Goal: Task Accomplishment & Management: Use online tool/utility

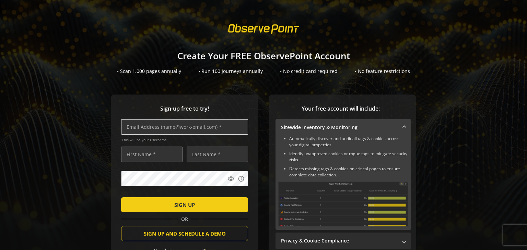
click at [150, 124] on input "text" at bounding box center [184, 126] width 127 height 15
click at [163, 131] on input "text" at bounding box center [184, 126] width 127 height 15
type input "[EMAIL_ADDRESS][DOMAIN_NAME]"
type input "R"
type input "Testing"
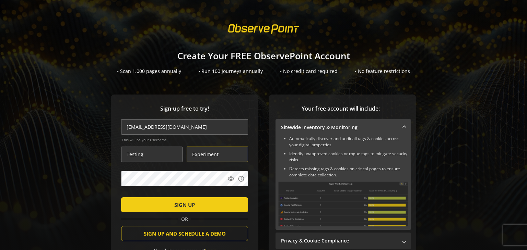
type input "Experiment"
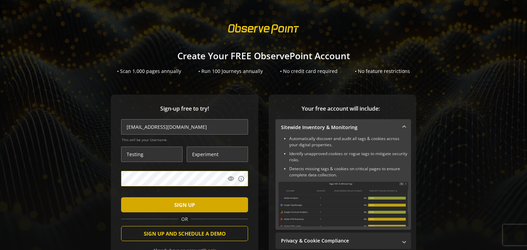
click at [185, 208] on span "SIGN UP" at bounding box center [184, 205] width 21 height 12
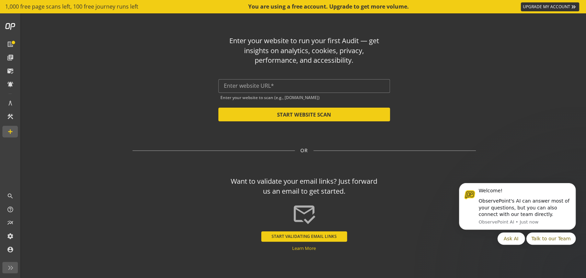
drag, startPoint x: 438, startPoint y: 5, endPoint x: 168, endPoint y: 90, distance: 282.8
click at [168, 90] on div "Enter your website to run your first Audit — get insights on analytics, cookies…" at bounding box center [303, 76] width 343 height 91
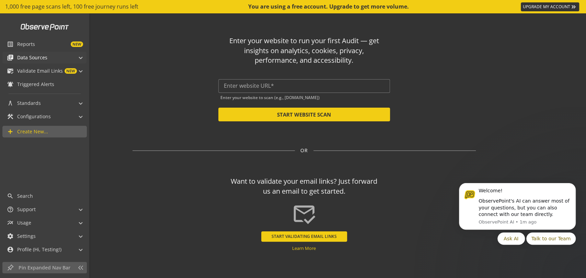
click at [33, 58] on span "Data Sources" at bounding box center [32, 57] width 30 height 7
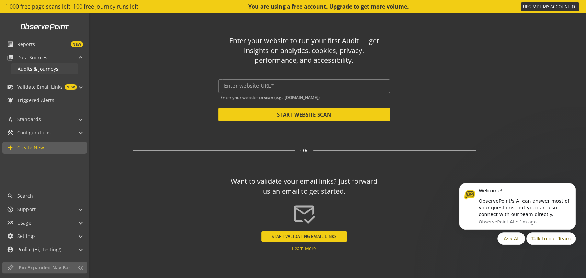
click at [37, 67] on span "Audits & Journeys" at bounding box center [37, 69] width 41 height 7
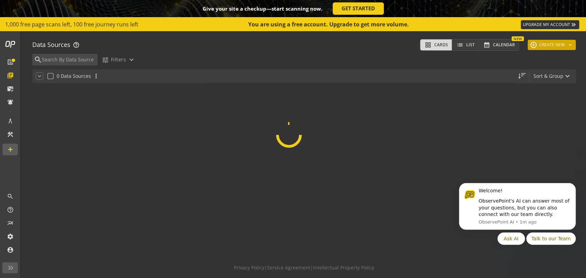
click at [527, 44] on button "add CREATE NEW keyboard_arrow_down" at bounding box center [551, 45] width 48 height 10
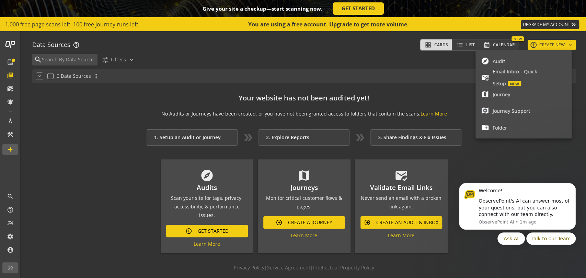
click at [503, 64] on span "Audit" at bounding box center [528, 61] width 73 height 12
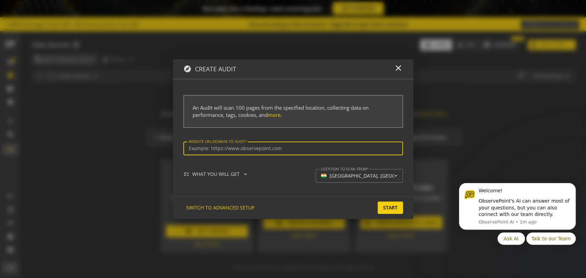
click at [227, 150] on input "Website url/domain to Audit" at bounding box center [293, 149] width 209 height 6
click at [233, 149] on input "Website url/domain to Audit" at bounding box center [293, 149] width 209 height 6
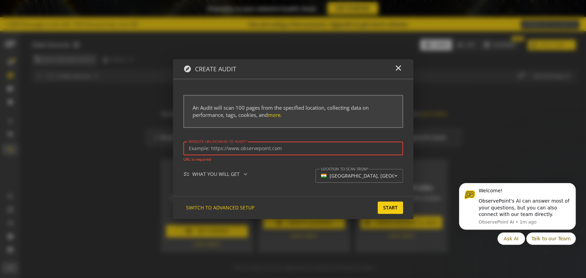
paste input "[URL][DOMAIN_NAME]"
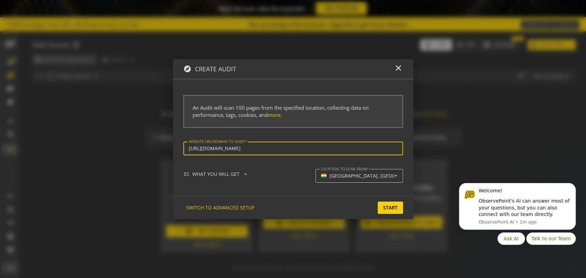
type input "[URL][DOMAIN_NAME]"
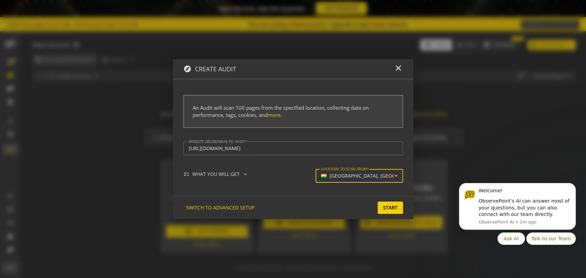
click at [379, 177] on mat-select-trigger "[GEOGRAPHIC_DATA], [GEOGRAPHIC_DATA]" at bounding box center [357, 176] width 73 height 6
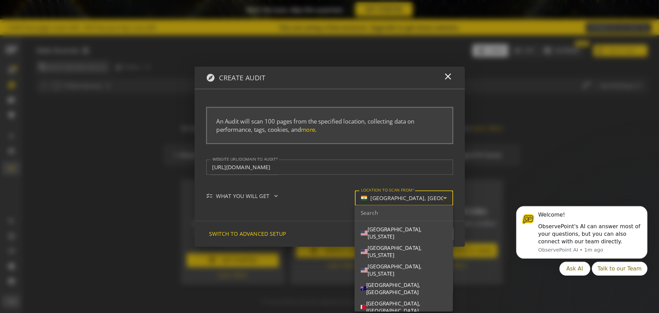
scroll to position [120, 0]
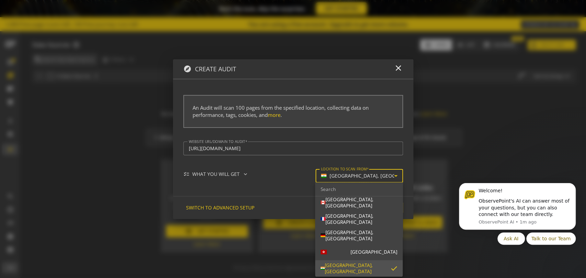
click at [379, 177] on div at bounding box center [293, 139] width 586 height 278
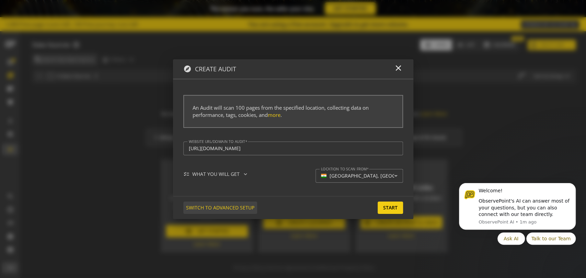
click at [223, 204] on span "SWITCH TO ADVANCED SETUP" at bounding box center [220, 208] width 68 height 12
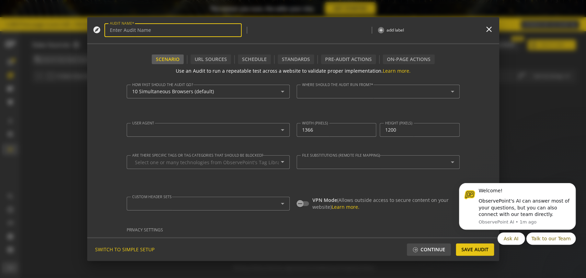
type input "Simple Audit - 12 September 2025 | 1:16pm"
type textarea "[EMAIL_ADDRESS][DOMAIN_NAME]"
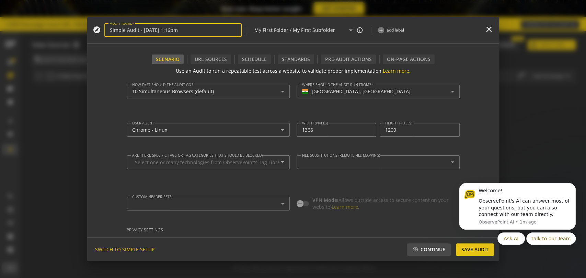
drag, startPoint x: 222, startPoint y: 31, endPoint x: 27, endPoint y: 30, distance: 194.5
click at [27, 30] on div "explore AUDIT NAME Simple Audit - 12 September 2025 | 1:16pm | My First Folder …" at bounding box center [293, 139] width 586 height 278
type input "[DOMAIN_NAME] | Reject All"
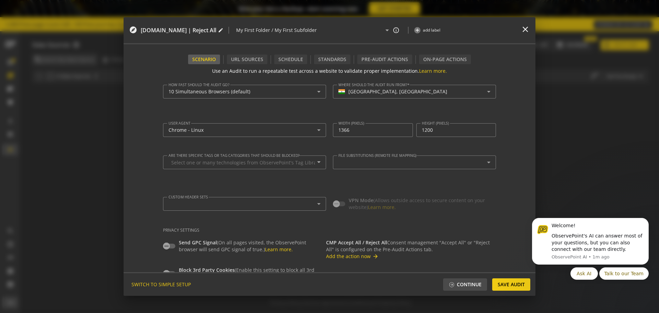
drag, startPoint x: 569, startPoint y: 1, endPoint x: 105, endPoint y: 130, distance: 481.9
click at [105, 130] on div at bounding box center [329, 156] width 659 height 313
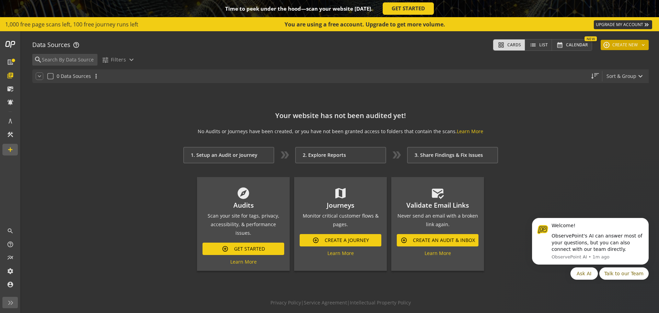
click at [527, 45] on button "add CREATE NEW keyboard_arrow_down" at bounding box center [624, 45] width 48 height 10
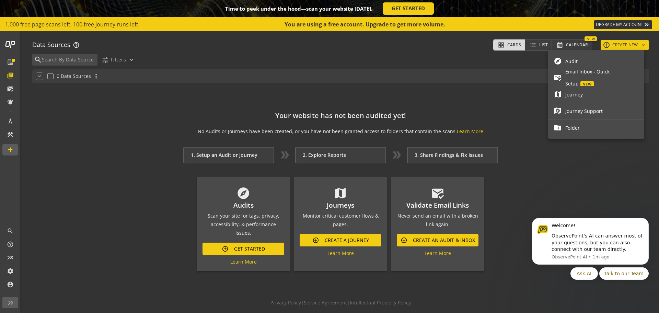
click at [527, 67] on button "explore Audit" at bounding box center [596, 61] width 96 height 16
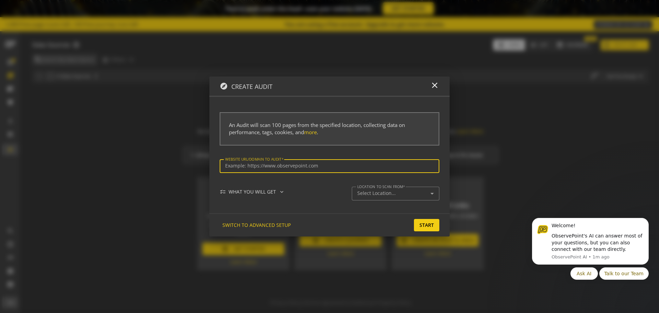
click at [272, 168] on input "Website url/domain to Audit" at bounding box center [329, 166] width 209 height 6
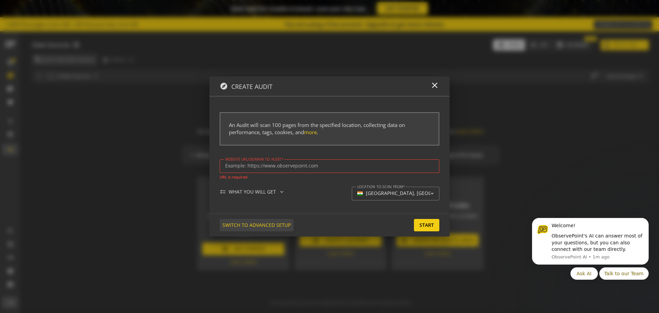
click at [261, 230] on span "SWITCH TO ADVANCED SETUP" at bounding box center [256, 225] width 68 height 12
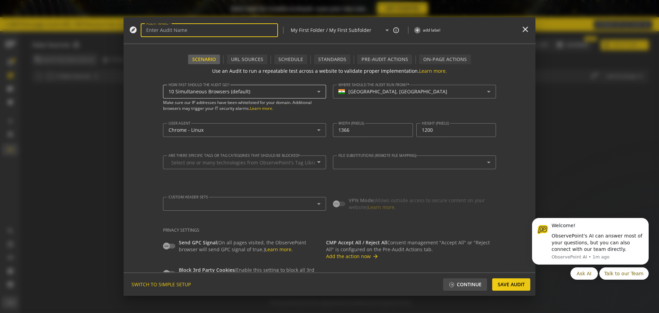
type input "Simple Audit - 12 September 2025 | 1:16pm"
type textarea "[EMAIL_ADDRESS][DOMAIN_NAME]"
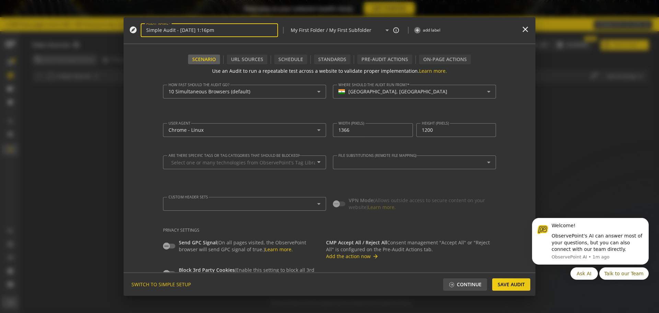
drag, startPoint x: 254, startPoint y: 29, endPoint x: 83, endPoint y: 45, distance: 170.9
click at [83, 45] on div "explore AUDIT NAME Simple Audit - 12 September 2025 | 1:16pm | My First Folder …" at bounding box center [329, 156] width 659 height 313
type input "[DOMAIN_NAME] | Reject All"
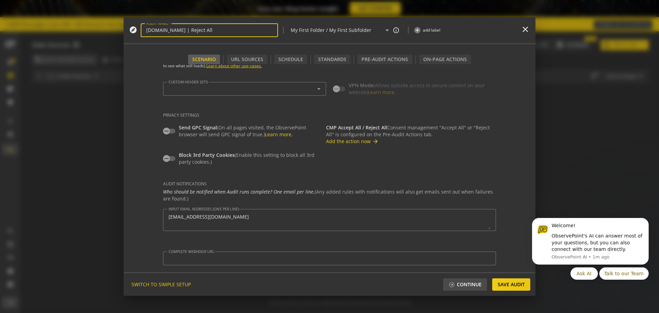
scroll to position [0, 0]
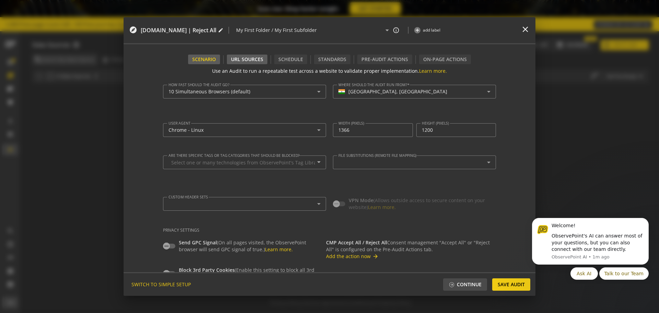
click at [252, 60] on div "URL Sources" at bounding box center [247, 60] width 40 height 10
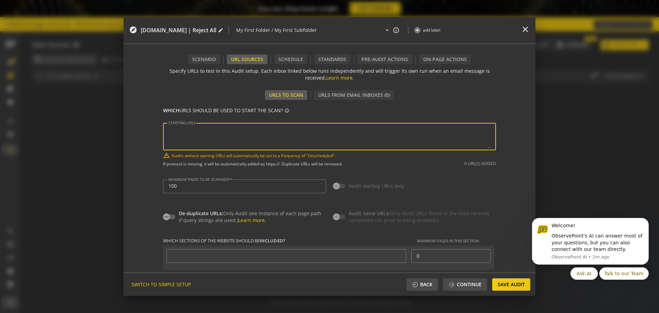
click at [196, 134] on textarea "STARTING URLS" at bounding box center [329, 137] width 322 height 24
paste textarea "[URL][DOMAIN_NAME]"
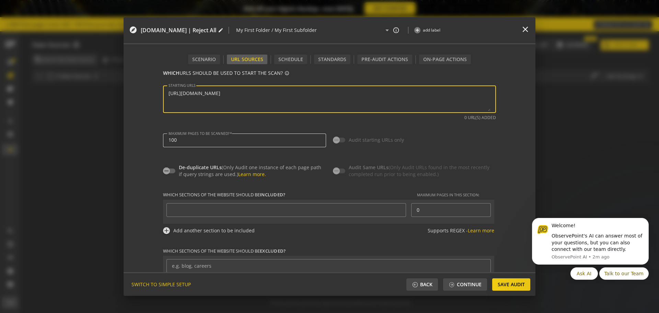
scroll to position [38, 0]
type textarea "[URL][DOMAIN_NAME]"
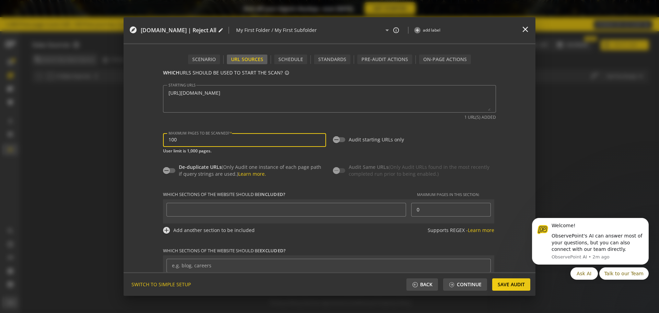
drag, startPoint x: 196, startPoint y: 144, endPoint x: 180, endPoint y: 140, distance: 15.9
click at [180, 140] on div "100" at bounding box center [244, 140] width 152 height 14
type input "^https?://([^/:\?]*\.)?[DOMAIN_NAME]([^.]|$)"
drag, startPoint x: 180, startPoint y: 140, endPoint x: 150, endPoint y: 140, distance: 30.9
click at [150, 140] on form "Use an Audit to run a repeatable test across a website to validate proper imple…" at bounding box center [330, 168] width 412 height 208
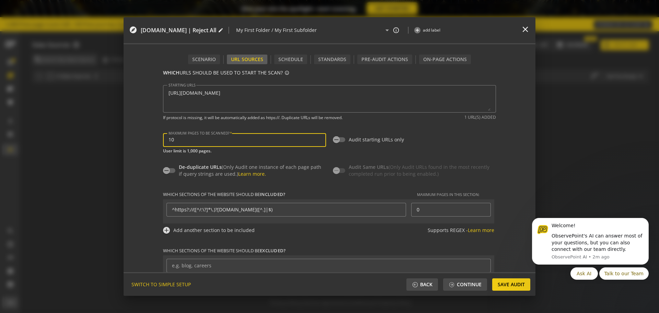
type input "10"
click at [168, 126] on div "WHICH URLS SHOULD BE USED TO START THE SCAN? info_outline STARTING URLS If prot…" at bounding box center [329, 97] width 333 height 57
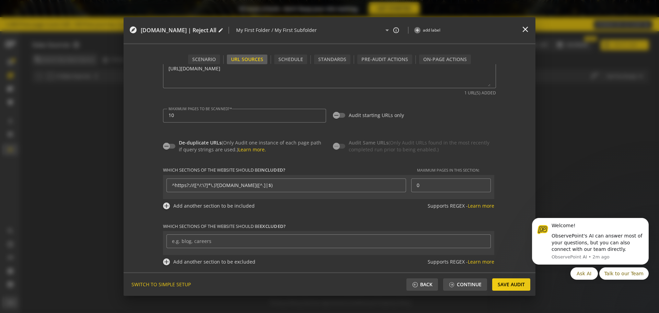
scroll to position [0, 0]
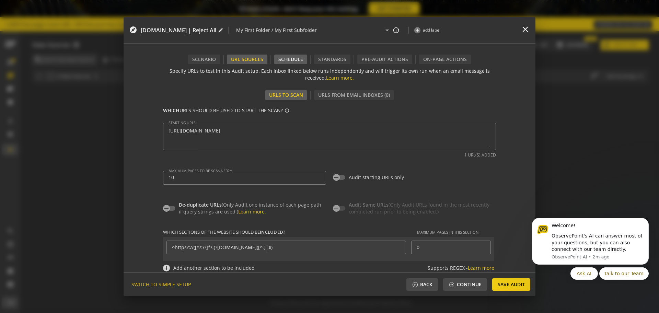
click at [289, 55] on div "Schedule" at bounding box center [290, 60] width 33 height 10
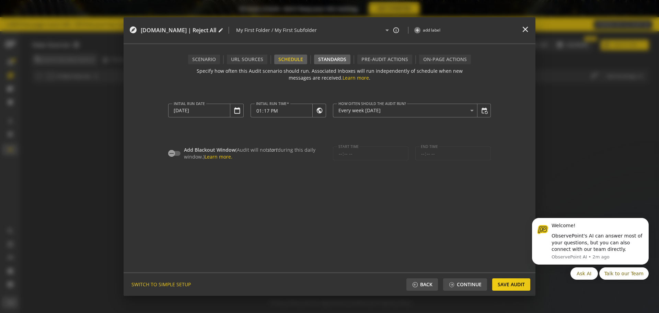
click at [336, 61] on div "Standards" at bounding box center [332, 60] width 36 height 10
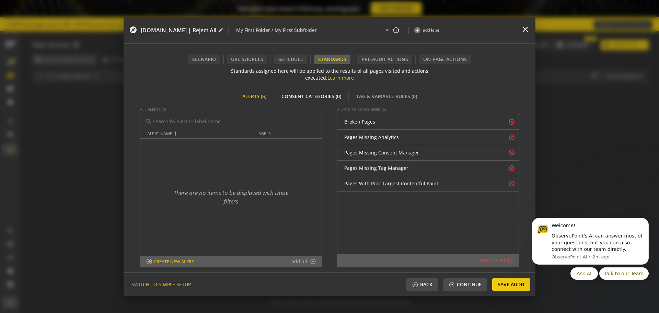
click at [323, 97] on div "Consent Categories (0)" at bounding box center [311, 97] width 68 height 10
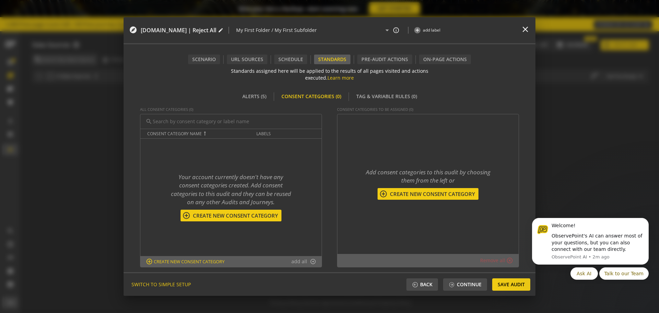
click at [235, 214] on span "Create New consent category" at bounding box center [234, 215] width 89 height 7
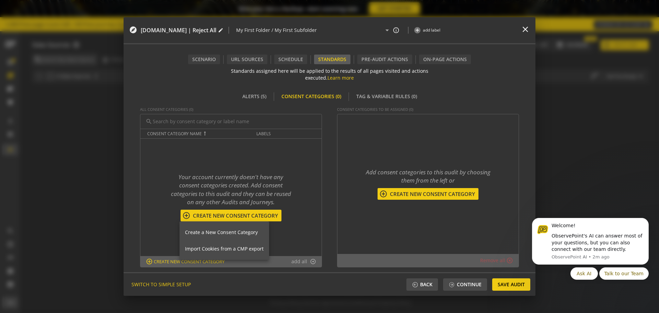
click at [224, 234] on span "Create a New Consent Category" at bounding box center [221, 232] width 73 height 7
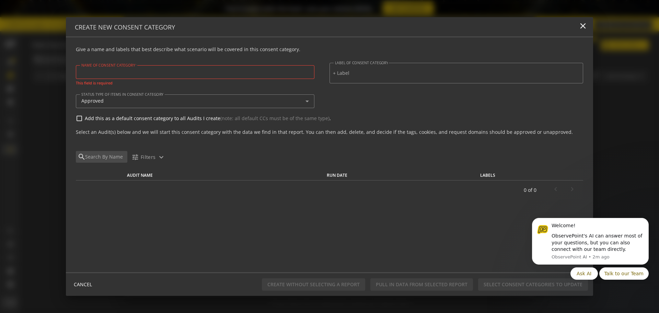
click at [140, 75] on div at bounding box center [194, 72] width 227 height 14
click at [132, 72] on input "NAME OF CONSENT CATEGORY" at bounding box center [194, 72] width 227 height 6
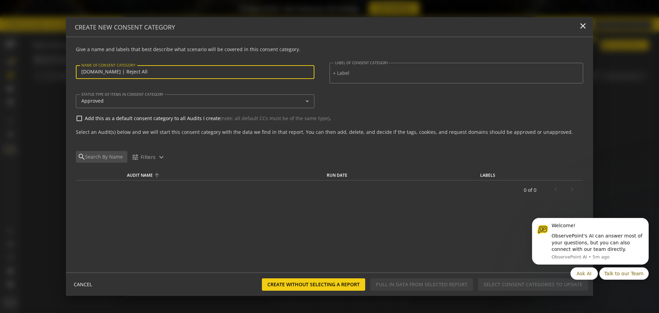
type input "[DOMAIN_NAME] | Reject All"
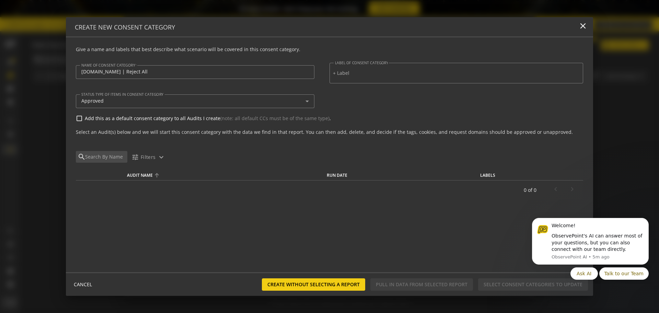
click at [270, 171] on th "Audit Name" at bounding box center [225, 175] width 203 height 10
click at [294, 250] on span "Create without selecting a report" at bounding box center [313, 284] width 92 height 12
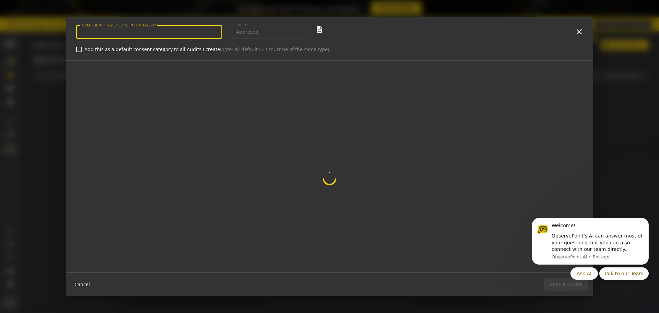
type input "[DOMAIN_NAME] | Reject All"
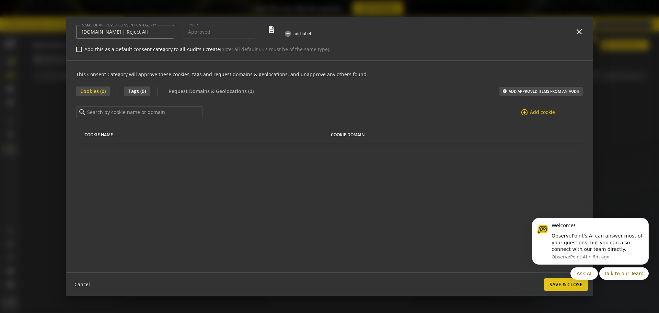
click at [139, 93] on span "Tags (0)" at bounding box center [137, 91] width 26 height 10
click at [198, 87] on span "Request Domains & Geolocations (0)" at bounding box center [210, 91] width 93 height 10
click at [98, 91] on span "Cookies (0)" at bounding box center [93, 91] width 34 height 10
click at [527, 221] on icon "Dismiss notification" at bounding box center [647, 220] width 4 height 4
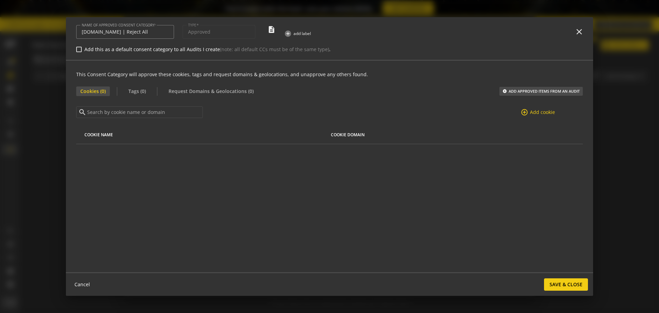
click at [215, 173] on div "This Consent Category will approve these cookies, tags and request domains & ge…" at bounding box center [329, 166] width 527 height 211
click at [210, 90] on span "Request Domains & Geolocations (0)" at bounding box center [210, 91] width 93 height 10
click at [134, 90] on span "Tags (0)" at bounding box center [137, 91] width 26 height 10
click at [97, 90] on span "Cookies (0)" at bounding box center [93, 91] width 34 height 10
click at [149, 84] on div "This Consent Category will approve these cookies, tags and request domains & ge…" at bounding box center [329, 166] width 527 height 211
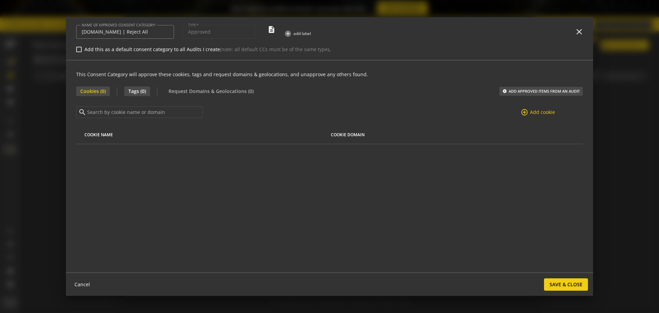
click at [142, 92] on span "Tags (0)" at bounding box center [137, 91] width 26 height 10
click at [206, 94] on span "Request Domains & Geolocations (0)" at bounding box center [210, 91] width 93 height 10
click at [125, 89] on span "Tags (0)" at bounding box center [137, 91] width 26 height 10
click at [350, 159] on div "This Consent Category will approve these cookies, tags and request domains & ge…" at bounding box center [329, 166] width 527 height 211
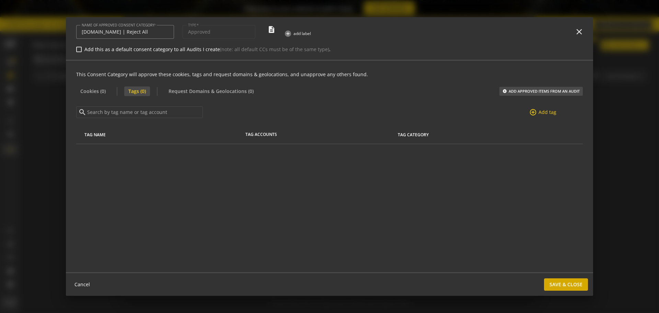
click at [527, 250] on span "Save & Close" at bounding box center [565, 284] width 33 height 12
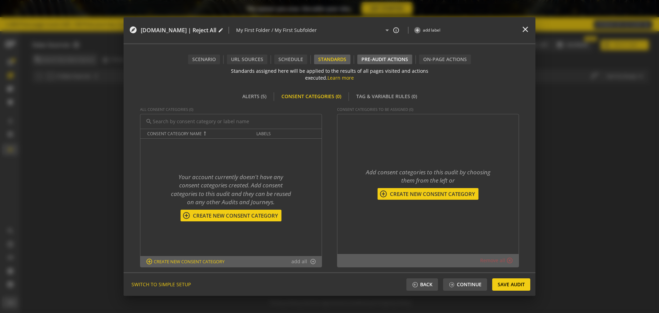
click at [378, 58] on div "Pre-audit Actions" at bounding box center [384, 60] width 55 height 10
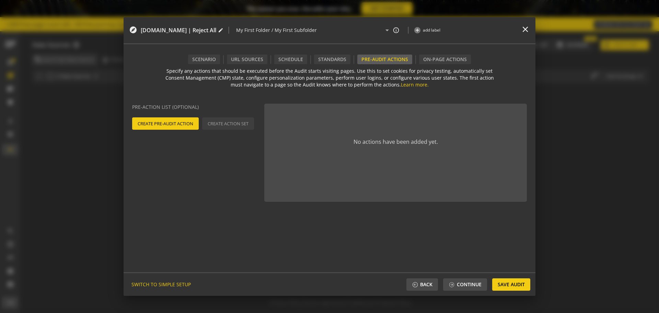
click at [155, 129] on span "Create Pre-Audit Action" at bounding box center [166, 123] width 56 height 12
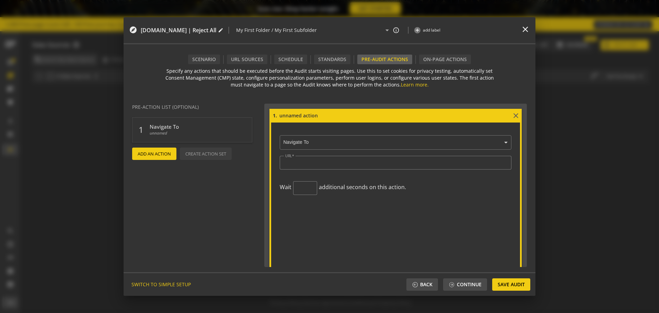
click at [301, 117] on input at bounding box center [395, 116] width 233 height 8
type input "R"
type input "Navigate to HomePage"
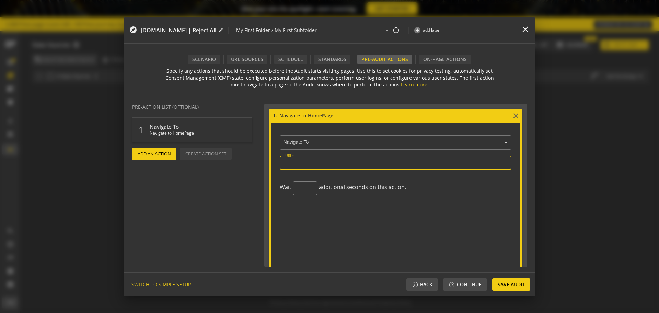
click at [323, 165] on input "URL" at bounding box center [395, 163] width 221 height 6
paste input "[URL][DOMAIN_NAME]"
type input "[URL][DOMAIN_NAME]"
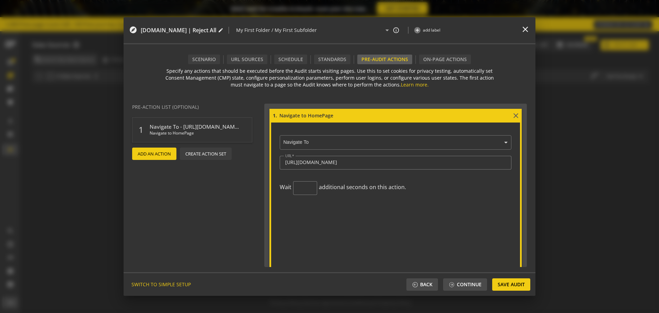
click at [165, 156] on span "Add An Action" at bounding box center [154, 154] width 33 height 12
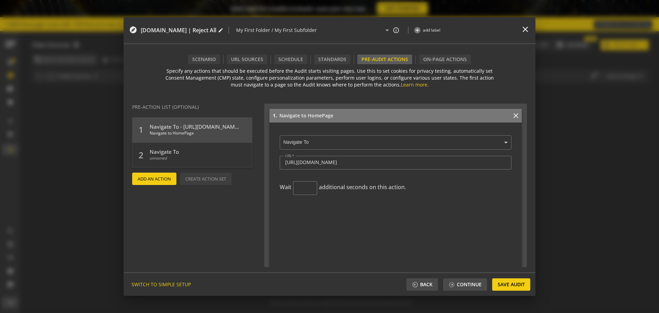
scroll to position [172, 0]
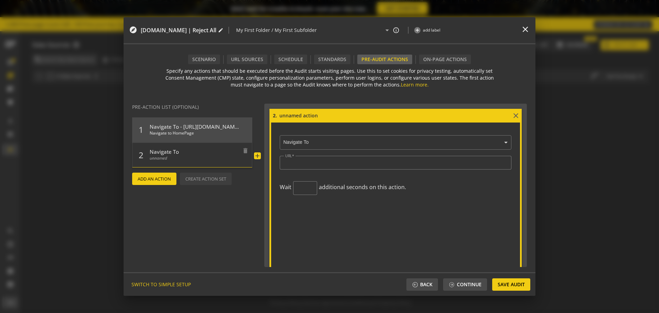
click at [174, 159] on span "unnamed" at bounding box center [194, 160] width 89 height 10
click at [321, 117] on input at bounding box center [395, 116] width 233 height 8
type input "Switch to Iframe"
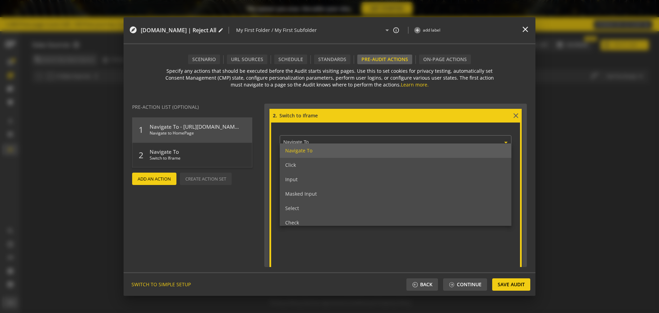
click at [325, 142] on input "text" at bounding box center [397, 143] width 228 height 6
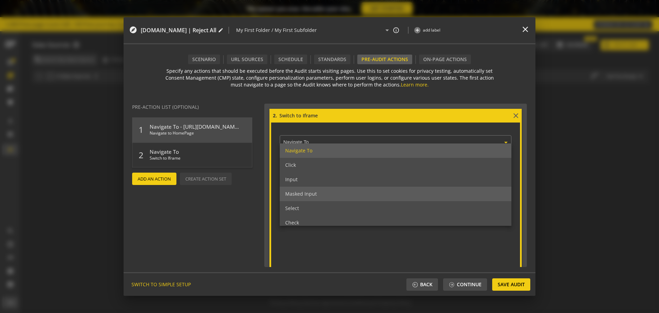
scroll to position [105, 0]
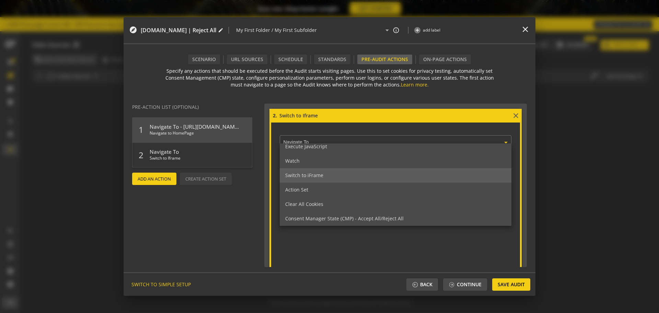
click at [332, 178] on div "Switch to iFrame" at bounding box center [396, 175] width 232 height 14
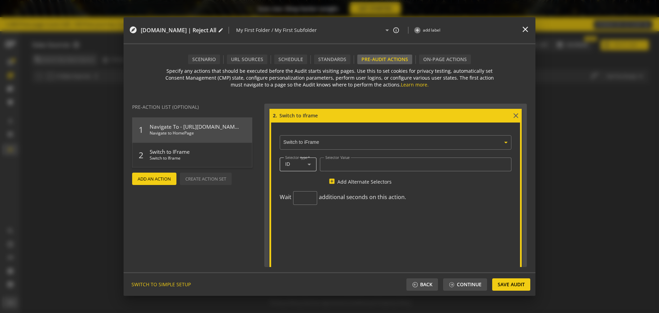
click at [300, 166] on div "ID" at bounding box center [296, 164] width 22 height 6
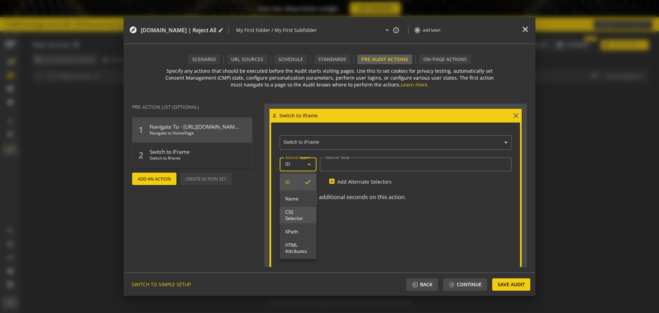
click at [293, 220] on span "CSS Selector" at bounding box center [298, 215] width 26 height 12
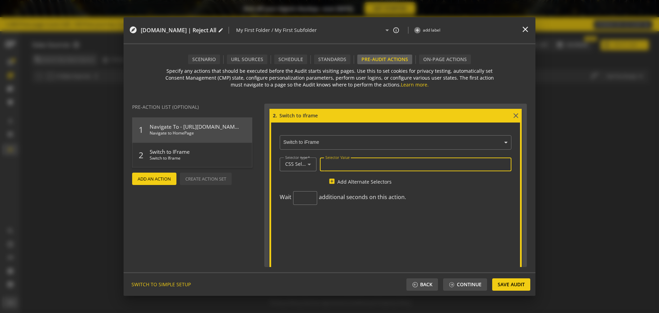
click at [345, 164] on input "Selector Value" at bounding box center [415, 164] width 180 height 6
paste input "sp_message_iframe_1325977"
type input "#sp_message_iframe_1325977"
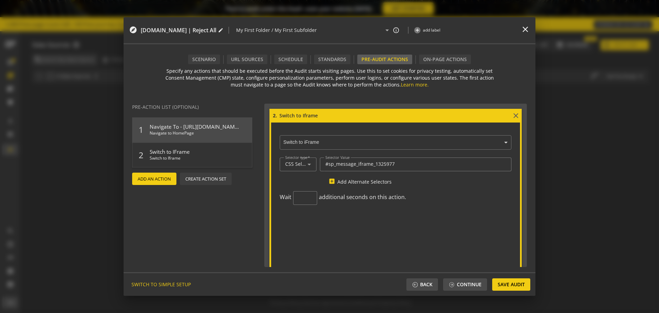
click at [352, 245] on form "2. Switch to Iframe close × Switch to iFrame Selector type CSS Selector Selecto…" at bounding box center [395, 189] width 252 height 161
click at [138, 181] on span "Add An Action" at bounding box center [154, 179] width 33 height 12
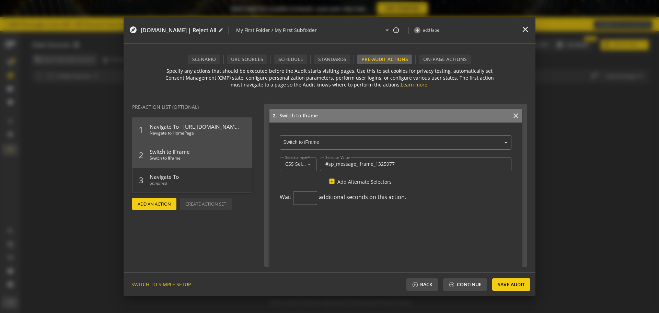
scroll to position [343, 0]
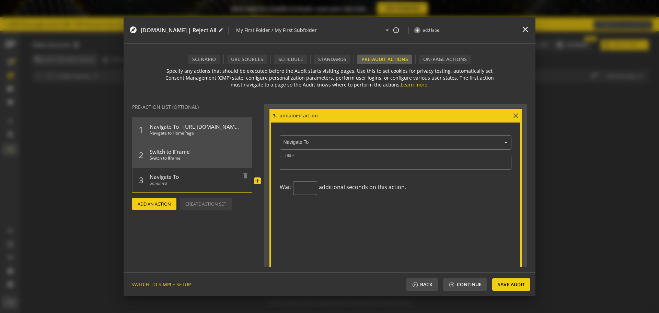
click at [178, 182] on span "unnamed" at bounding box center [194, 185] width 89 height 10
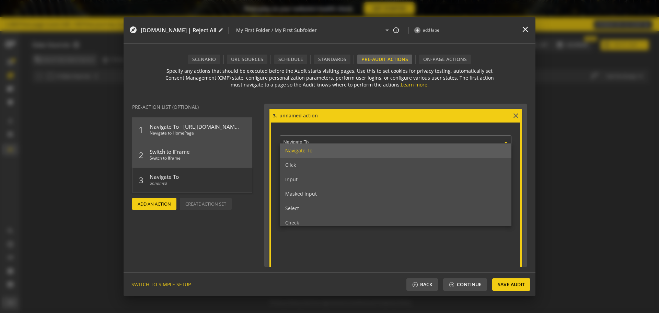
click at [327, 146] on ng-select "× Navigate To Navigate To Click Input Masked Input Select Check Uncheck Execute…" at bounding box center [396, 141] width 232 height 17
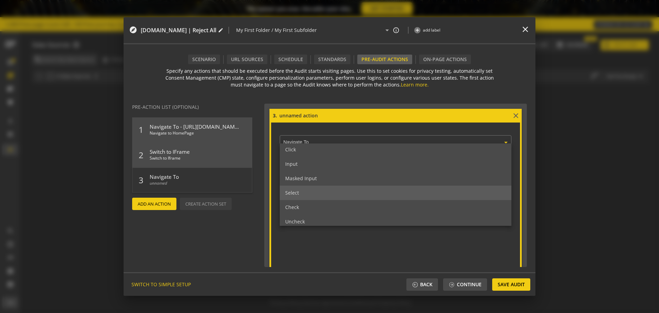
scroll to position [15, 0]
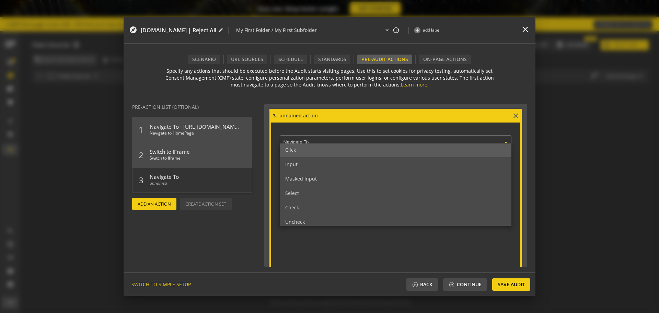
click at [297, 151] on div "Click" at bounding box center [396, 150] width 232 height 14
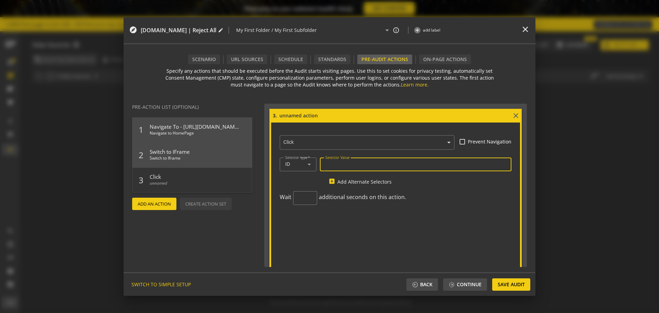
click at [340, 165] on input "Selector Value" at bounding box center [415, 164] width 180 height 6
click at [291, 169] on div "ID" at bounding box center [298, 164] width 26 height 14
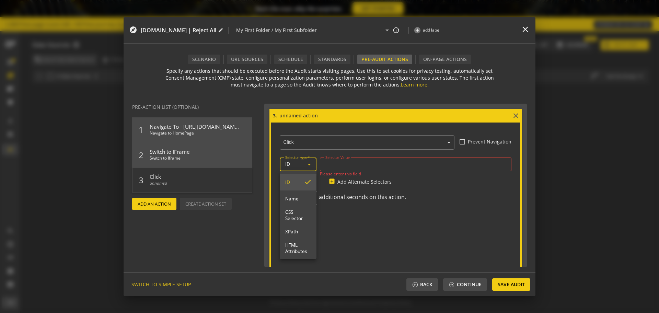
click at [338, 155] on div at bounding box center [329, 156] width 659 height 313
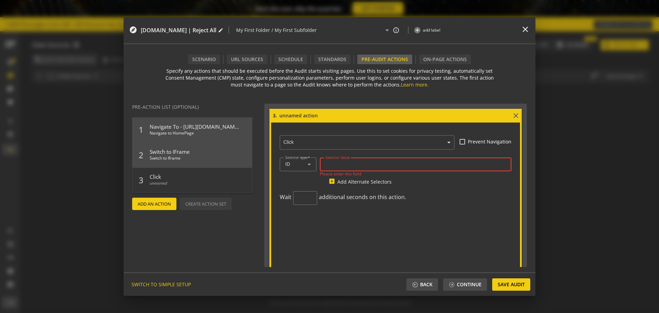
click at [358, 165] on input "Selector Value" at bounding box center [415, 164] width 180 height 6
click at [175, 181] on span "unnamed" at bounding box center [194, 185] width 89 height 10
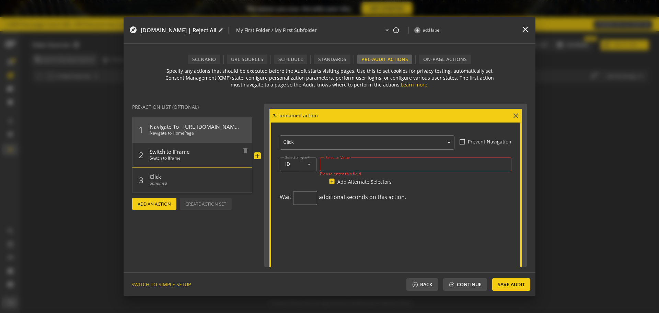
click at [179, 156] on span "Switch to Iframe" at bounding box center [194, 160] width 89 height 10
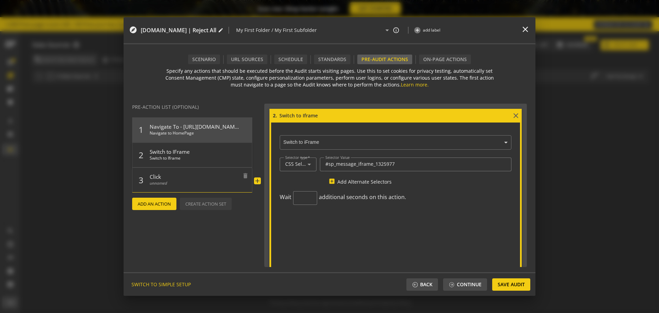
click at [206, 183] on span "unnamed" at bounding box center [194, 185] width 89 height 10
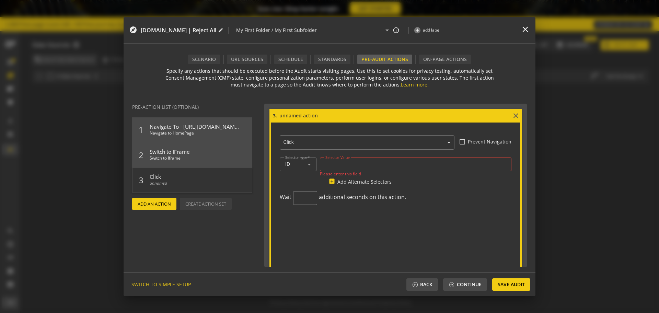
click at [344, 161] on div at bounding box center [415, 164] width 180 height 14
click at [290, 163] on div "ID" at bounding box center [296, 164] width 22 height 6
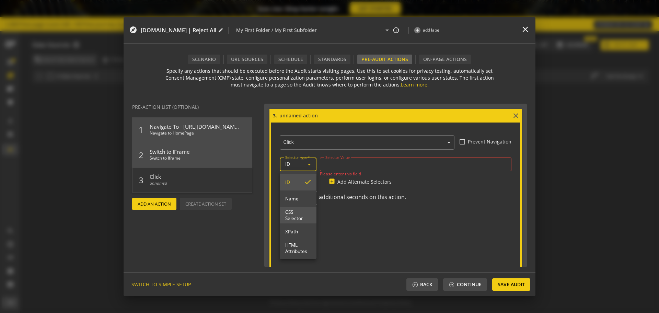
click at [292, 221] on span "CSS Selector" at bounding box center [298, 215] width 26 height 12
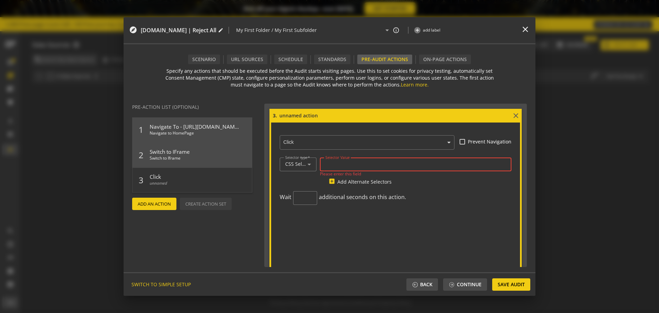
click at [339, 166] on input "Selector Value" at bounding box center [415, 164] width 180 height 6
paste input "aria-label="View options""
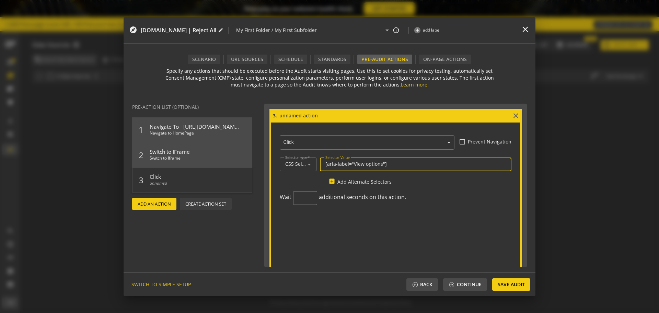
click at [325, 164] on input "[aria-label="View options"]" at bounding box center [415, 164] width 180 height 6
drag, startPoint x: 392, startPoint y: 165, endPoint x: 315, endPoint y: 161, distance: 76.9
click at [315, 161] on div "Selector type CSS Selector Selector Value a[aria-label="View options"]" at bounding box center [396, 167] width 232 height 22
type input "a[aria-label="View options"]"
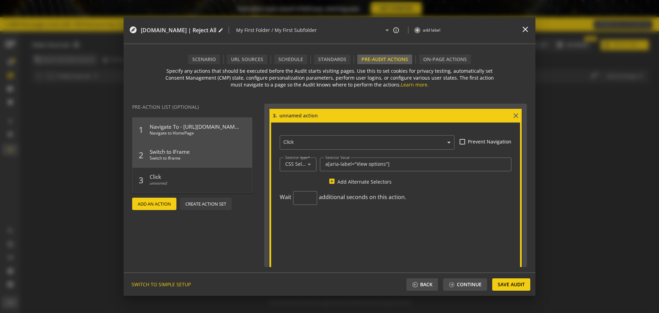
click at [352, 226] on form "3. close × Click Prevent Navigation Selector type CSS Selector Selector Value a…" at bounding box center [395, 189] width 252 height 161
click at [326, 112] on input at bounding box center [395, 116] width 233 height 8
type input "Clicking "View Options""
click at [195, 226] on actions-preview "Pre-action List (Optional) 1 Navigate To - https://www.sky.com/ Navigate to Hom…" at bounding box center [194, 185] width 141 height 174
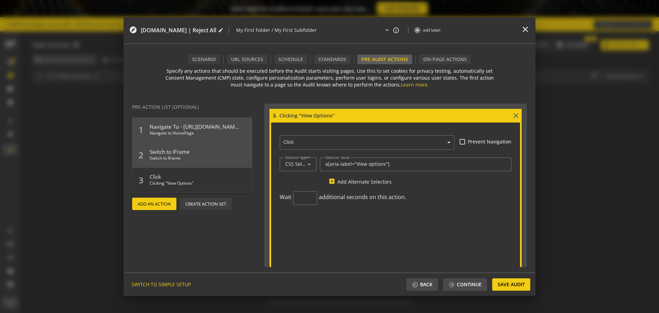
click at [152, 202] on span "Add An Action" at bounding box center [154, 204] width 33 height 12
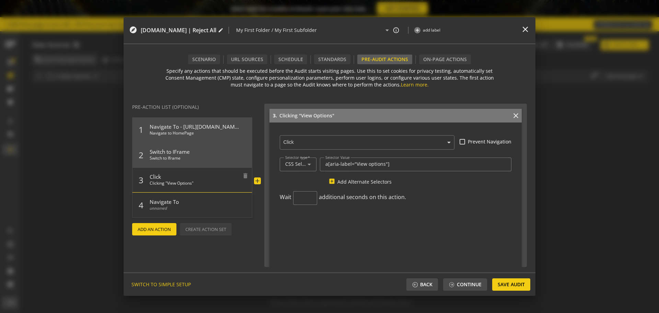
scroll to position [515, 0]
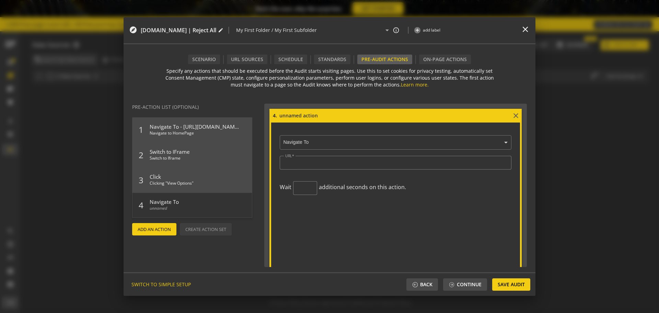
click at [293, 112] on input at bounding box center [395, 116] width 233 height 8
click at [295, 115] on input at bounding box center [395, 116] width 233 height 8
type input "Checking Next Banner"
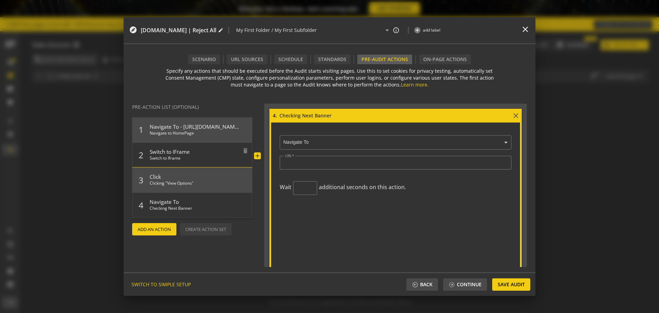
click at [177, 156] on span "Switch to Iframe" at bounding box center [194, 160] width 89 height 10
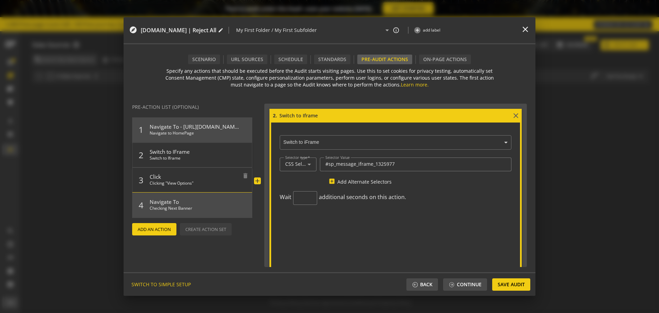
click at [181, 178] on span "Click" at bounding box center [194, 175] width 89 height 10
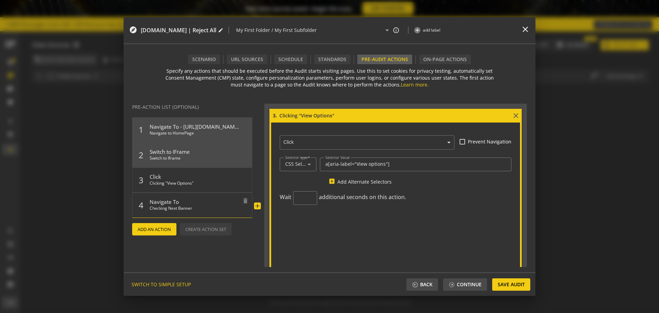
click at [208, 206] on span "Checking Next Banner" at bounding box center [194, 210] width 89 height 10
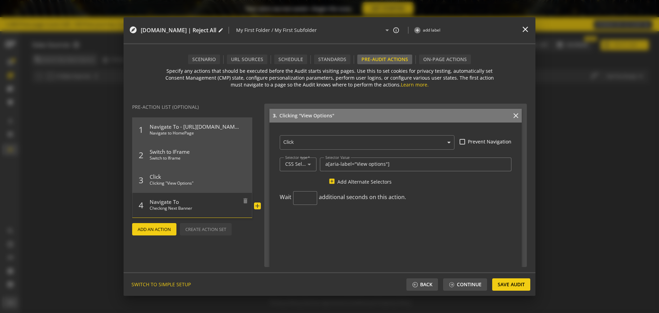
scroll to position [515, 0]
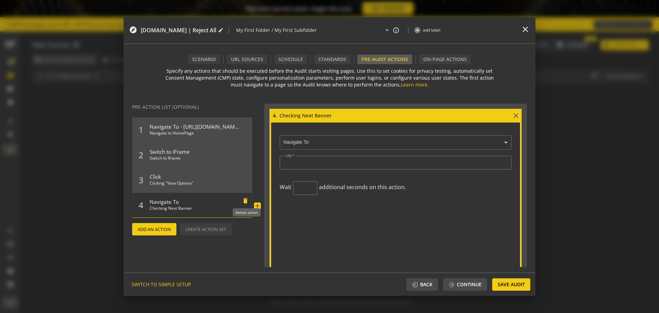
click at [246, 201] on mat-icon "delete" at bounding box center [246, 199] width 8 height 8
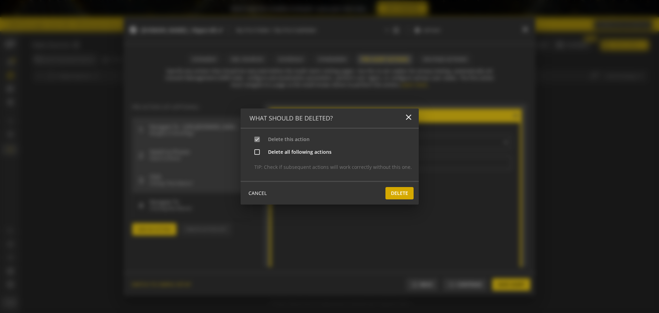
click at [400, 193] on span "Delete" at bounding box center [399, 193] width 17 height 12
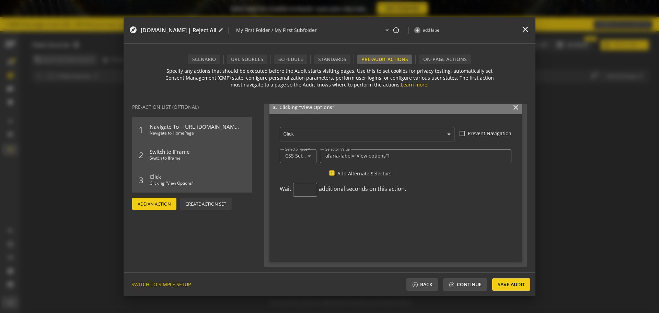
scroll to position [343, 0]
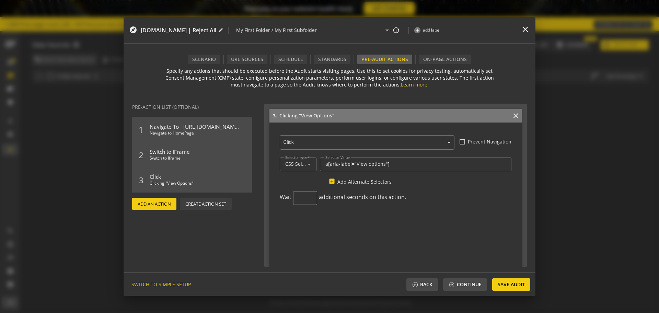
click at [164, 203] on span "Add An Action" at bounding box center [154, 204] width 33 height 12
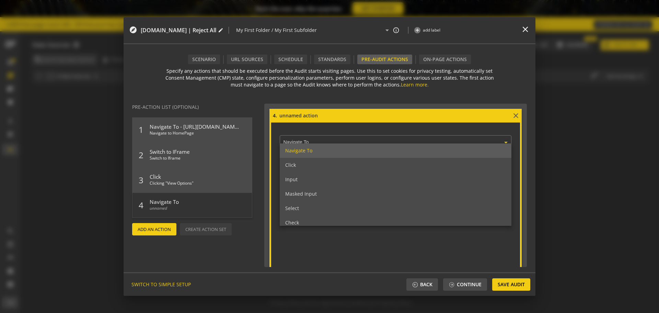
click at [348, 143] on ng-select "× Navigate To Navigate To Click Input Masked Input Select Check Uncheck Execute…" at bounding box center [396, 141] width 232 height 17
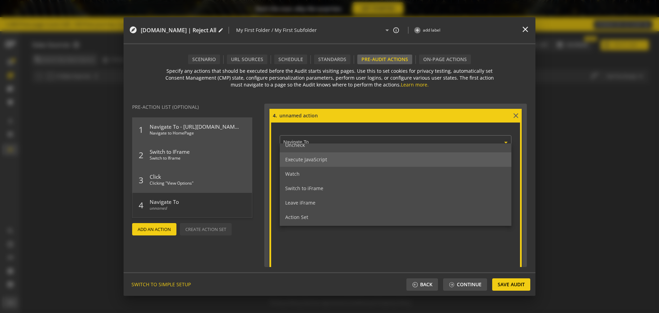
scroll to position [93, 0]
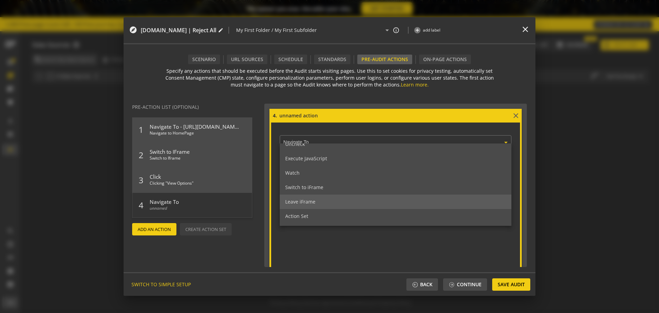
click at [303, 200] on span "Leave iFrame" at bounding box center [300, 201] width 30 height 7
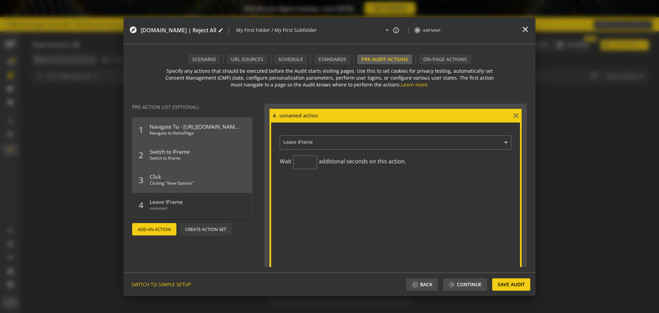
click at [157, 224] on span "Add An Action" at bounding box center [154, 229] width 33 height 12
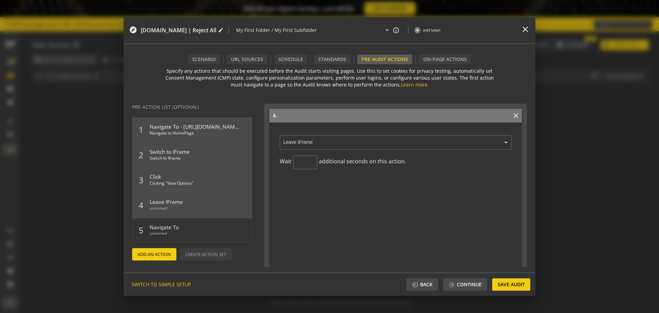
scroll to position [686, 0]
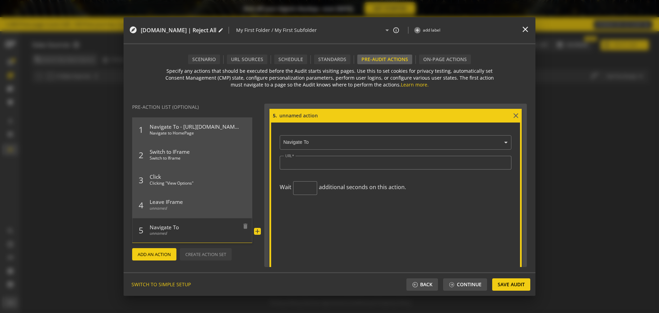
click at [167, 221] on span "Navigate To" at bounding box center [194, 226] width 89 height 10
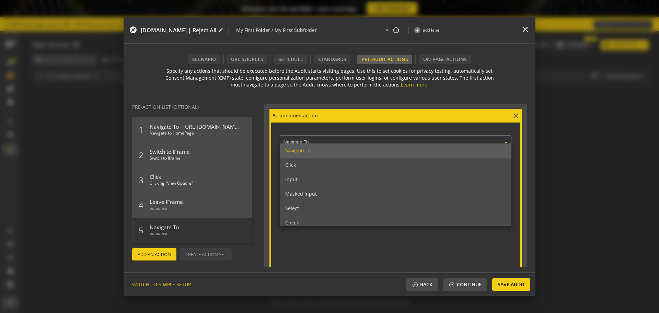
click at [311, 140] on input "text" at bounding box center [397, 143] width 228 height 6
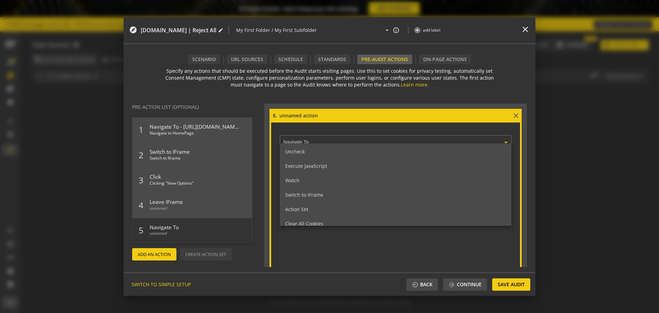
scroll to position [89, 0]
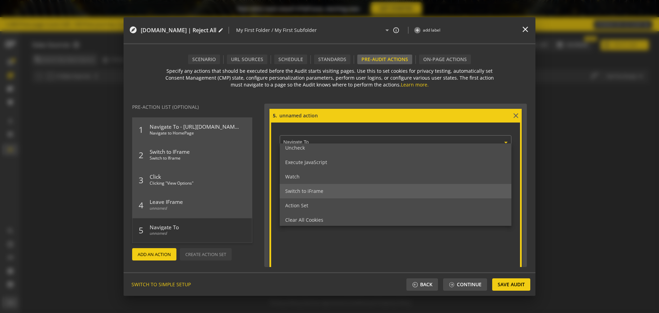
click at [309, 194] on div "Switch to iFrame" at bounding box center [396, 191] width 232 height 14
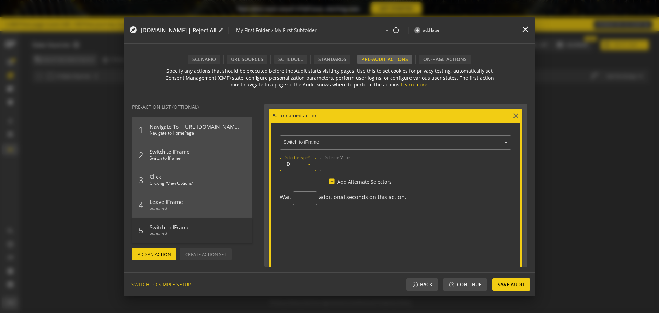
click at [299, 168] on div "ID" at bounding box center [298, 164] width 26 height 8
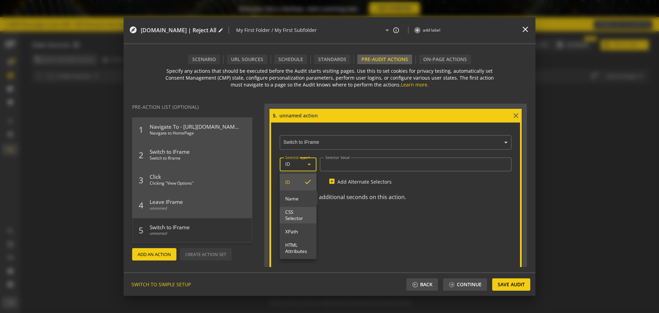
click at [294, 219] on span "CSS Selector" at bounding box center [298, 215] width 26 height 12
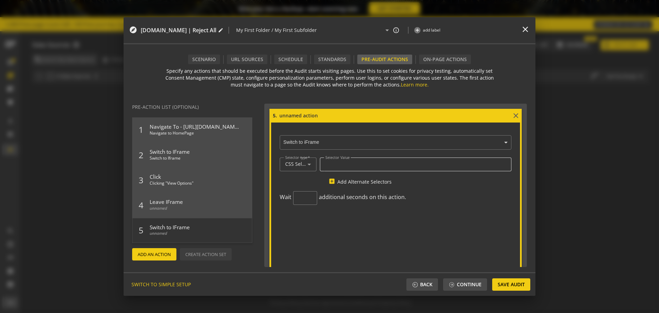
click at [348, 159] on mat-label "Selector Value" at bounding box center [337, 157] width 24 height 5
click at [348, 161] on input "Selector Value" at bounding box center [415, 164] width 180 height 6
click at [348, 163] on input "Selector Value" at bounding box center [415, 164] width 180 height 6
paste input "sp_message_iframe_204887"
type input "sp_message_iframe_204887"
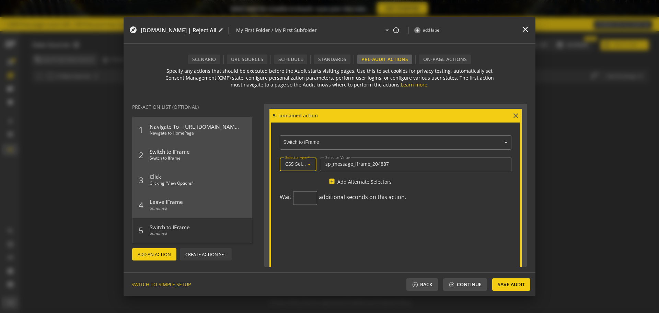
click at [295, 163] on span "CSS Selector" at bounding box center [299, 164] width 28 height 7
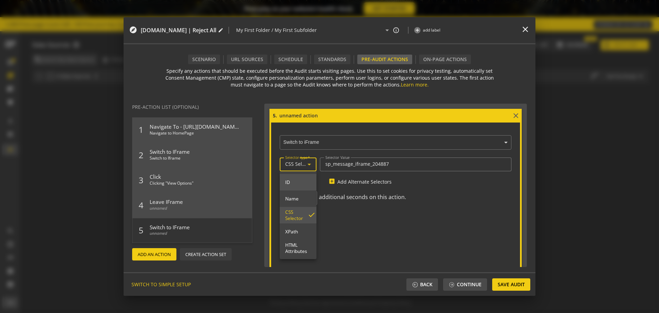
click at [292, 183] on span "ID" at bounding box center [298, 182] width 26 height 6
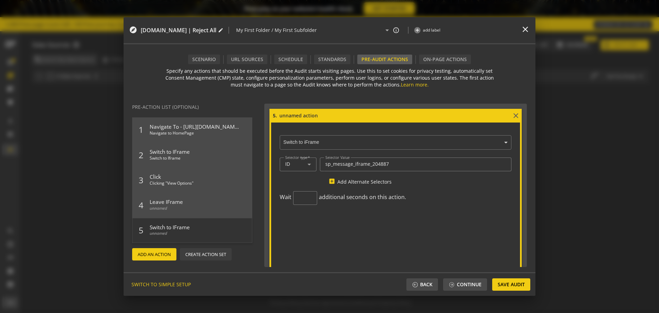
click at [419, 245] on form "5. close × Switch to iFrame Selector type ID Selector Value sp_message_iframe_2…" at bounding box center [395, 189] width 252 height 161
click at [293, 114] on input at bounding box center [395, 116] width 233 height 8
type input "Next iframe ID"
click at [321, 239] on form "5. Next iframe ID close × Switch to iFrame Selector type ID Selector Value sp_m…" at bounding box center [395, 189] width 252 height 161
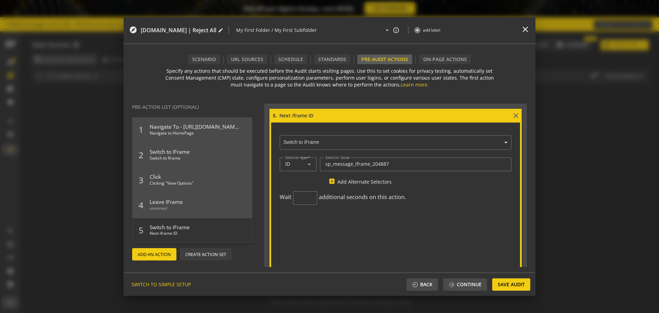
click at [161, 250] on span "Add An Action" at bounding box center [154, 254] width 33 height 12
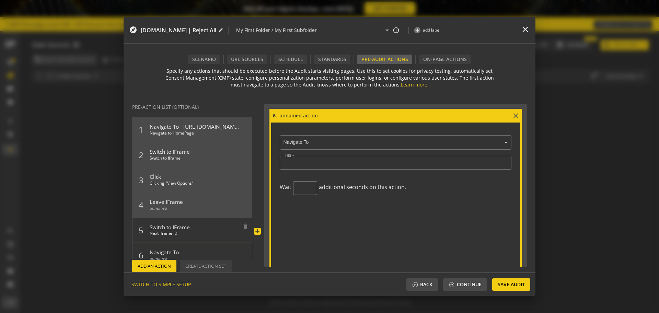
scroll to position [13, 0]
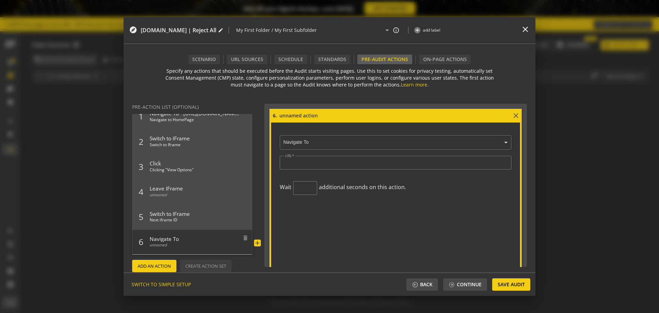
click at [162, 247] on span "unnamed" at bounding box center [194, 247] width 89 height 10
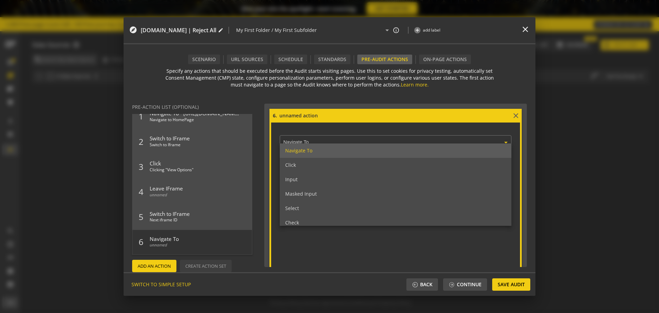
click at [311, 144] on ng-select "× Navigate To Navigate To Click Input Masked Input Select Check Uncheck Execute…" at bounding box center [396, 141] width 232 height 17
click at [311, 161] on div "Click" at bounding box center [396, 165] width 232 height 14
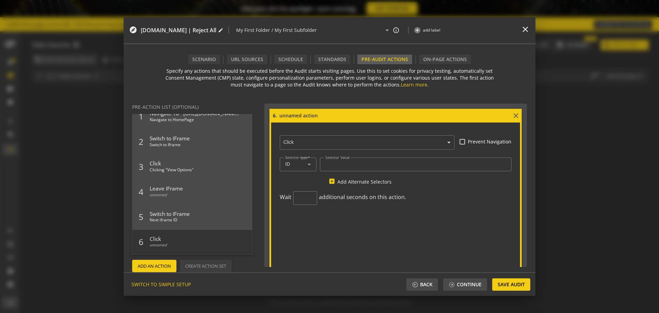
click at [307, 115] on input at bounding box center [395, 116] width 233 height 8
type input "Click "Reject All""
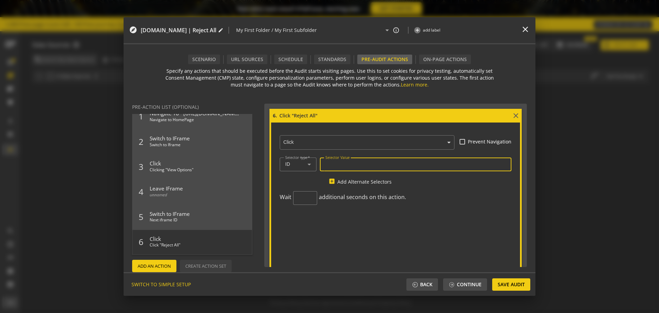
click at [340, 162] on input "Selector Value" at bounding box center [415, 164] width 180 height 6
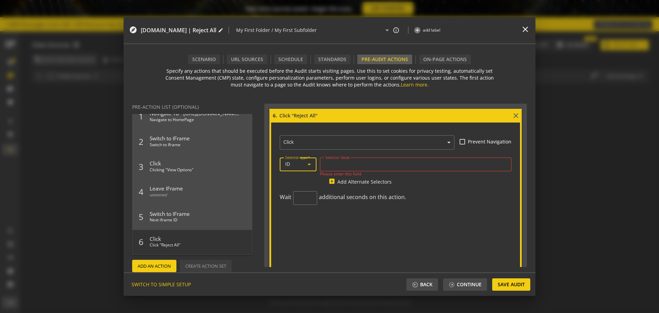
click at [312, 161] on icon at bounding box center [309, 164] width 8 height 8
click at [299, 218] on span "CSS Selector" at bounding box center [298, 215] width 26 height 12
click at [350, 162] on input "Selector Value" at bounding box center [415, 164] width 180 height 6
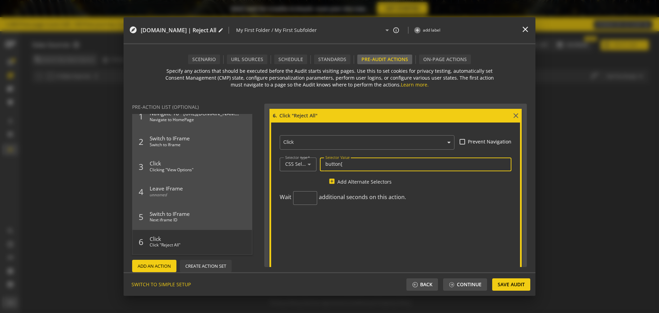
paste input "aria-label="Reject All""
type input "button[aria-label="Reject All"]"
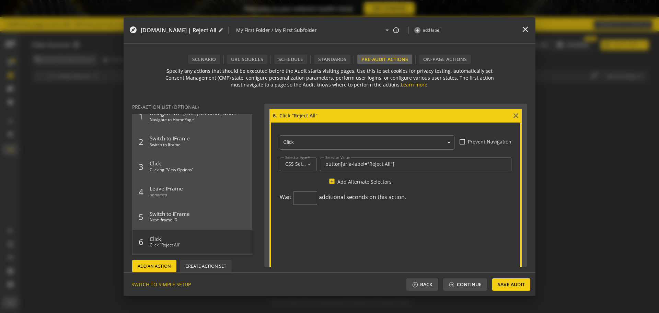
click at [336, 250] on form "6. Click "Reject All" close × Click Prevent Navigation Selector type CSS Select…" at bounding box center [395, 189] width 252 height 161
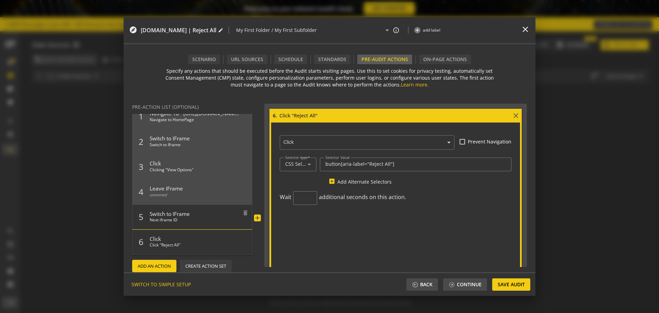
scroll to position [2, 0]
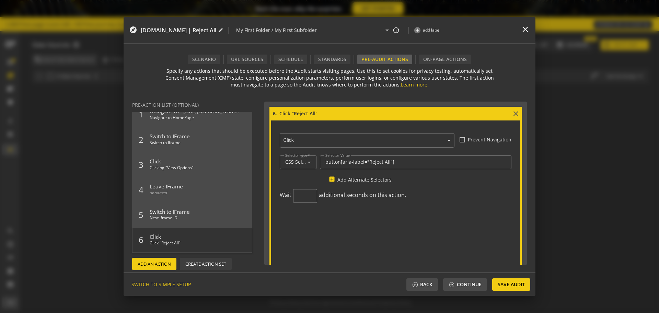
click at [164, 250] on span "Add An Action" at bounding box center [154, 264] width 33 height 12
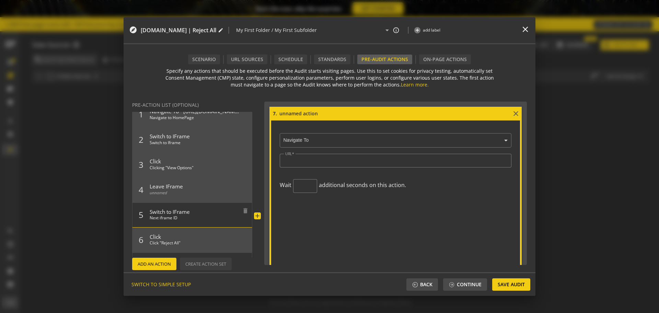
scroll to position [38, 0]
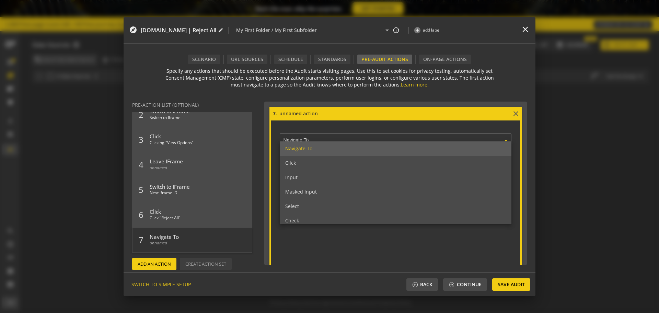
click at [330, 133] on div "× Navigate To" at bounding box center [392, 140] width 221 height 16
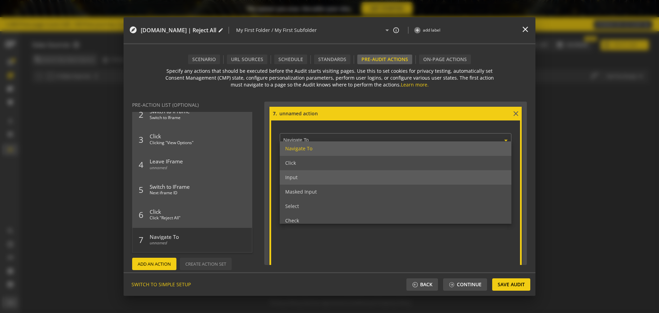
click at [330, 182] on div "Input" at bounding box center [396, 177] width 232 height 14
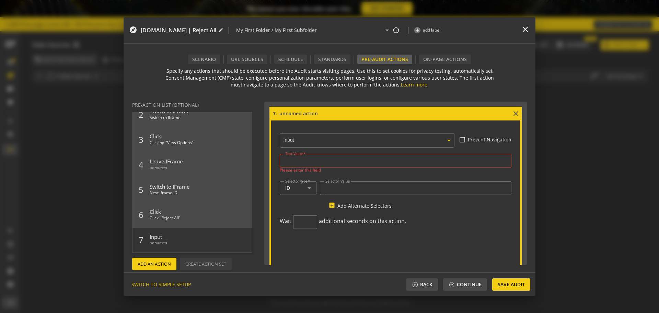
scroll to position [1038, 0]
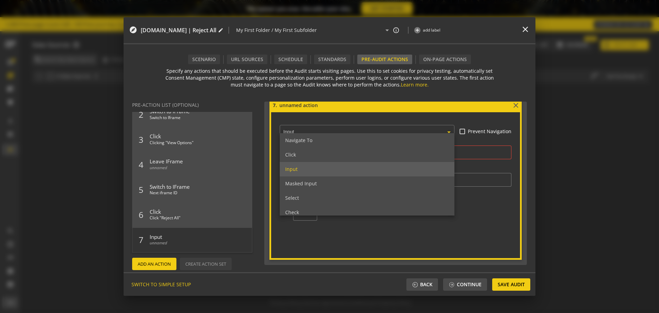
click at [303, 137] on ng-select "× Input Navigate To Click Input Masked Input Select Check Uncheck Execute JavaS…" at bounding box center [367, 130] width 175 height 17
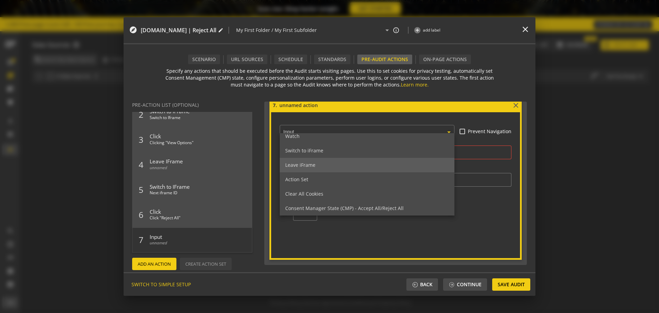
click at [328, 161] on div "Leave iFrame" at bounding box center [367, 165] width 175 height 14
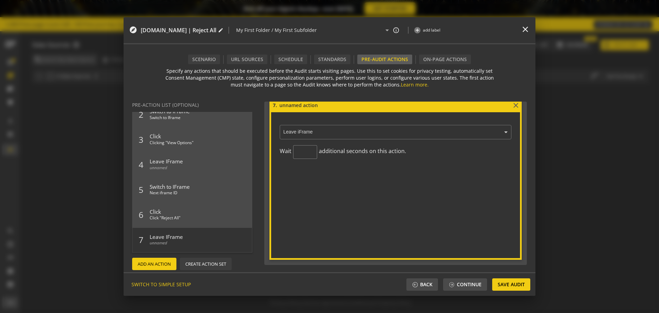
click at [370, 217] on form "7. close × Leave iFrame Wait additional seconds on this action." at bounding box center [395, 178] width 252 height 161
click at [473, 250] on span "Continue" at bounding box center [469, 284] width 25 height 12
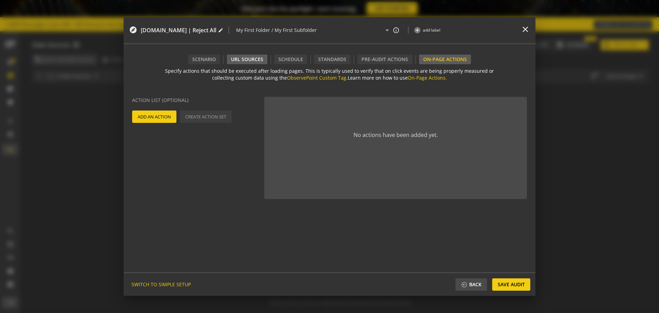
click at [244, 60] on div "URL Sources" at bounding box center [247, 60] width 40 height 10
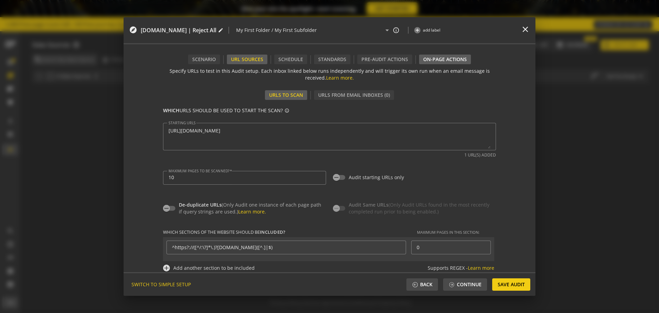
click at [438, 58] on div "On-Page Actions" at bounding box center [445, 60] width 52 height 10
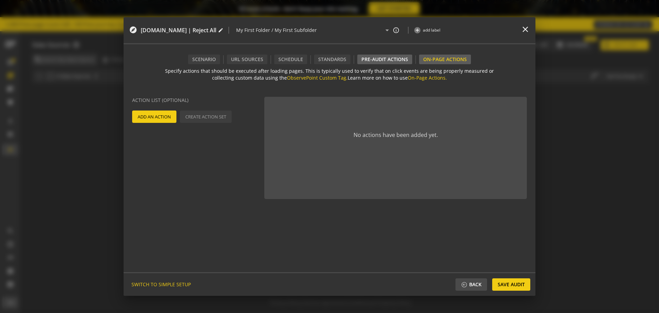
click at [400, 61] on div "Pre-audit Actions" at bounding box center [384, 60] width 55 height 10
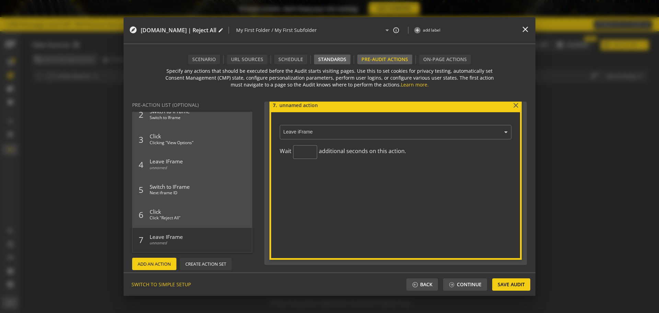
click at [324, 55] on div "Standards" at bounding box center [332, 60] width 36 height 10
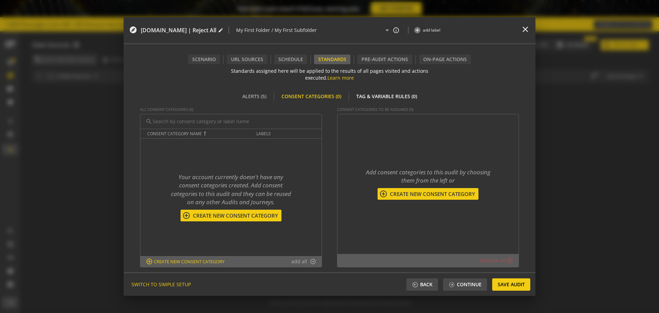
click at [383, 96] on div "Tag & Variable Rules (0)" at bounding box center [386, 97] width 69 height 10
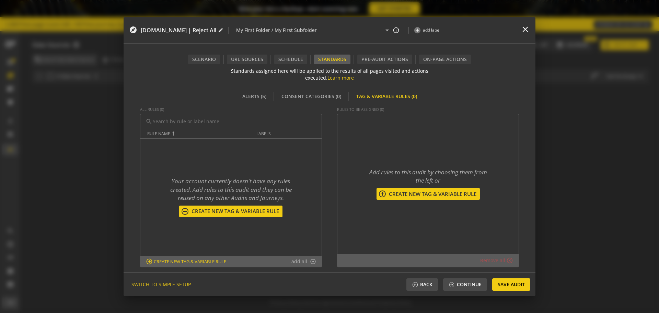
click at [219, 214] on span "Create New tag & variable rule" at bounding box center [235, 211] width 92 height 7
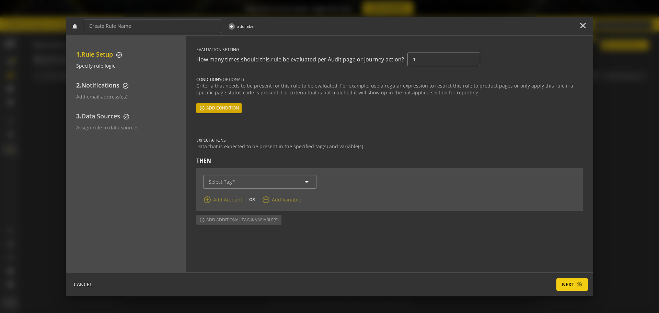
click at [232, 105] on span "Add condition" at bounding box center [222, 108] width 33 height 12
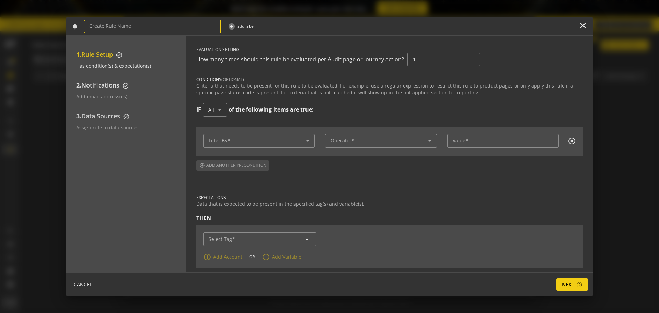
click at [177, 25] on input at bounding box center [152, 26] width 126 height 6
type input "Adobe Analytics - absent"
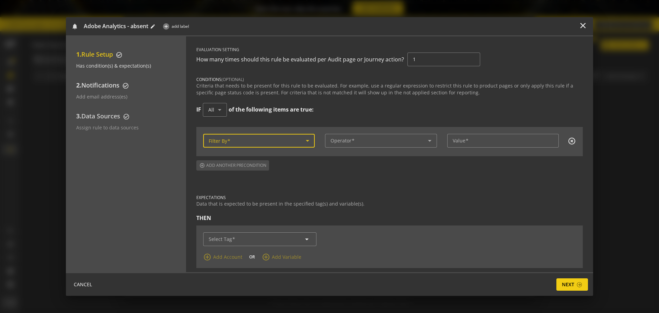
click at [259, 138] on span at bounding box center [257, 141] width 97 height 6
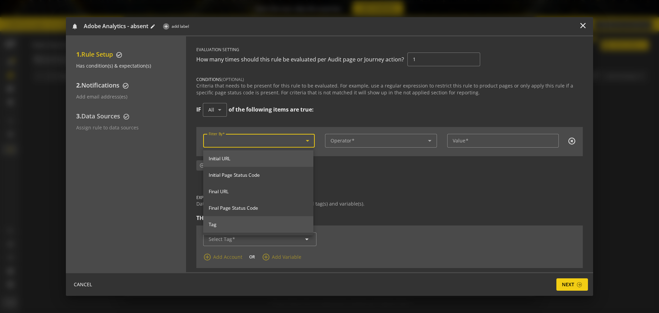
click at [235, 230] on mat-option "Tag" at bounding box center [258, 224] width 110 height 16
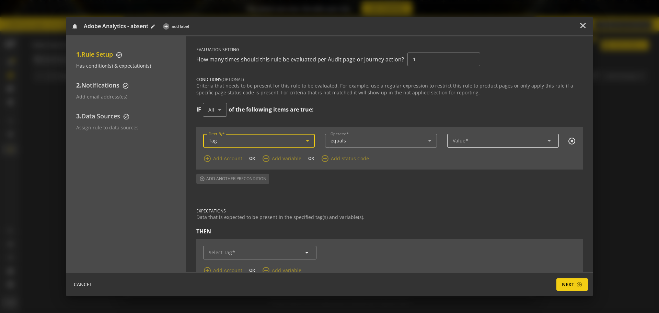
click at [469, 139] on input "Value" at bounding box center [503, 141] width 101 height 6
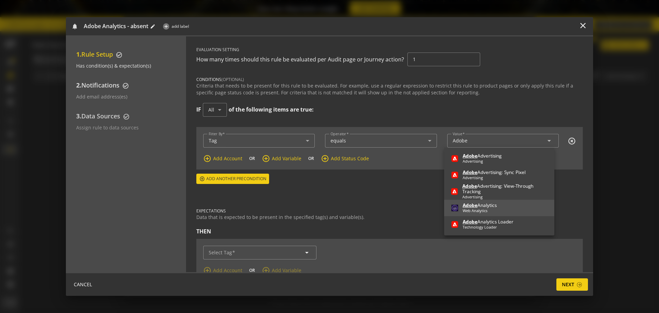
click at [490, 206] on div "Adobe Analytics" at bounding box center [480, 204] width 34 height 5
type input "Adobe Analytics"
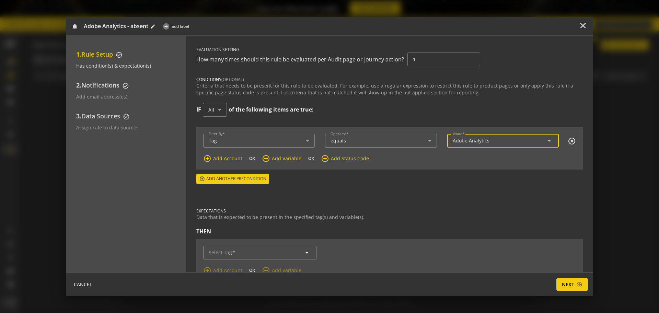
scroll to position [27, 0]
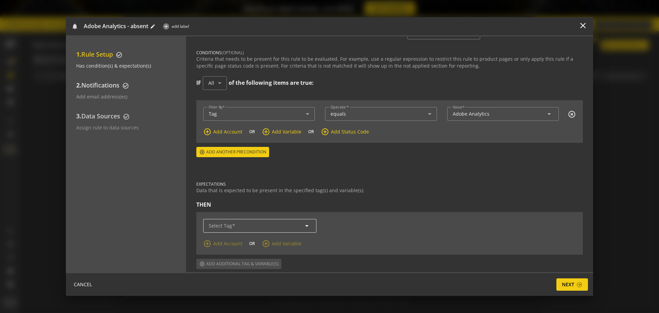
click at [238, 229] on div "arrow_drop_down" at bounding box center [260, 226] width 102 height 14
click at [261, 226] on input "Select Tag" at bounding box center [260, 226] width 102 height 6
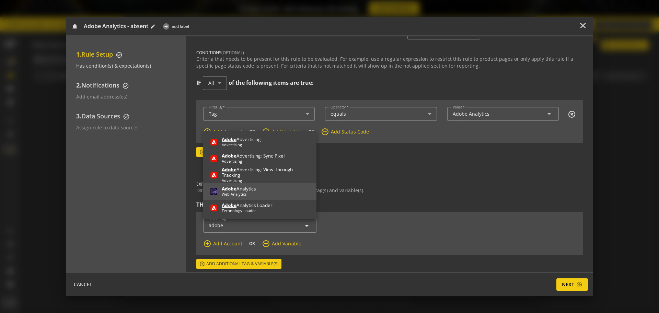
click at [262, 189] on span "Adobe Analytics Web Analytics" at bounding box center [260, 191] width 102 height 14
type input "Adobe Analytics"
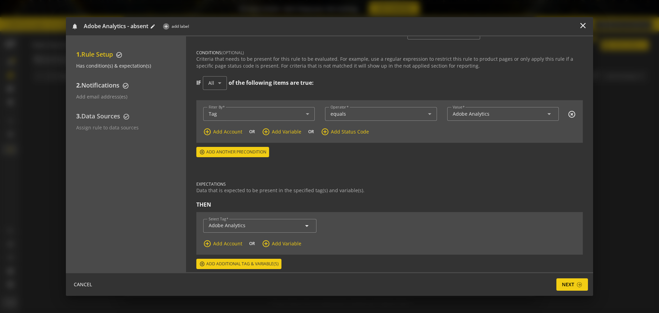
click at [276, 245] on span "Add Variable" at bounding box center [287, 243] width 30 height 7
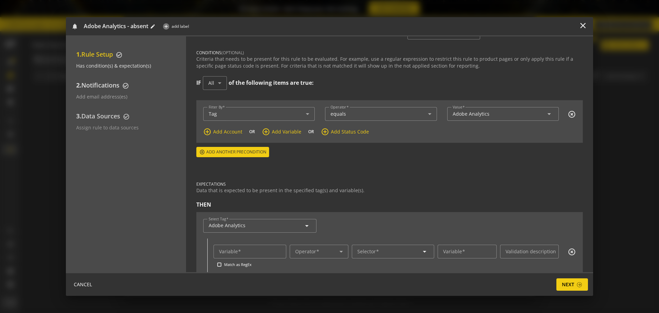
scroll to position [63, 0]
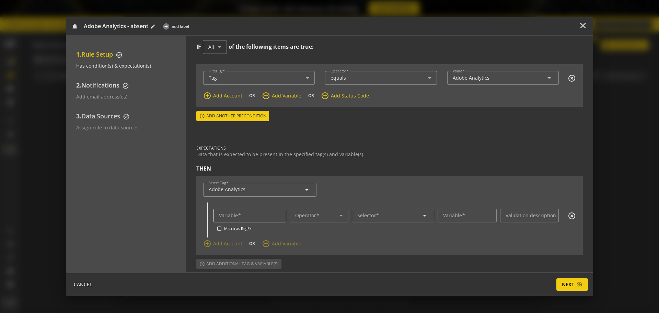
click at [255, 214] on input "Variable" at bounding box center [250, 215] width 62 height 6
type input "tagispresent"
click at [337, 216] on icon at bounding box center [341, 215] width 8 height 8
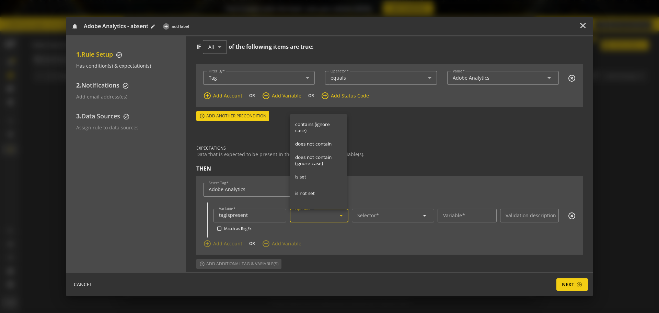
scroll to position [84, 0]
click at [312, 171] on span "is set" at bounding box center [318, 173] width 47 height 6
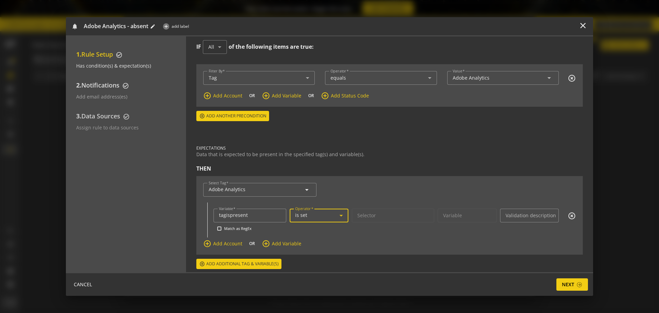
scroll to position [0, 0]
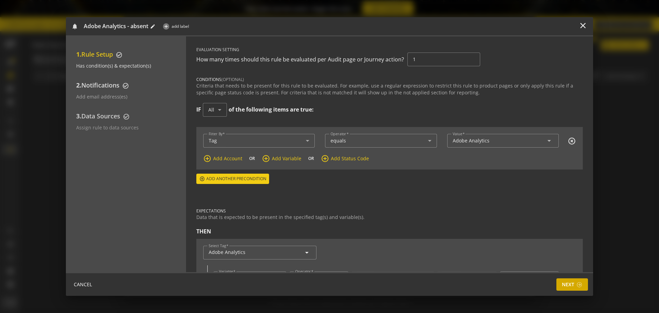
click at [527, 250] on span "Next" at bounding box center [568, 284] width 12 height 12
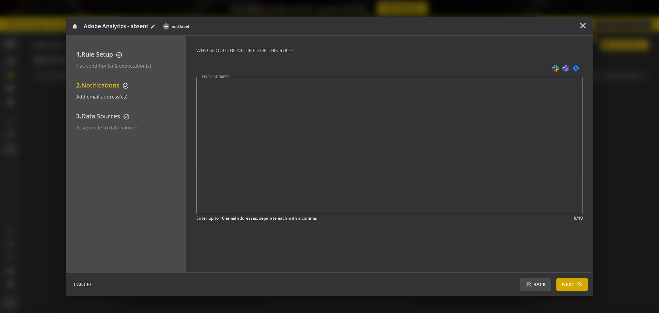
click at [527, 250] on span "Next" at bounding box center [568, 284] width 12 height 12
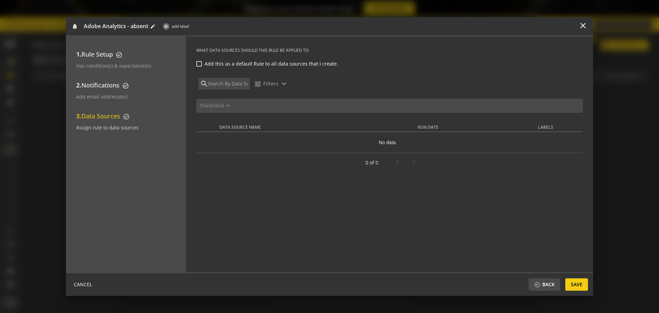
click at [527, 250] on span at bounding box center [576, 284] width 23 height 16
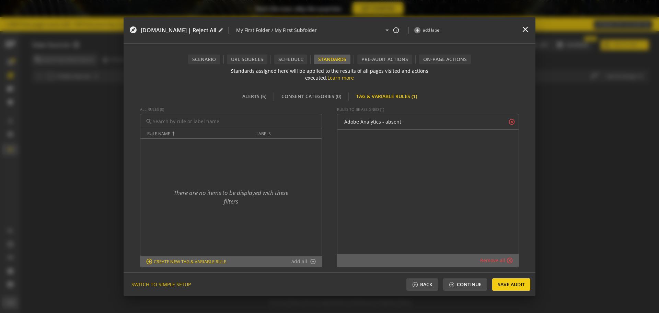
scroll to position [1, 0]
click at [511, 250] on span "Save Audit" at bounding box center [511, 284] width 27 height 12
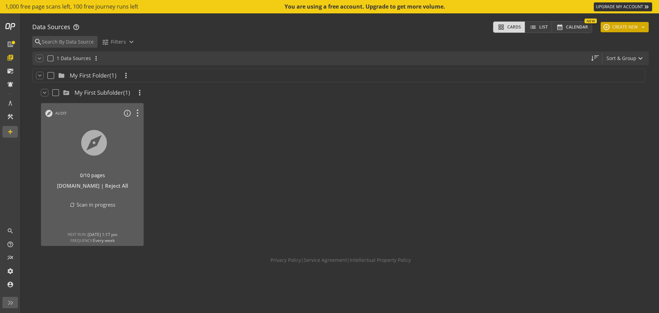
click at [527, 26] on button "add CREATE NEW keyboard_arrow_down" at bounding box center [624, 27] width 48 height 10
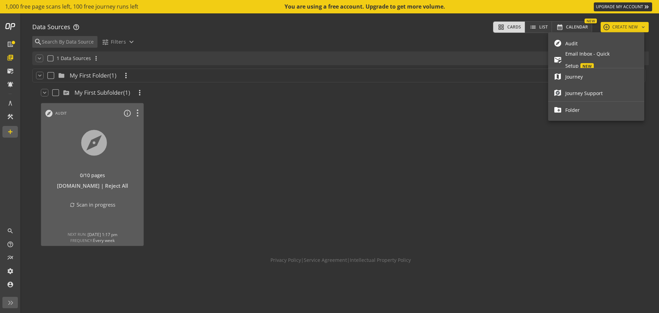
click at [527, 43] on mat-icon "explore" at bounding box center [557, 43] width 8 height 8
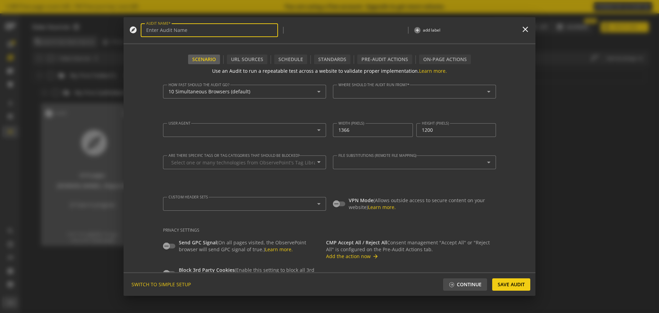
type textarea "[EMAIL_ADDRESS][DOMAIN_NAME]"
type input "[DOMAIN_NAME] | Accept All"
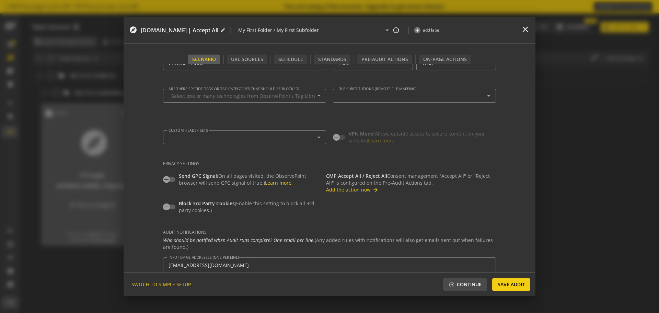
scroll to position [0, 0]
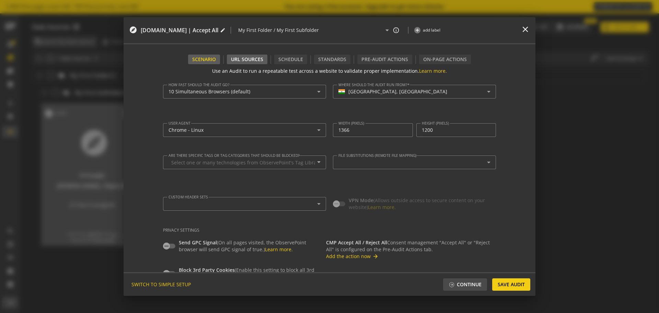
click at [246, 55] on div "URL Sources" at bounding box center [247, 60] width 40 height 10
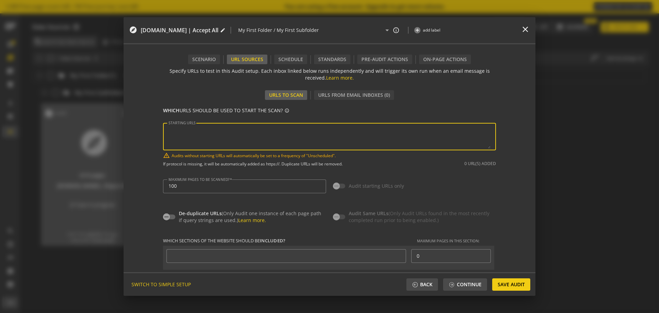
paste textarea "aria-label="Reject All""
type textarea "aria-label="Reject All""
click at [231, 127] on textarea "STARTING URLS" at bounding box center [329, 137] width 322 height 24
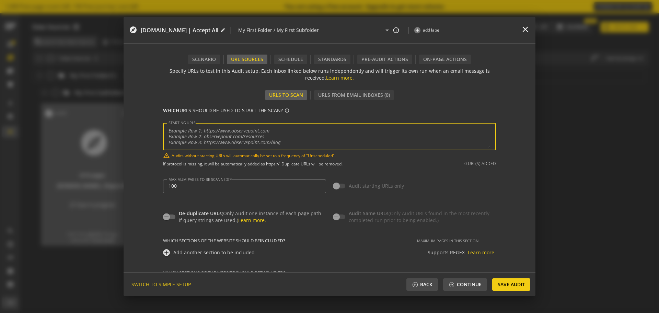
click at [213, 130] on textarea "STARTING URLS" at bounding box center [329, 137] width 322 height 24
paste textarea "[URL][DOMAIN_NAME]"
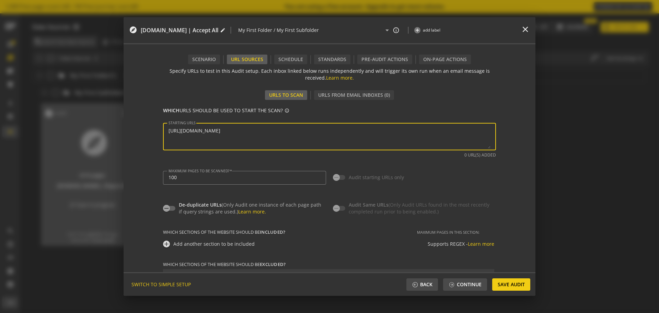
scroll to position [38, 0]
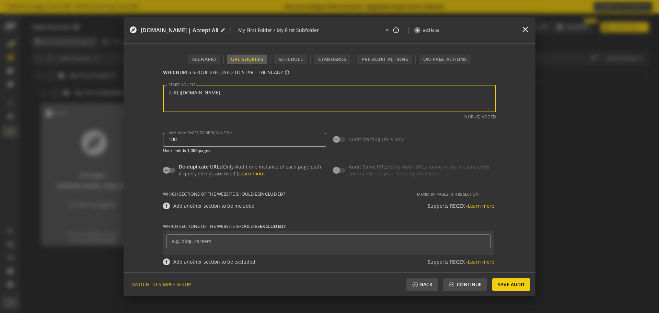
type textarea "[URL][DOMAIN_NAME]"
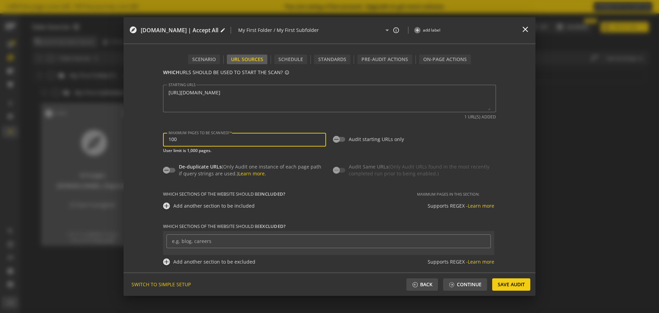
click at [222, 139] on input "100" at bounding box center [244, 140] width 152 height 6
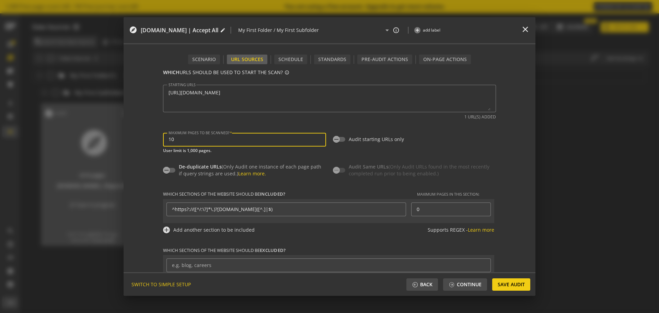
type input "10"
click at [451, 161] on div "De-duplicate URLs (Only Audit one instance of each page path if query strings a…" at bounding box center [329, 165] width 333 height 24
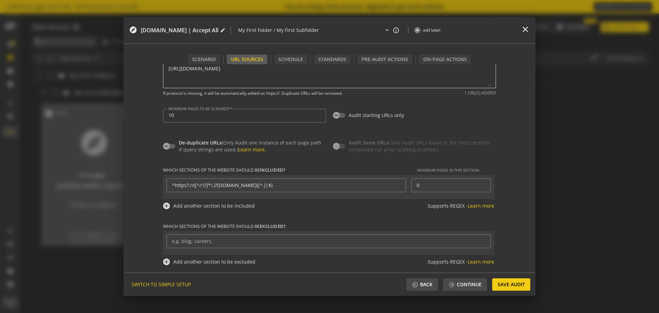
scroll to position [0, 0]
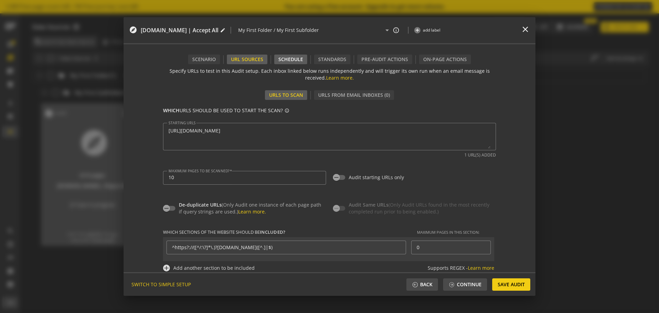
click at [294, 61] on div "Schedule" at bounding box center [290, 60] width 33 height 10
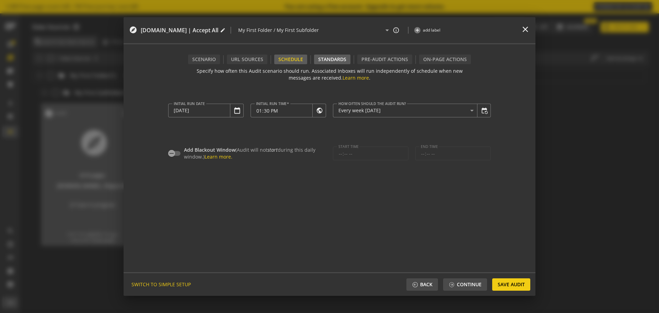
click at [341, 62] on div "Standards" at bounding box center [332, 60] width 36 height 10
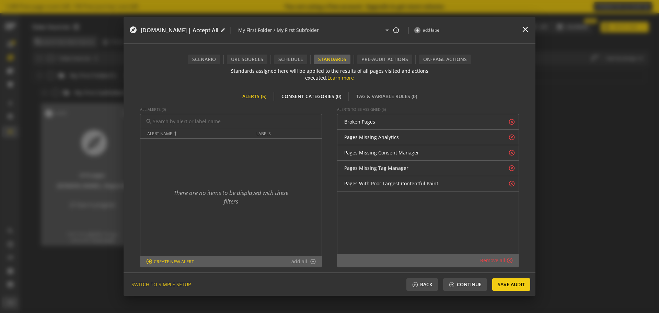
click at [320, 98] on div "Consent Categories (0)" at bounding box center [311, 97] width 68 height 10
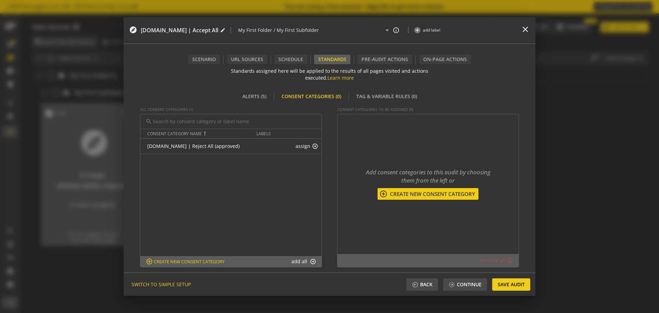
click at [203, 250] on button "add_circle_outline Create New consent category" at bounding box center [185, 262] width 83 height 8
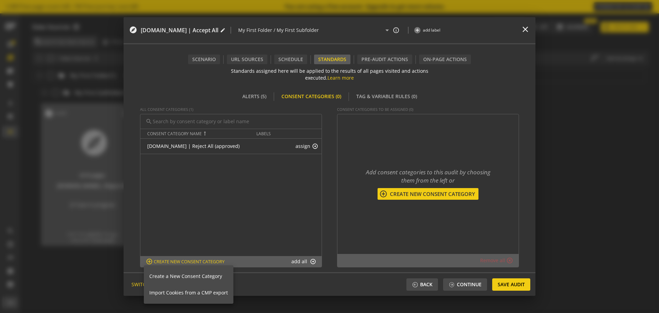
click at [199, 250] on span "Create a New Consent Category" at bounding box center [185, 276] width 73 height 7
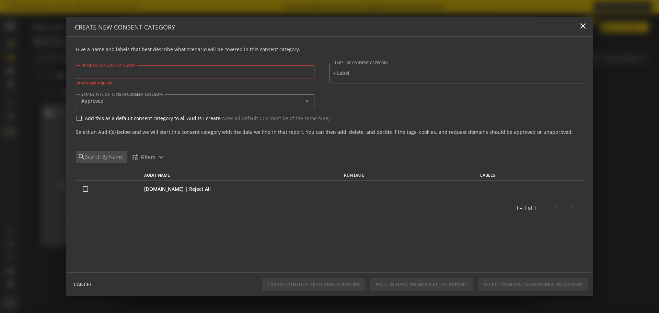
click at [132, 75] on div at bounding box center [194, 72] width 227 height 14
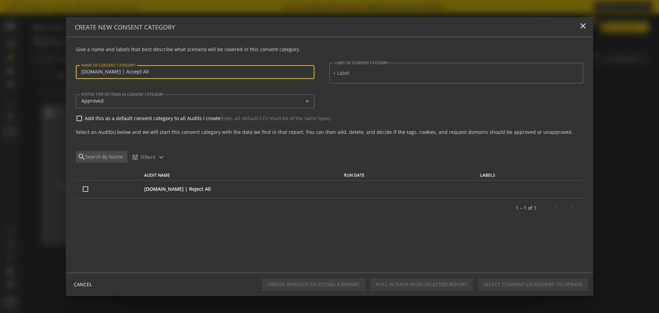
type input "[DOMAIN_NAME] | Accept All"
click at [319, 154] on div "search tune Filters expand_more" at bounding box center [328, 159] width 509 height 16
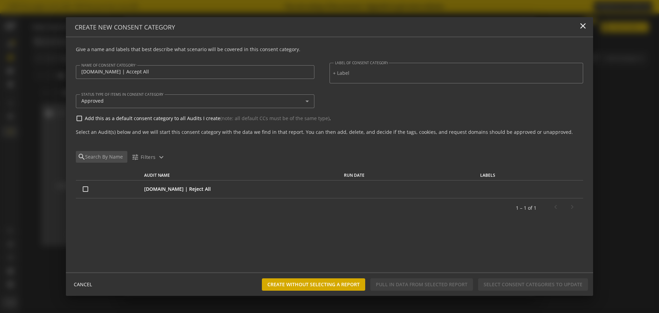
click at [326, 250] on span "Create without selecting a report" at bounding box center [313, 284] width 92 height 12
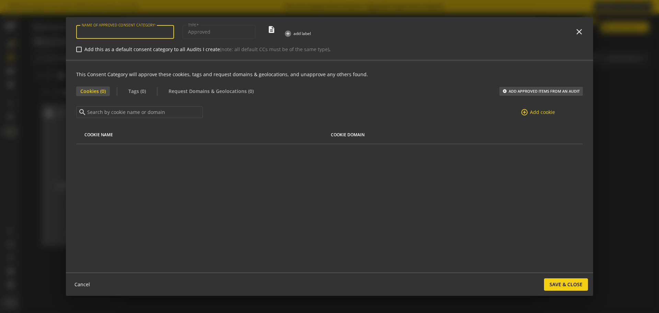
type input "[DOMAIN_NAME] | Accept All"
click at [128, 91] on span "Tags (0)" at bounding box center [137, 91] width 26 height 10
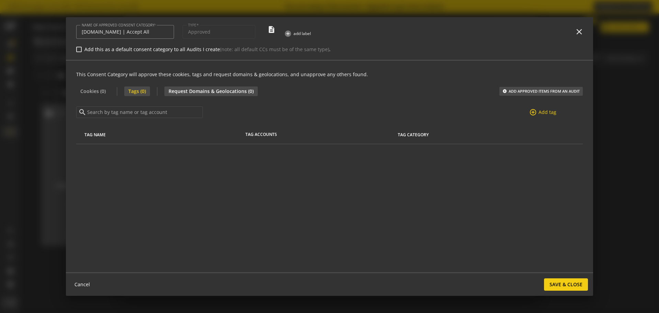
click at [209, 94] on span "Request Domains & Geolocations (0)" at bounding box center [210, 91] width 93 height 10
click at [137, 92] on span "Tags (0)" at bounding box center [137, 91] width 26 height 10
click at [208, 93] on span "Request Domains & Geolocations (0)" at bounding box center [210, 91] width 93 height 10
click at [144, 88] on span "Tags (0)" at bounding box center [137, 91] width 26 height 10
click at [200, 86] on span "Request Domains & Geolocations (0)" at bounding box center [210, 91] width 93 height 10
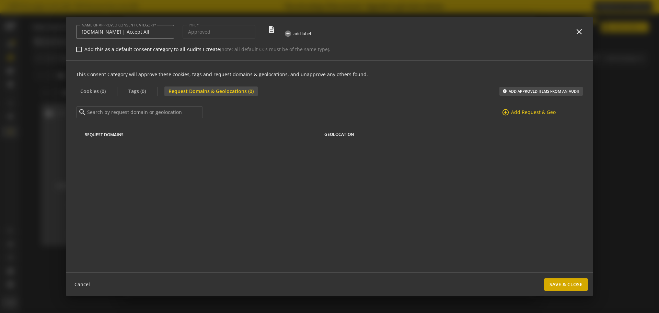
click at [527, 250] on span "Save & Close" at bounding box center [565, 284] width 33 height 12
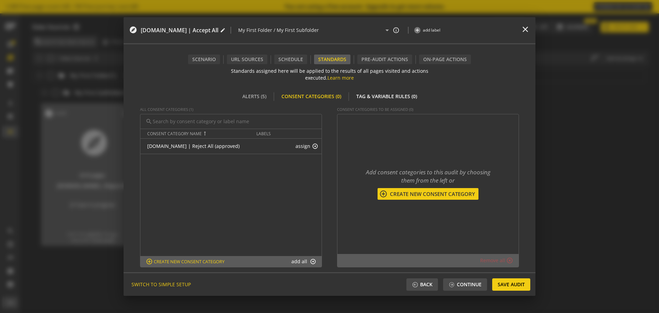
click at [373, 95] on div "Tag & Variable Rules (0)" at bounding box center [386, 97] width 69 height 10
click at [192, 250] on button "add_circle_outline Create New tag & variable rule" at bounding box center [186, 262] width 84 height 8
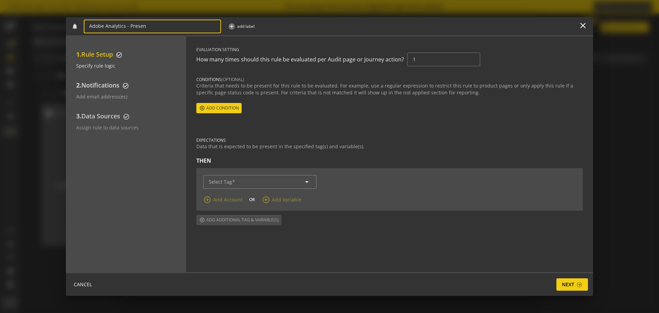
type input "Adobe Analytics - Present"
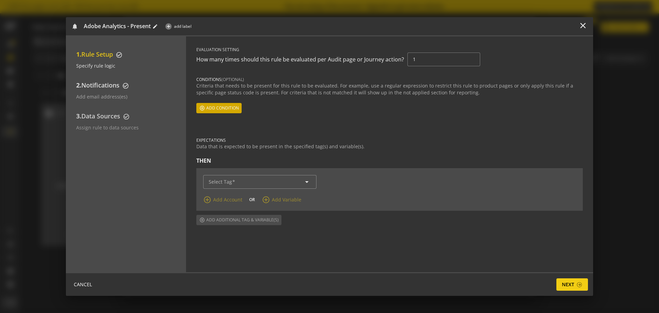
click at [213, 112] on span "Add condition" at bounding box center [222, 108] width 33 height 12
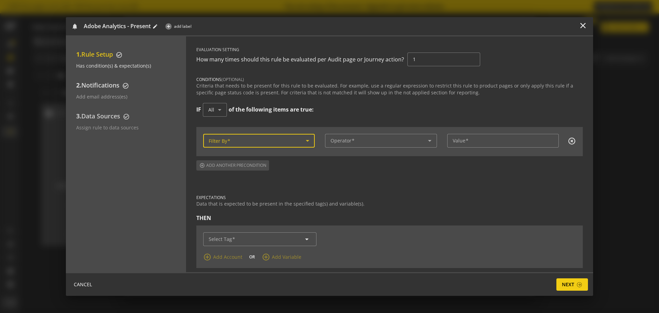
click at [240, 143] on span at bounding box center [257, 141] width 97 height 6
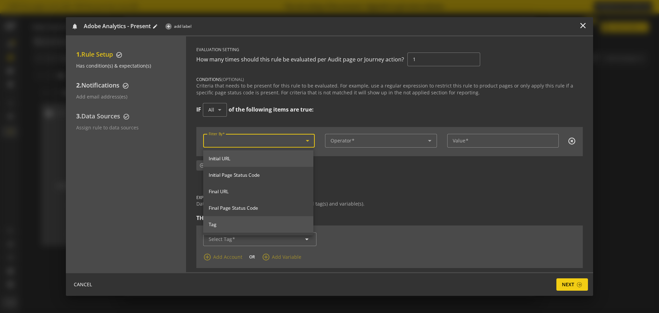
click at [239, 223] on span "Tag" at bounding box center [258, 224] width 99 height 6
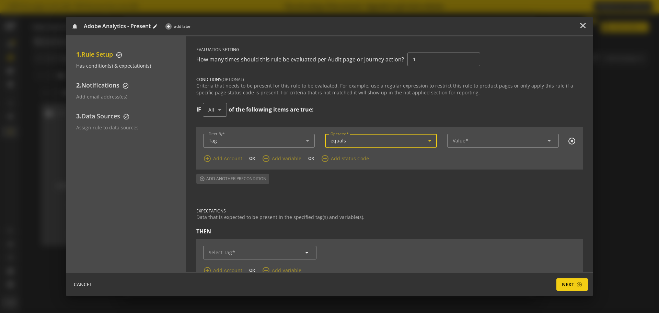
click at [386, 144] on div "equals" at bounding box center [380, 141] width 101 height 8
click at [473, 137] on div at bounding box center [329, 156] width 659 height 313
click at [480, 141] on input "Value" at bounding box center [503, 141] width 101 height 6
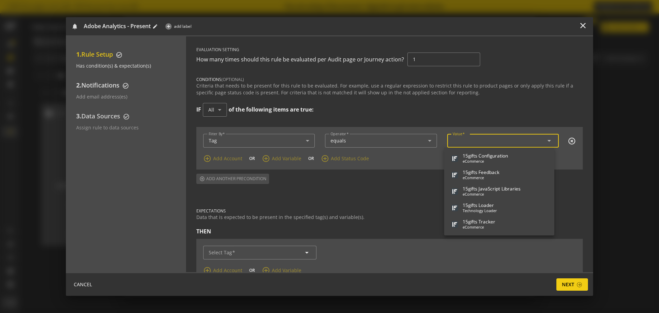
click at [469, 187] on span "1 5 g i f t s J a v a S c r i p t L i b r a r i e s e C o m m e r c e" at bounding box center [498, 191] width 99 height 14
click at [473, 143] on input "Value" at bounding box center [503, 141] width 101 height 6
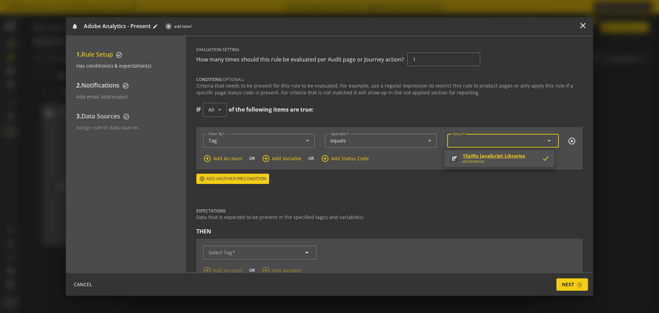
type input "15gifts JavaScript Libraries"
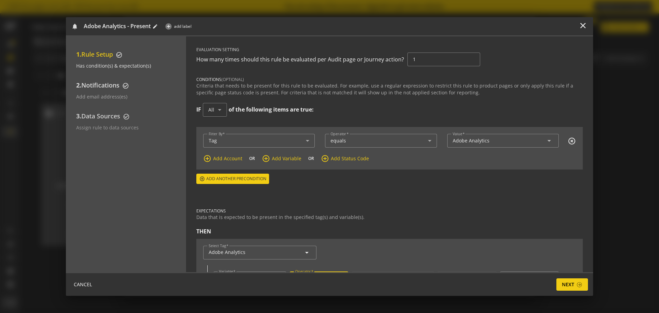
scroll to position [63, 0]
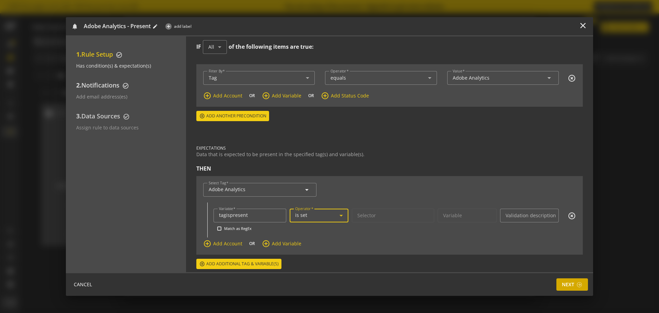
click at [569, 286] on span "Next" at bounding box center [568, 284] width 12 height 12
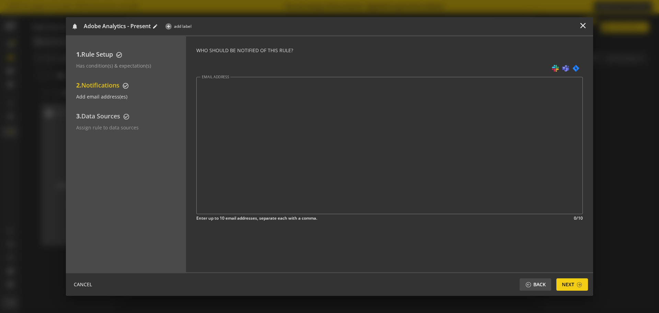
scroll to position [0, 0]
click at [581, 283] on span at bounding box center [579, 285] width 6 height 6
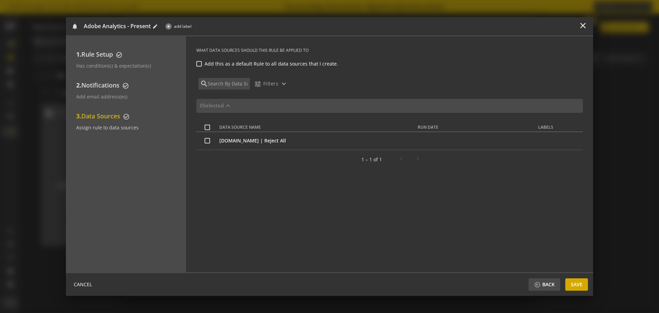
click at [573, 281] on span "Save" at bounding box center [577, 284] width 12 height 12
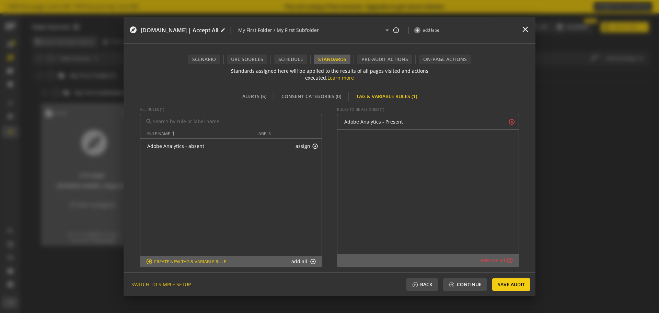
click at [165, 263] on button "add_circle_outline Create New tag & variable rule" at bounding box center [186, 262] width 84 height 8
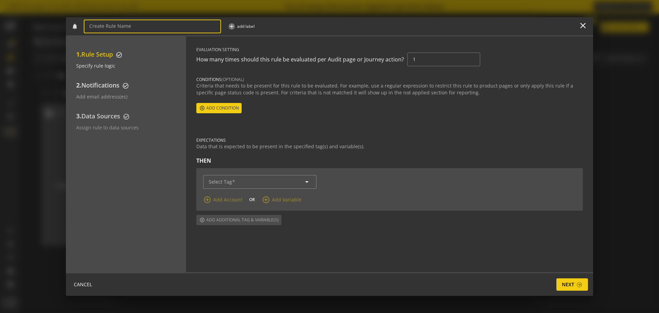
click at [154, 25] on input at bounding box center [152, 26] width 126 height 6
type input "Adobe analytics - Prod Report Suite - Present"
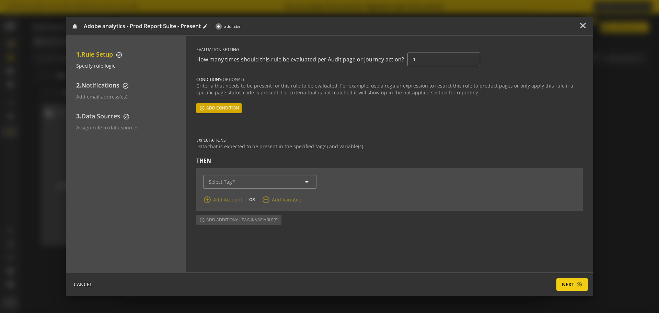
click at [216, 102] on span "Add condition" at bounding box center [222, 108] width 33 height 12
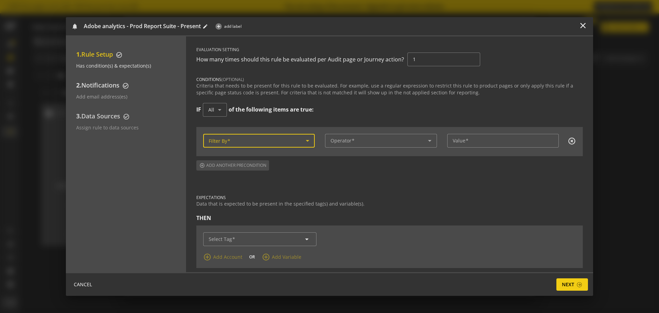
click at [279, 142] on span at bounding box center [257, 141] width 97 height 6
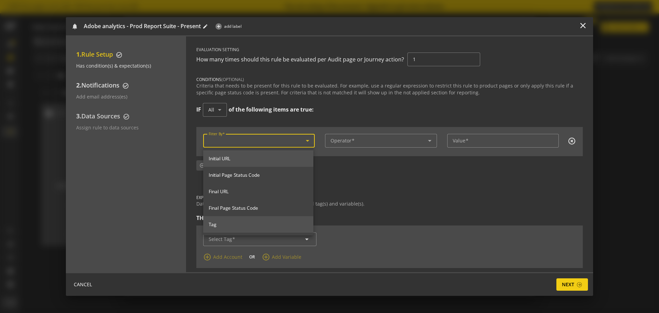
click at [242, 220] on mat-option "Tag" at bounding box center [258, 224] width 110 height 16
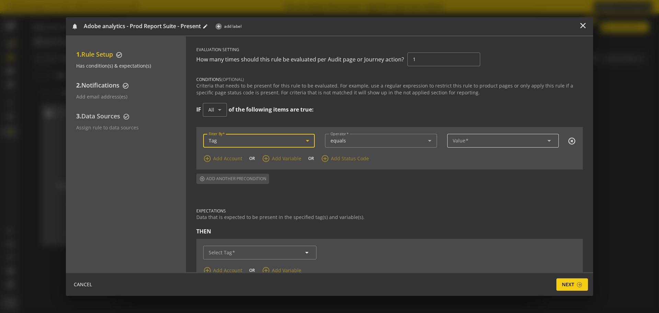
click at [470, 140] on input "Value" at bounding box center [503, 141] width 101 height 6
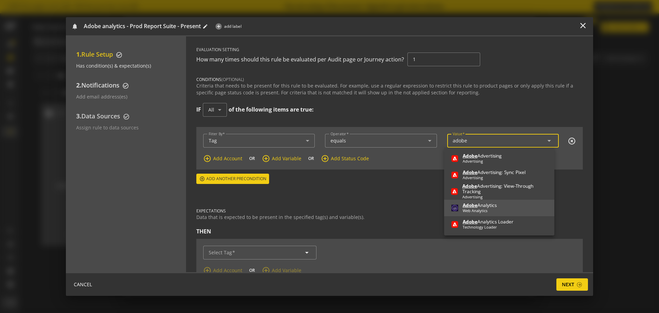
click at [489, 207] on div "Adobe Analytics" at bounding box center [480, 204] width 34 height 5
type input "Adobe Analytics"
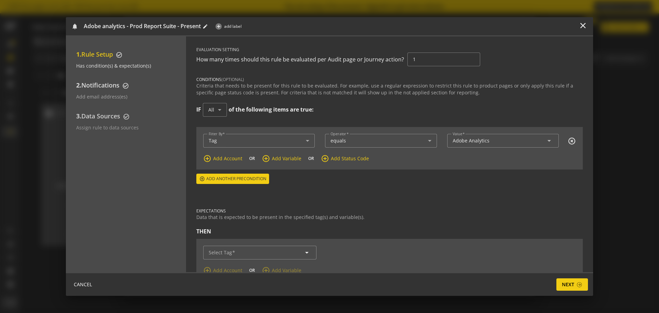
click at [339, 196] on form "EVALUATION SETTING How many times should this rule be evaluated per Audit page …" at bounding box center [389, 171] width 386 height 249
click at [273, 255] on input "Select Tag" at bounding box center [260, 252] width 102 height 6
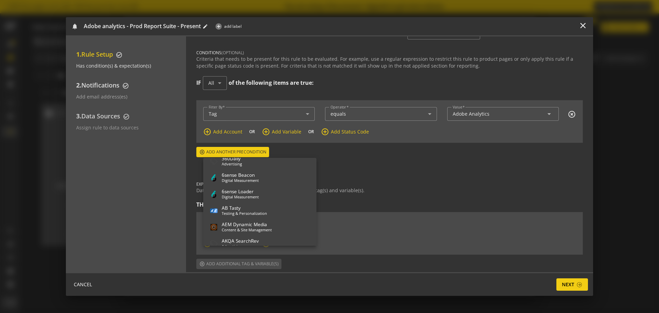
scroll to position [138, 0]
click at [379, 218] on div "Select Tag arrow_drop_down warning_amber Field can't be empty add_circle_outlin…" at bounding box center [389, 233] width 386 height 43
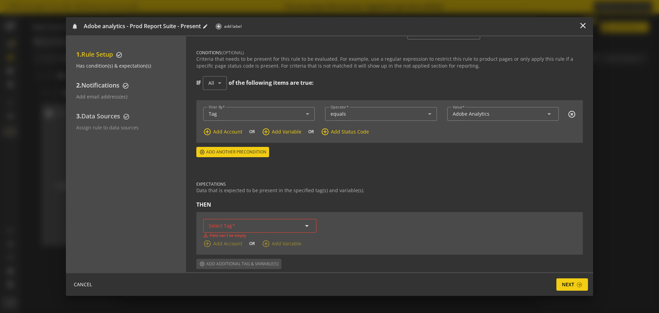
click at [248, 226] on input "Select Tag" at bounding box center [260, 226] width 102 height 6
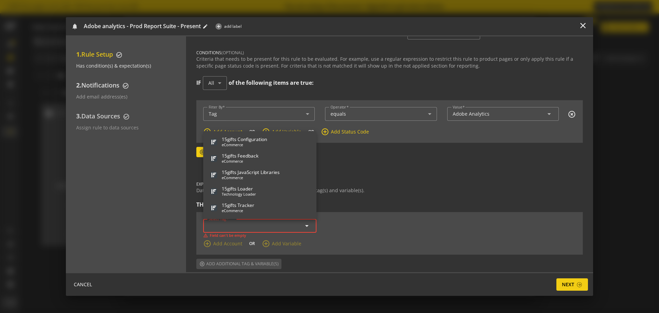
click at [306, 227] on mat-icon "arrow_drop_down" at bounding box center [307, 226] width 8 height 8
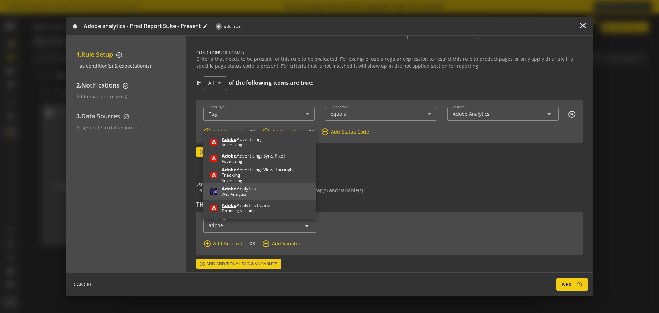
click at [248, 194] on div "Web Analytics" at bounding box center [239, 193] width 34 height 5
type input "Adobe Analytics"
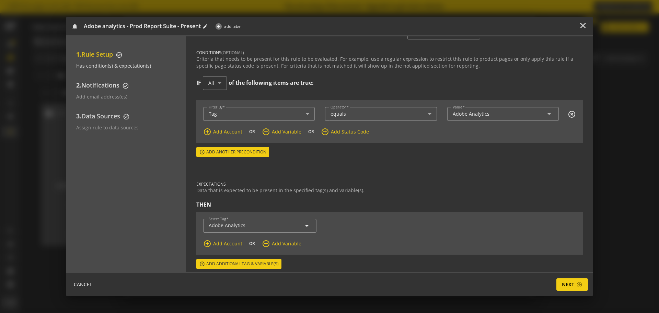
click at [224, 244] on span "Add Account" at bounding box center [227, 243] width 29 height 7
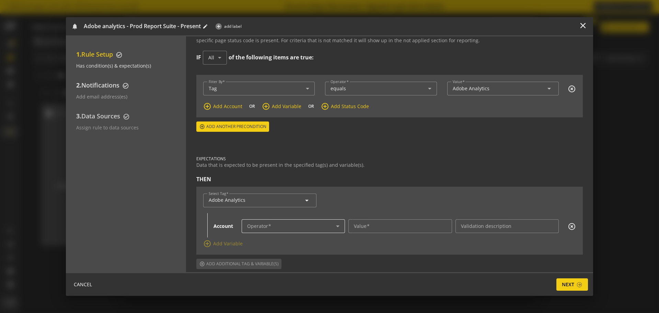
scroll to position [52, 0]
click at [305, 228] on span at bounding box center [291, 226] width 89 height 6
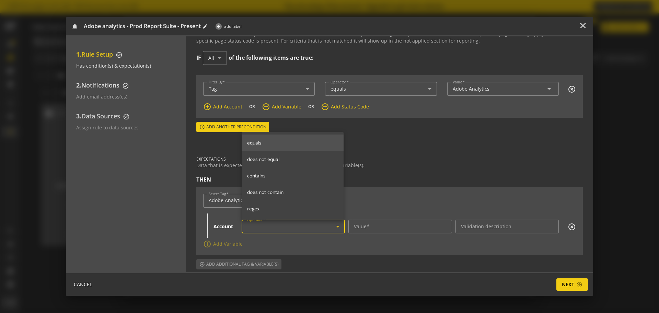
click at [273, 145] on span "equals" at bounding box center [292, 143] width 91 height 6
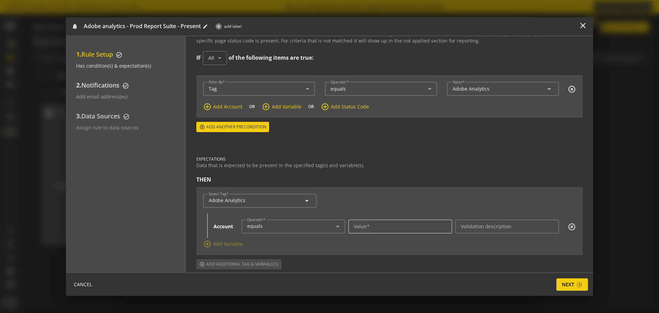
click at [377, 232] on div at bounding box center [400, 227] width 92 height 14
paste input "[URL][DOMAIN_NAME]"
type input "[URL][DOMAIN_NAME]"
paste input "bskybdtmskycomprod"
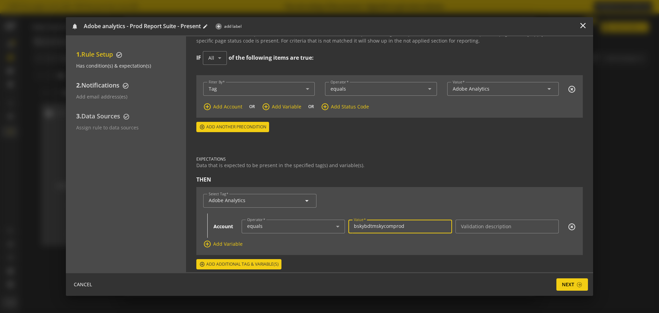
scroll to position [52, 0]
type input "bskybdtmskycomprod"
click at [566, 281] on span "Next" at bounding box center [568, 284] width 12 height 12
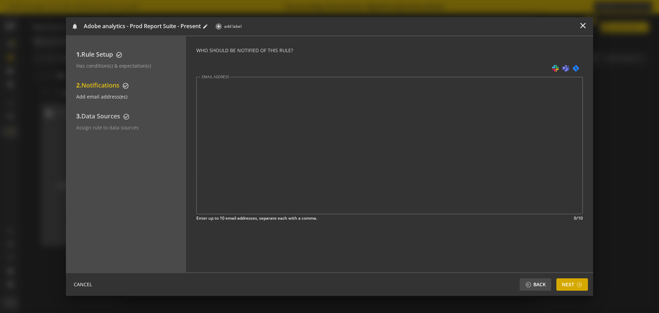
scroll to position [0, 0]
click at [566, 283] on span "Next" at bounding box center [568, 284] width 12 height 12
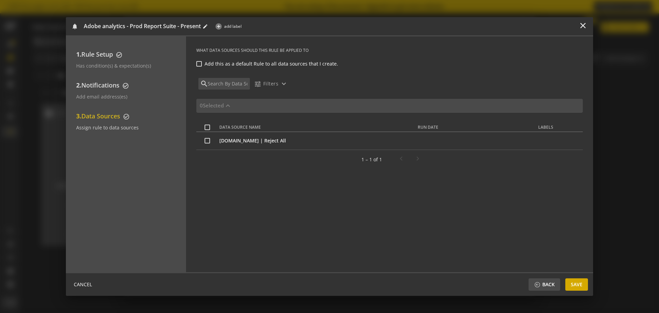
click at [576, 282] on span "Save" at bounding box center [577, 284] width 12 height 12
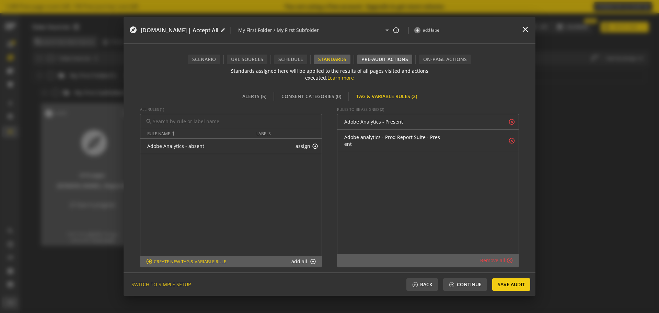
click at [377, 59] on div "Pre-audit Actions" at bounding box center [384, 60] width 55 height 10
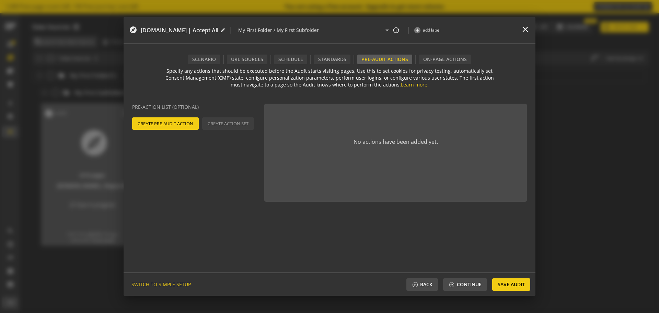
click at [165, 128] on span "Create Pre-Audit Action" at bounding box center [166, 123] width 56 height 12
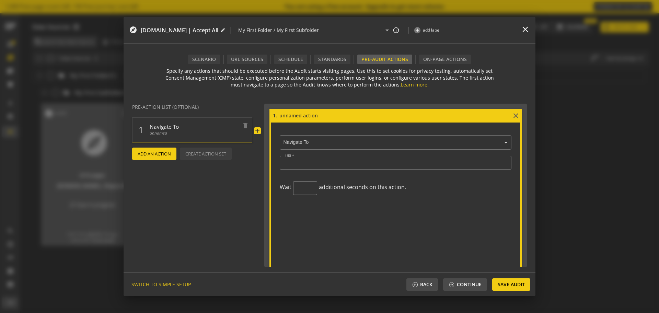
click at [183, 128] on span "Navigate To" at bounding box center [194, 125] width 89 height 10
click at [296, 113] on input at bounding box center [395, 116] width 233 height 8
type input "Navigate to [DOMAIN_NAME]"
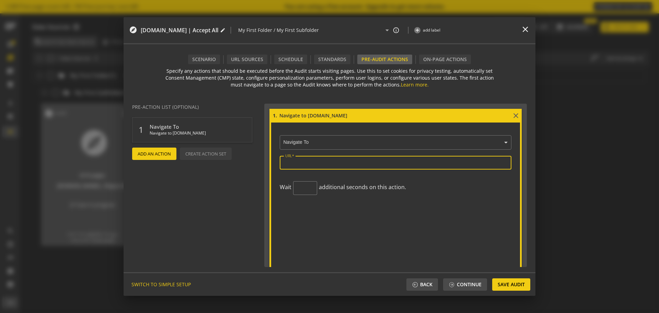
click at [332, 163] on input "URL" at bounding box center [395, 163] width 221 height 6
paste input "[URL][DOMAIN_NAME]"
type input "[URL][DOMAIN_NAME]"
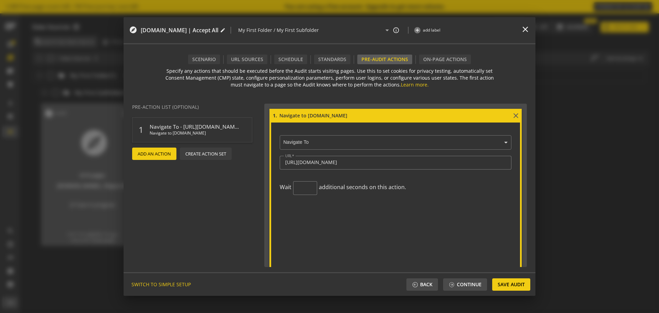
click at [151, 155] on span "Add An Action" at bounding box center [154, 154] width 33 height 12
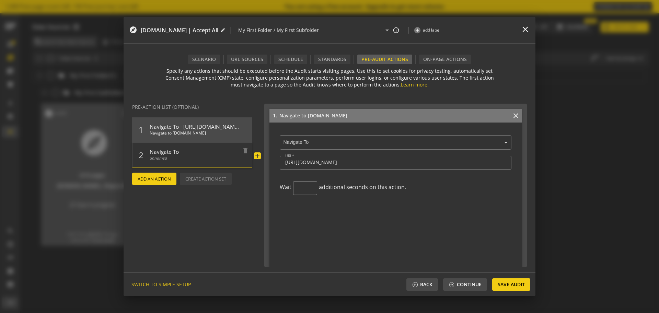
scroll to position [172, 0]
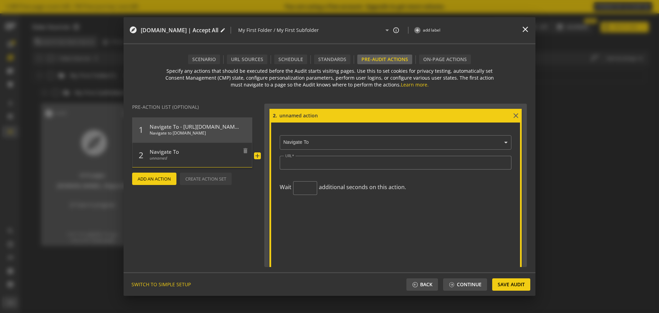
click at [163, 151] on span "Navigate To" at bounding box center [194, 150] width 89 height 10
click at [166, 147] on span "Navigate To" at bounding box center [194, 150] width 89 height 10
click at [154, 152] on span "Navigate To" at bounding box center [194, 150] width 89 height 10
click at [296, 112] on input at bounding box center [395, 116] width 233 height 8
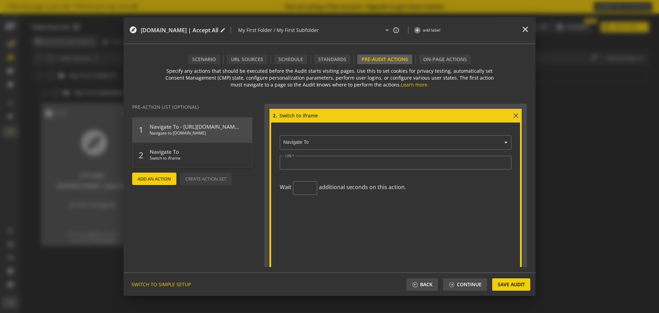
type input "Switch to iframe"
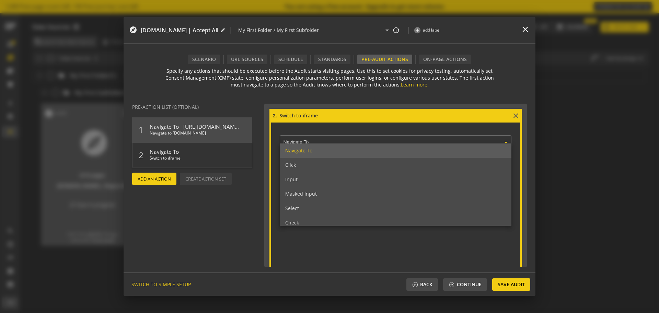
click at [384, 146] on ng-select "× Navigate To Navigate To Click Input Masked Input Select Check Uncheck Execute…" at bounding box center [396, 141] width 232 height 17
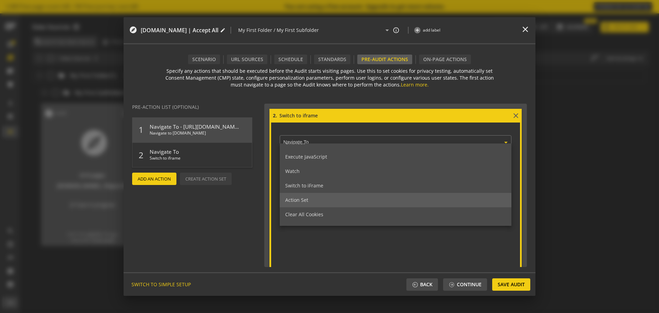
scroll to position [98, 0]
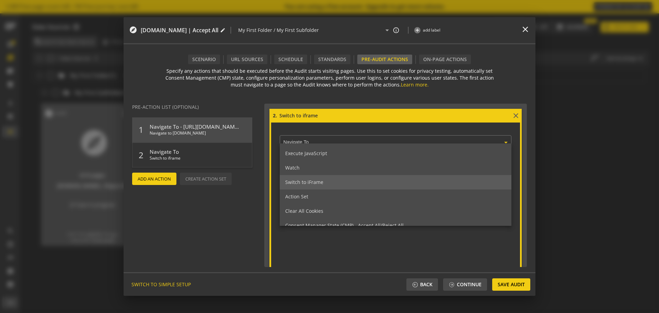
click at [324, 185] on div "Switch to iFrame" at bounding box center [396, 182] width 232 height 14
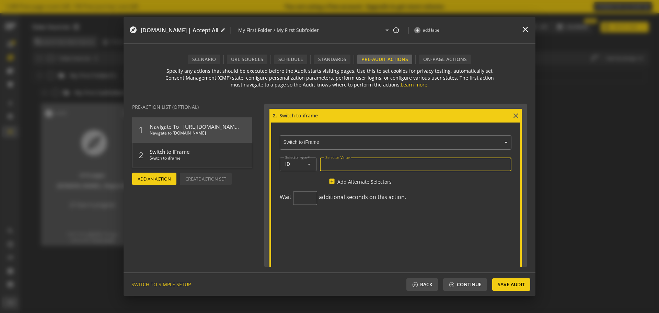
click at [347, 165] on input "Selector Value" at bounding box center [415, 164] width 180 height 6
paste input "sp_message_iframe_1325977"
type input "sp_message_iframe_1325977"
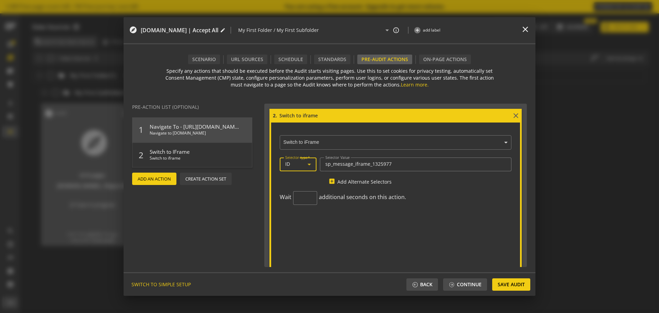
click at [303, 163] on div "ID" at bounding box center [296, 164] width 22 height 6
click at [462, 206] on div at bounding box center [329, 156] width 659 height 313
click at [165, 180] on span "Add An Action" at bounding box center [154, 179] width 33 height 12
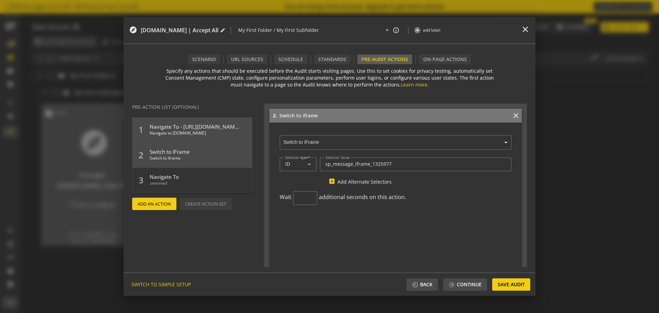
scroll to position [343, 0]
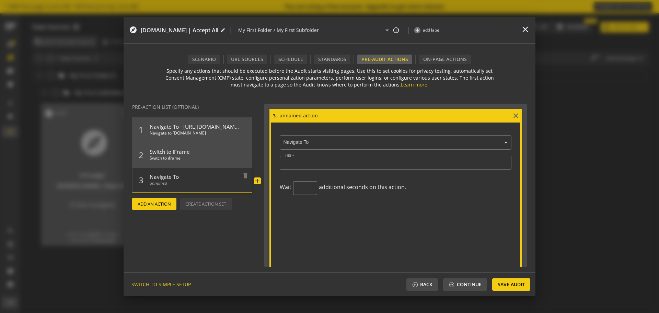
click at [182, 178] on span "Navigate To" at bounding box center [194, 175] width 89 height 10
click at [165, 179] on span "Navigate To" at bounding box center [194, 175] width 89 height 10
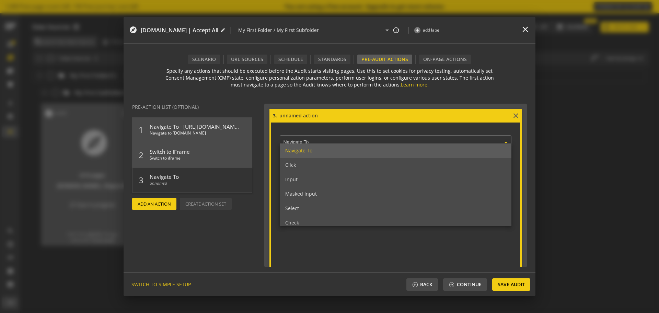
click at [317, 144] on ng-select "× Navigate To Navigate To Click Input Masked Input Select Check Uncheck Execute…" at bounding box center [396, 141] width 232 height 17
click at [320, 167] on div "Click" at bounding box center [396, 165] width 232 height 14
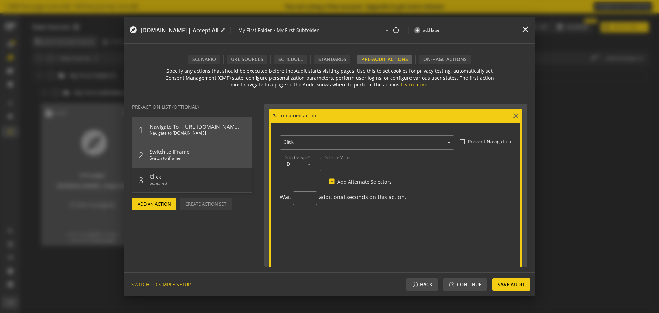
click at [314, 168] on div "Selector type ID" at bounding box center [298, 164] width 37 height 14
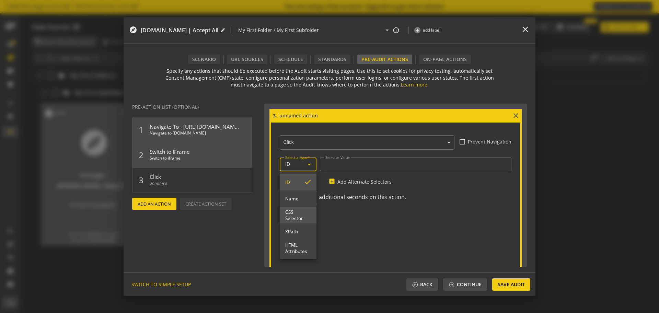
click at [302, 213] on span "CSS Selector" at bounding box center [298, 215] width 26 height 12
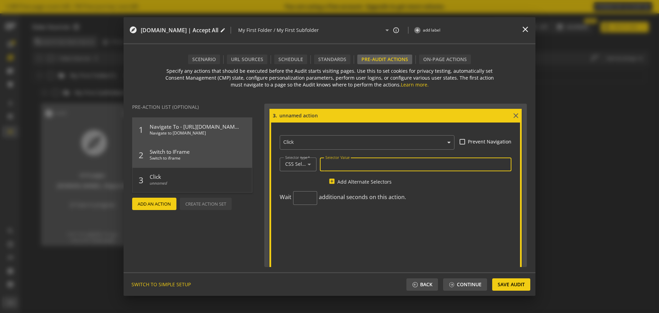
click at [351, 166] on input "Selector Value" at bounding box center [415, 164] width 180 height 6
paste input "aria-label="Accept all""
type input "button[aria-label="Accept all"]"
click at [336, 223] on form "3. close × Click Prevent Navigation Selector type CSS Selector Selector Value b…" at bounding box center [395, 189] width 252 height 161
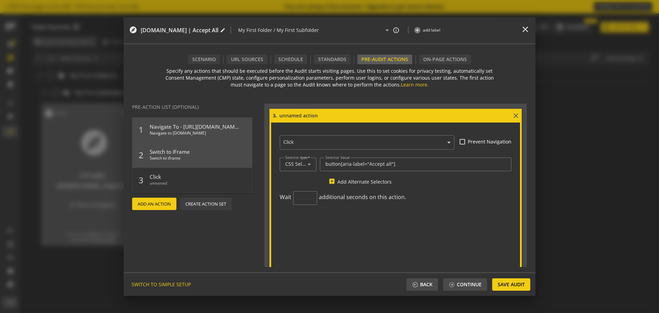
click at [161, 203] on span "Add An Action" at bounding box center [154, 204] width 33 height 12
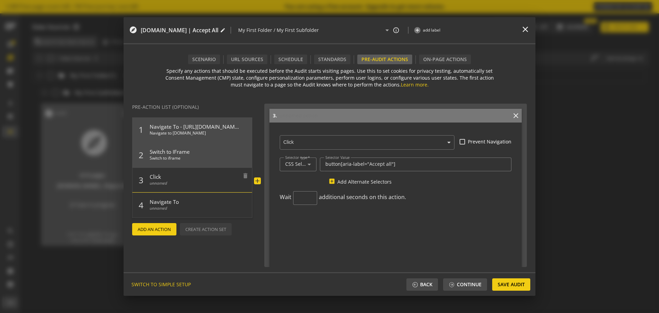
scroll to position [515, 0]
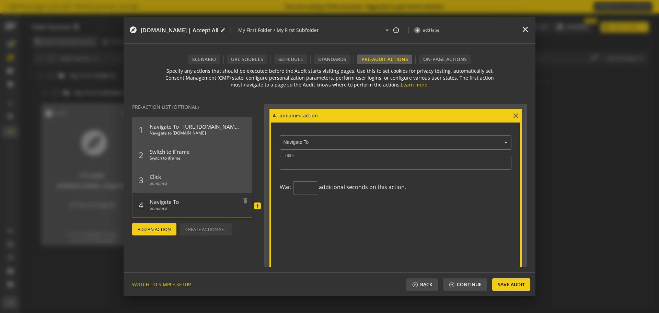
click at [163, 196] on span "Navigate To" at bounding box center [194, 200] width 89 height 10
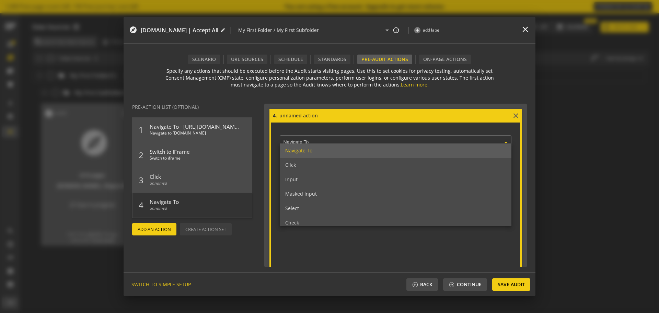
click at [329, 144] on ng-select "× Navigate To Navigate To Click Input Masked Input Select Check Uncheck Execute…" at bounding box center [396, 141] width 232 height 17
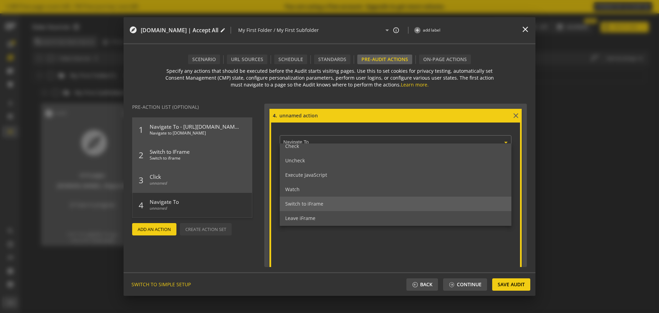
scroll to position [77, 0]
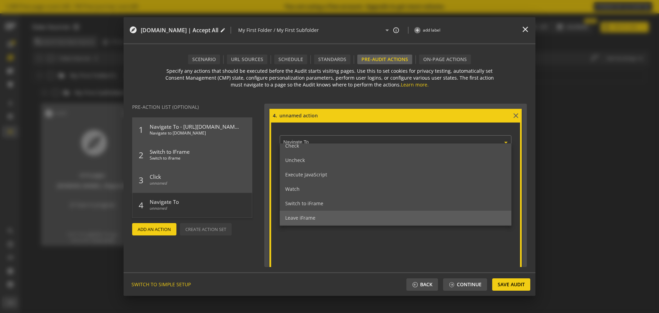
click at [312, 217] on span "Leave iFrame" at bounding box center [300, 217] width 30 height 7
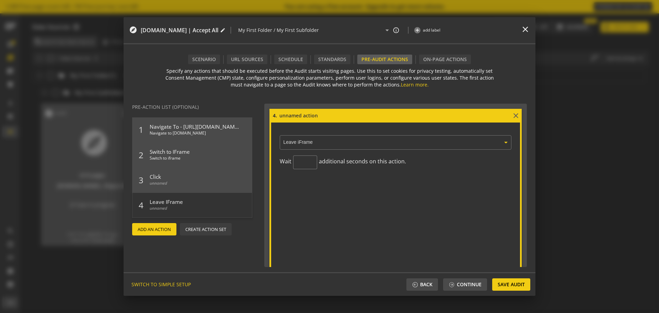
click at [335, 212] on form "4. close × Leave iFrame Wait additional seconds on this action." at bounding box center [395, 189] width 252 height 161
click at [473, 283] on span "Continue" at bounding box center [469, 284] width 25 height 12
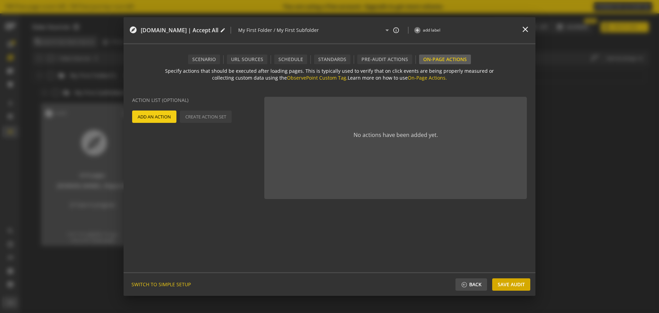
click at [508, 286] on span "Save Audit" at bounding box center [511, 284] width 27 height 12
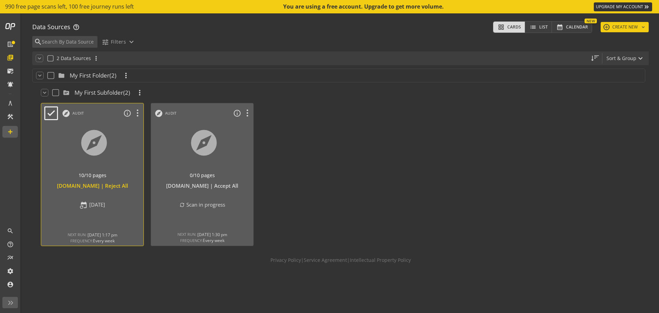
click at [122, 165] on div at bounding box center [92, 151] width 107 height 58
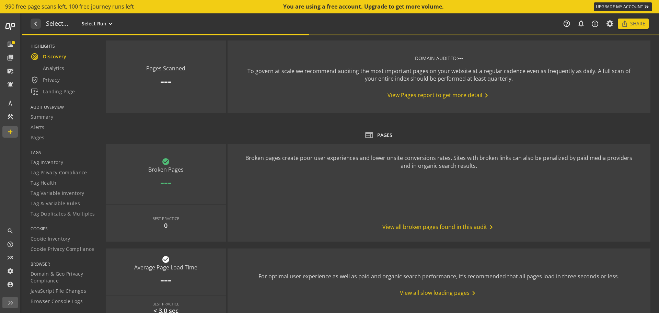
type textarea "Notes can include: -a description of what this audit is validating -changes in …"
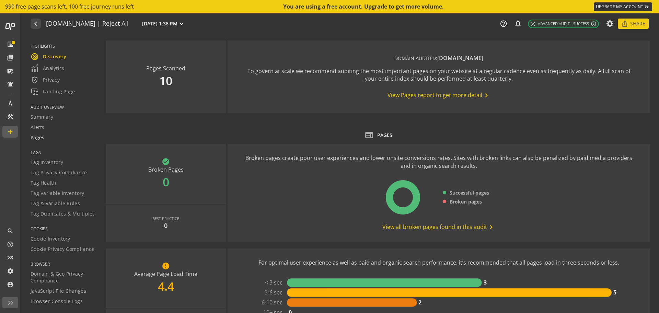
click at [41, 134] on span "Pages" at bounding box center [38, 137] width 14 height 7
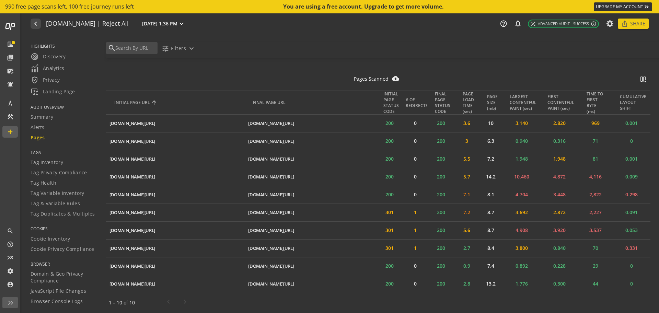
scroll to position [209, 0]
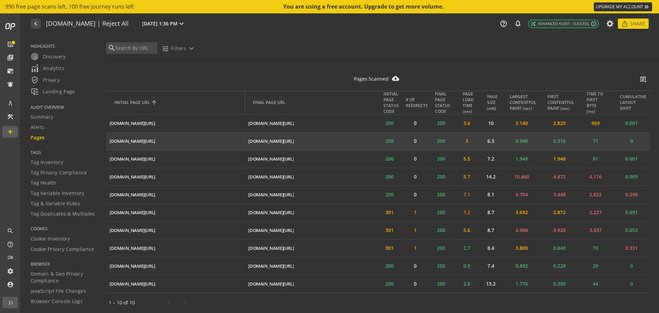
click at [173, 140] on td "[DOMAIN_NAME][URL] ios_share" at bounding box center [175, 141] width 139 height 18
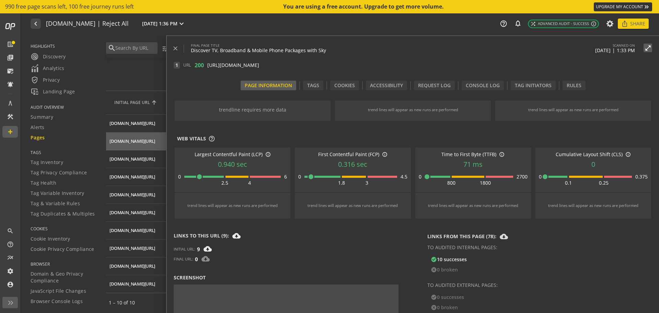
scroll to position [34, 0]
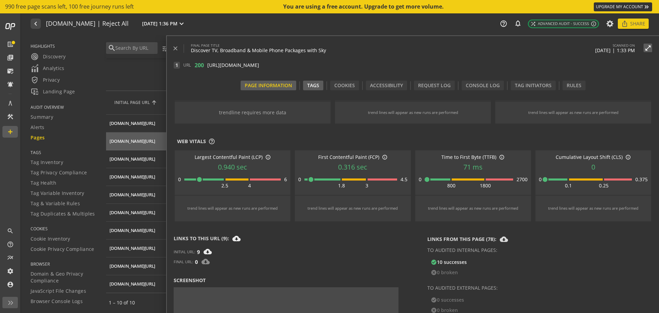
click at [316, 82] on div "Tags" at bounding box center [313, 86] width 20 height 10
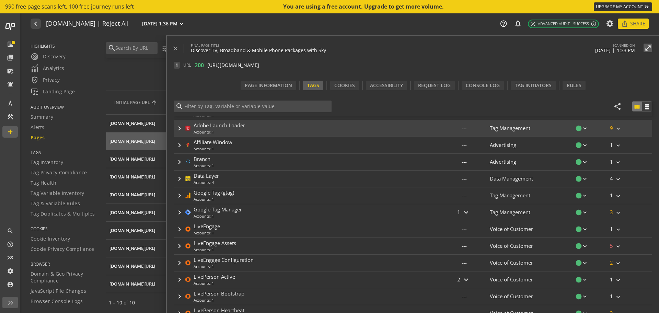
scroll to position [0, 0]
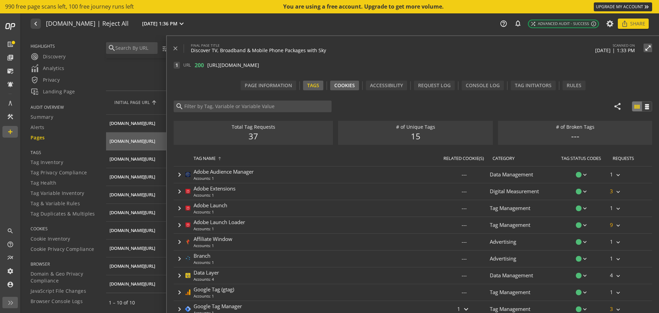
click at [345, 90] on div "Cookies" at bounding box center [344, 86] width 29 height 10
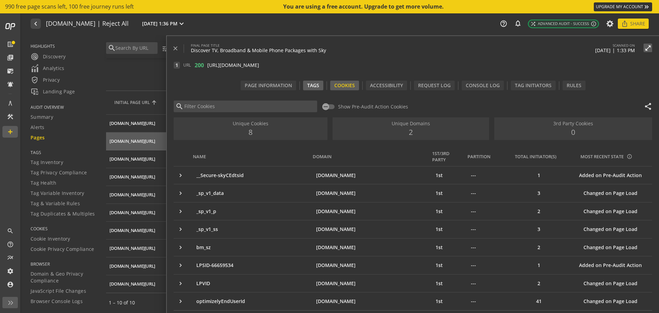
click at [317, 90] on div "Tags" at bounding box center [313, 86] width 20 height 10
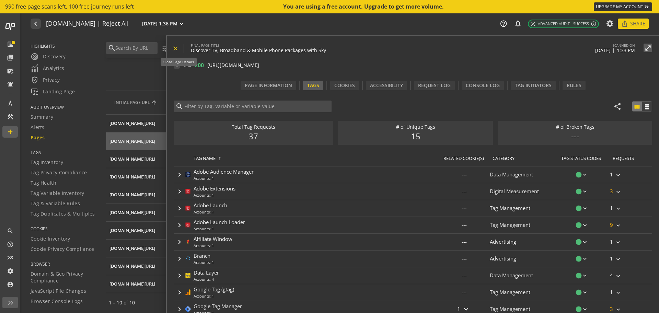
click at [177, 44] on span at bounding box center [178, 48] width 12 height 16
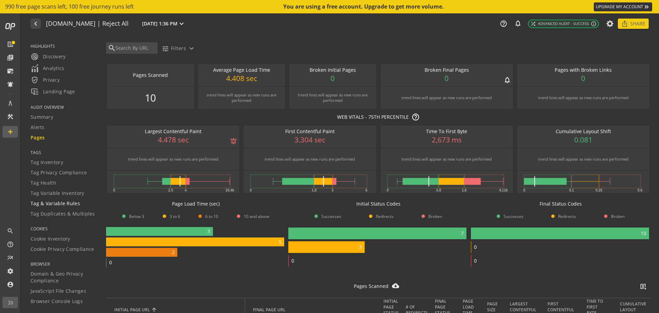
click at [57, 199] on link "Tag & Variable Rules" at bounding box center [64, 203] width 67 height 10
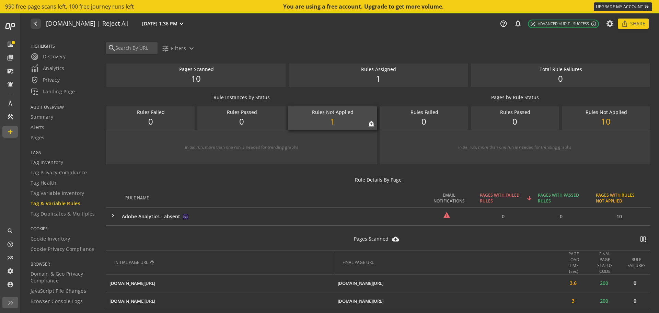
click at [341, 120] on div "1" at bounding box center [332, 122] width 74 height 12
click at [320, 115] on div "Rules Not Applied" at bounding box center [333, 112] width 68 height 7
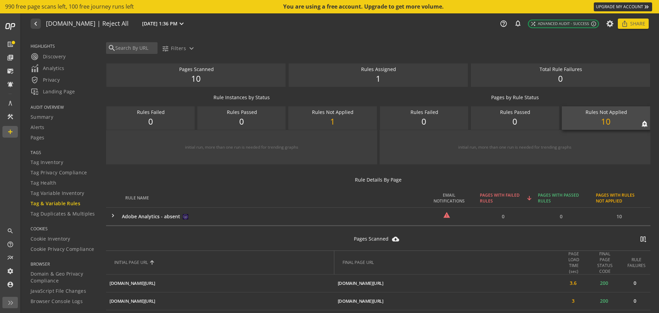
click at [588, 117] on div "10" at bounding box center [606, 122] width 74 height 12
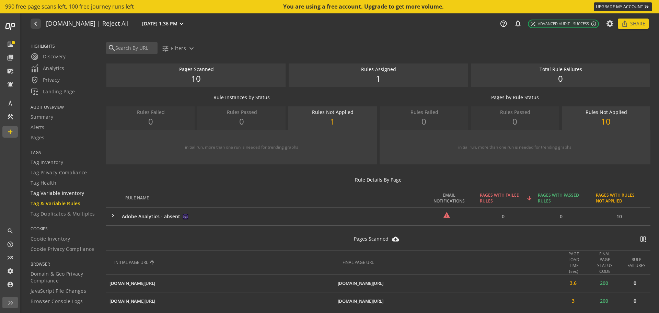
click at [52, 192] on span "Tag Variable Inventory" at bounding box center [58, 193] width 54 height 7
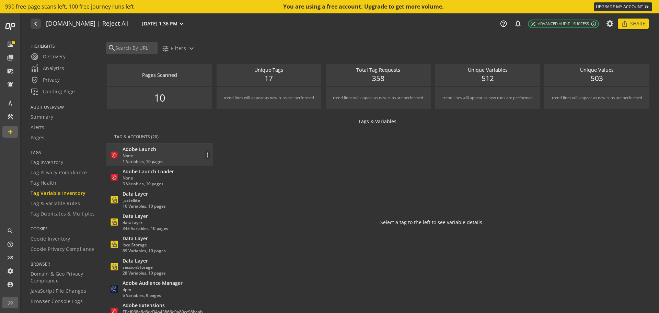
click at [140, 152] on div "Adobe Launch" at bounding box center [142, 149] width 41 height 7
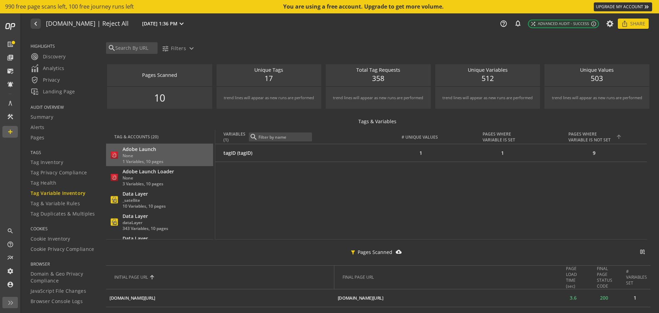
click at [581, 135] on div "PAGES WHERE VARIABLE IS NOT SET" at bounding box center [591, 137] width 46 height 12
click at [266, 71] on div "Unique Tags" at bounding box center [269, 70] width 98 height 7
click at [44, 121] on link "Summary" at bounding box center [64, 117] width 67 height 10
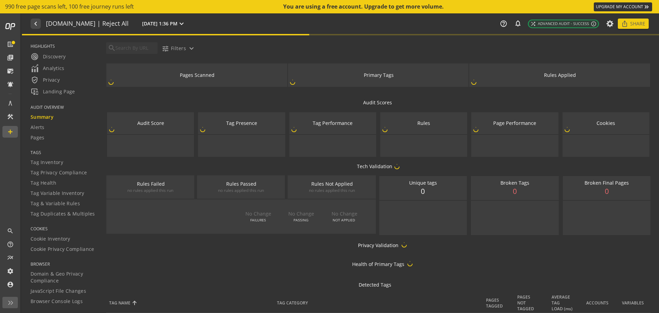
click at [44, 121] on link "Summary" at bounding box center [64, 117] width 67 height 10
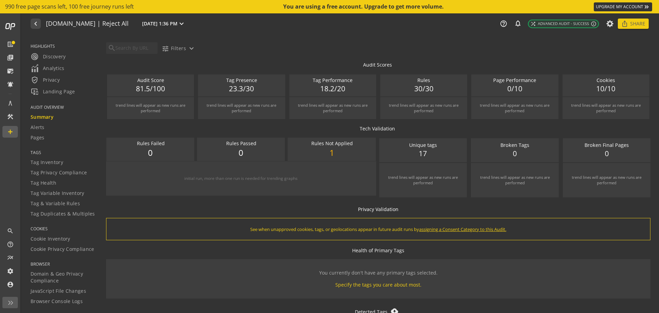
scroll to position [39, 0]
click at [428, 150] on div "Unique tags 17" at bounding box center [423, 149] width 88 height 24
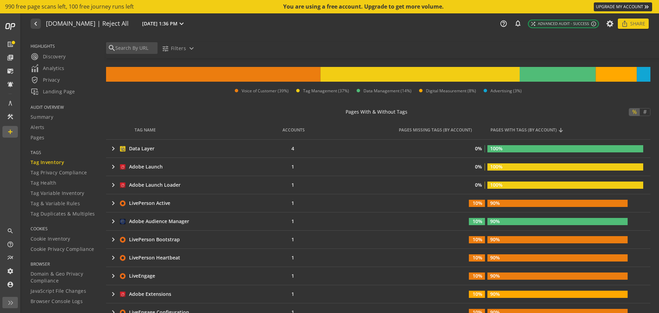
scroll to position [97, 0]
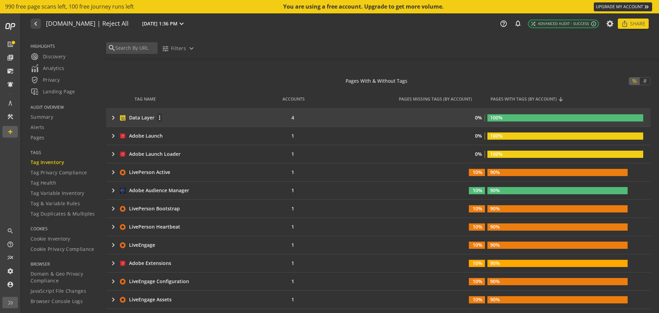
click at [110, 116] on mat-icon "keyboard_arrow_right" at bounding box center [113, 118] width 8 height 8
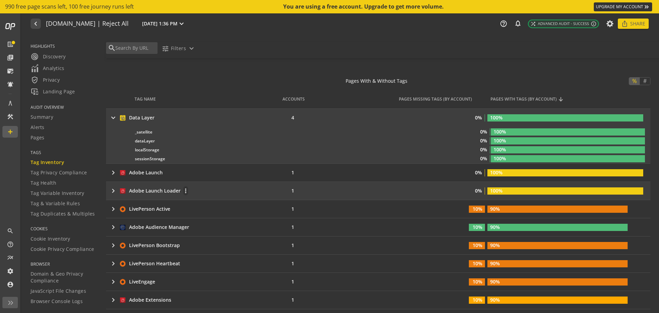
scroll to position [135, 0]
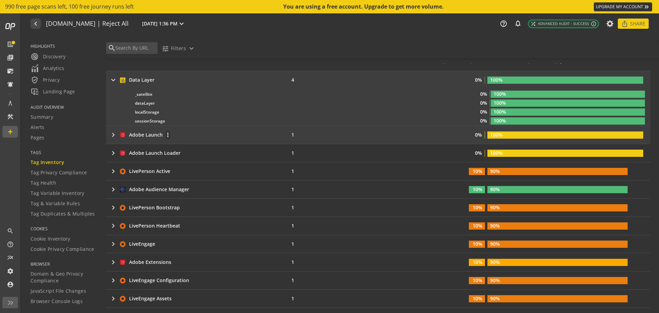
click at [112, 134] on mat-icon "keyboard_arrow_right" at bounding box center [113, 135] width 8 height 8
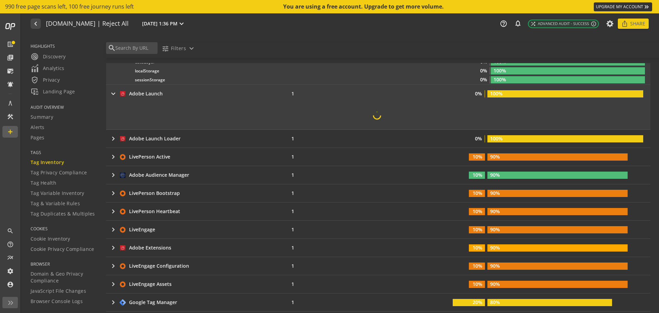
scroll to position [177, 0]
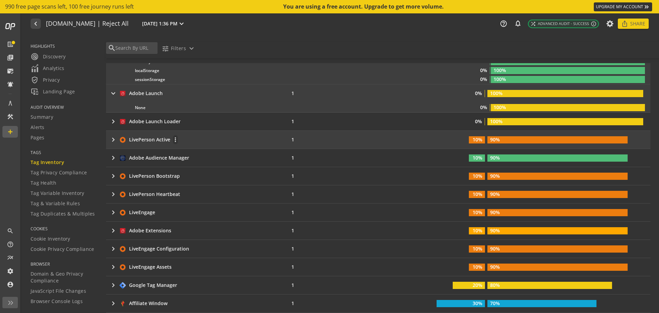
click at [112, 142] on mat-icon "keyboard_arrow_right" at bounding box center [113, 140] width 8 height 8
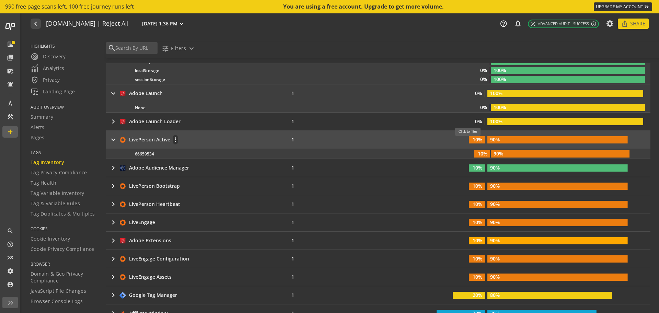
click at [470, 139] on rect at bounding box center [477, 139] width 16 height 7
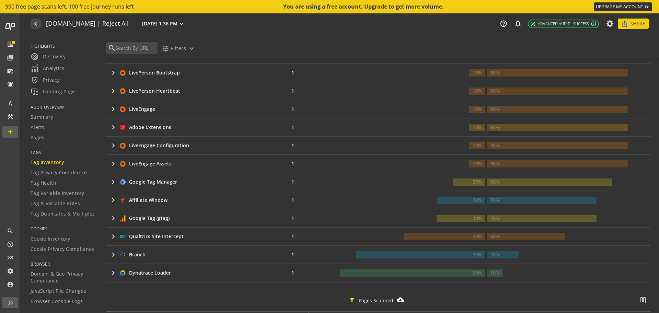
scroll to position [350, 0]
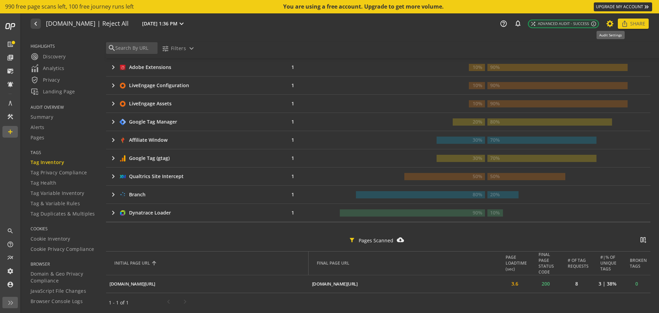
click at [613, 22] on icon at bounding box center [610, 23] width 9 height 5
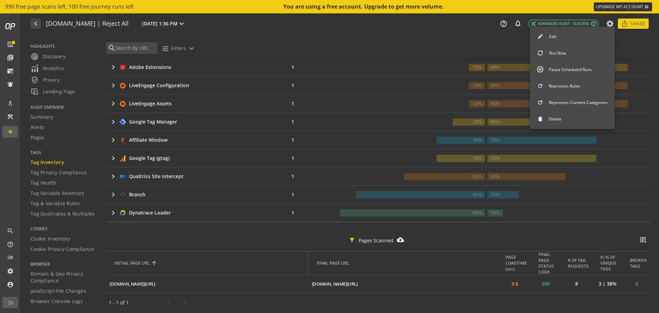
click at [566, 37] on button "Edit" at bounding box center [572, 37] width 85 height 14
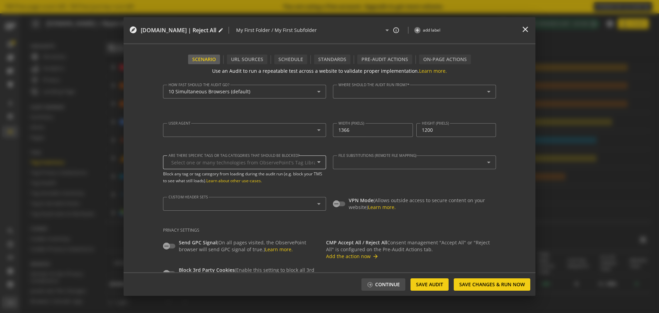
type textarea "[EMAIL_ADDRESS][DOMAIN_NAME]"
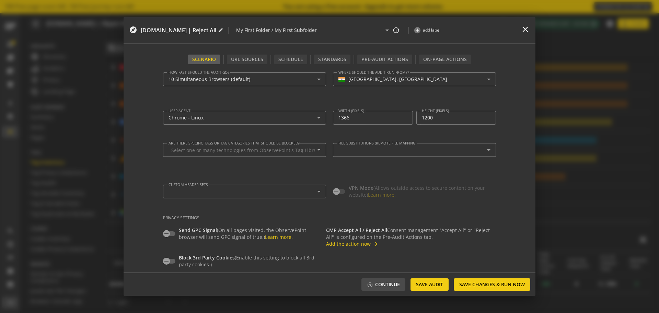
scroll to position [0, 0]
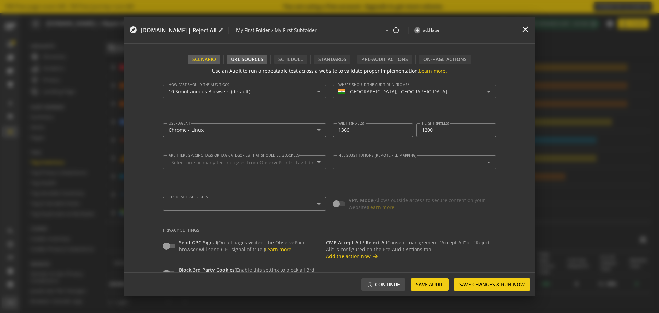
click at [254, 63] on div "URL Sources" at bounding box center [247, 60] width 40 height 10
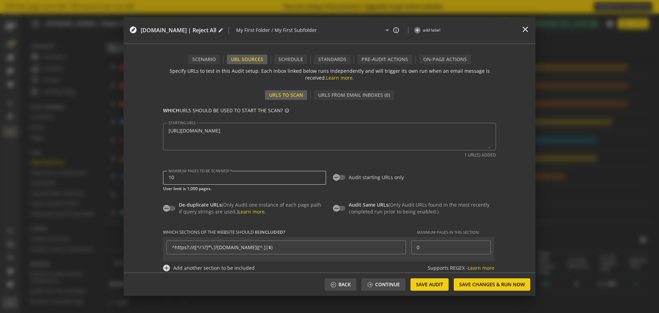
scroll to position [62, 0]
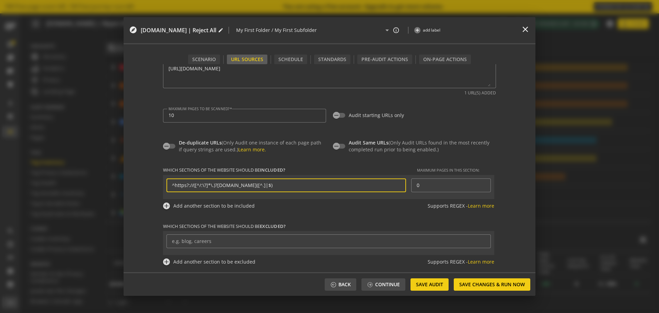
click at [248, 185] on input "^https?://([^/:\?]*\.)?[DOMAIN_NAME]([^.]|$)" at bounding box center [286, 185] width 229 height 6
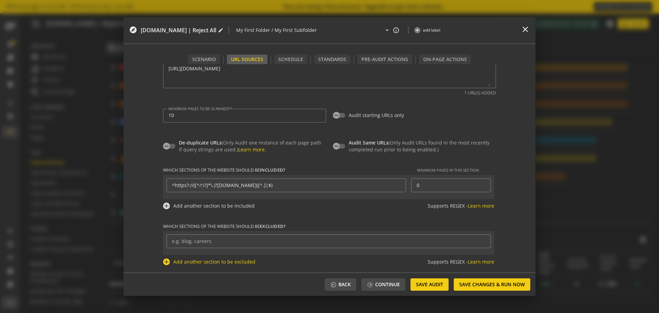
click at [239, 261] on div "Add another section to be excluded" at bounding box center [214, 261] width 82 height 7
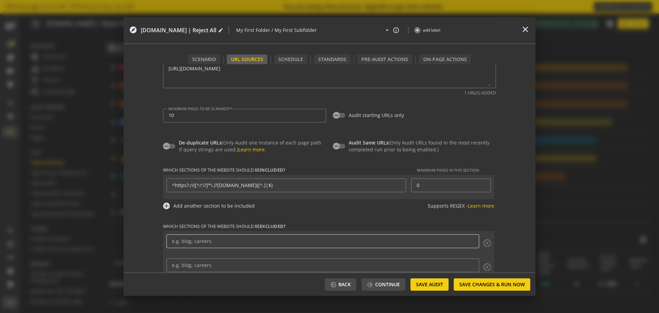
scroll to position [86, 0]
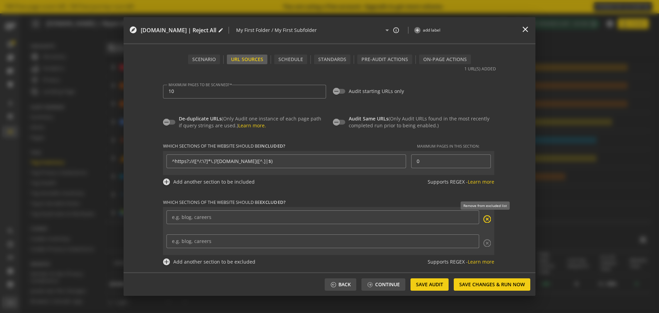
click at [485, 218] on mat-icon "highlight_off" at bounding box center [486, 218] width 8 height 8
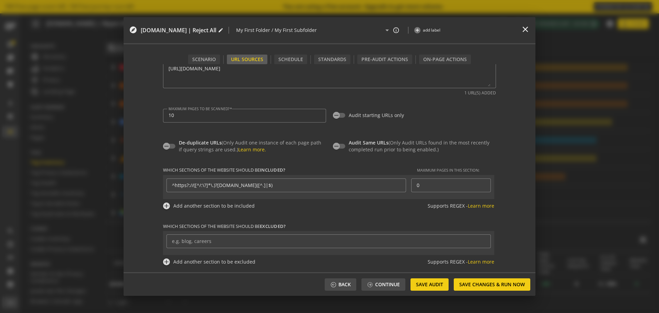
scroll to position [62, 0]
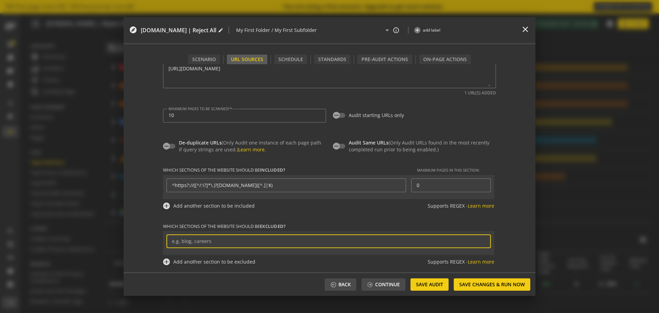
click at [294, 240] on input at bounding box center [328, 241] width 313 height 6
click at [317, 214] on div "Which sections of the website should be included? Maximum pages in this section…" at bounding box center [329, 191] width 333 height 49
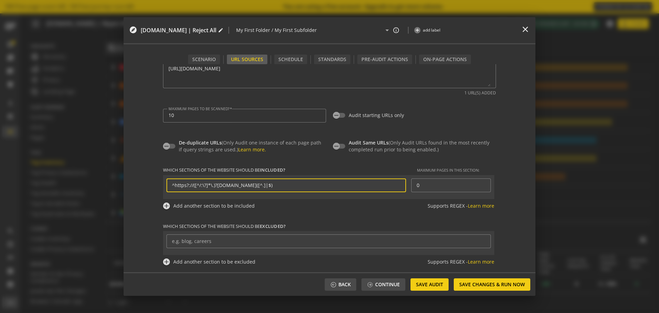
drag, startPoint x: 259, startPoint y: 185, endPoint x: 150, endPoint y: 191, distance: 108.9
click at [150, 191] on form "Use an Audit to run a repeatable test across a website to validate proper imple…" at bounding box center [330, 168] width 412 height 208
click at [524, 30] on mat-icon "close" at bounding box center [524, 29] width 9 height 9
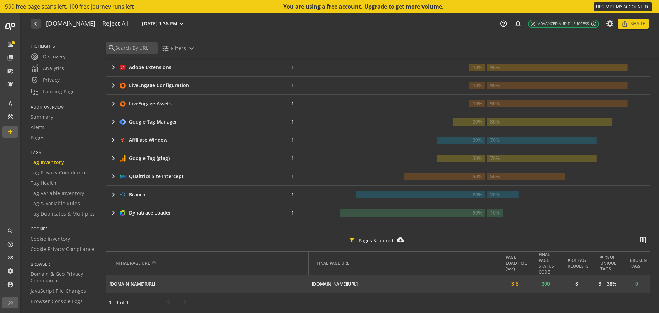
click at [0, 0] on mat-icon "ios_share" at bounding box center [0, 0] width 0 height 0
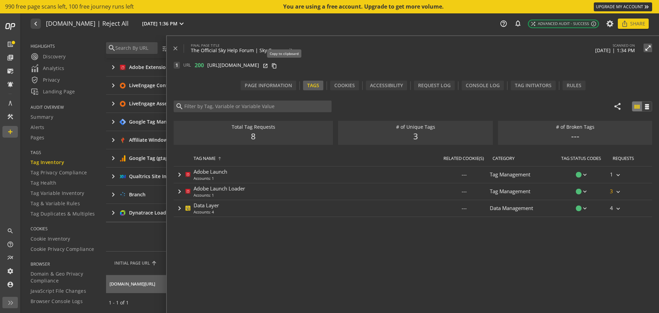
drag, startPoint x: 284, startPoint y: 65, endPoint x: 288, endPoint y: 67, distance: 4.1
click at [288, 67] on div "1 URL 200 [URL][DOMAIN_NAME] open_in_new content_copy" at bounding box center [416, 65] width 485 height 7
drag, startPoint x: 288, startPoint y: 67, endPoint x: 284, endPoint y: 67, distance: 3.8
click at [284, 67] on div "1 URL 200 [URL][DOMAIN_NAME] open_in_new content_copy" at bounding box center [416, 65] width 485 height 7
click at [277, 67] on mat-icon "content_copy" at bounding box center [273, 64] width 5 height 5
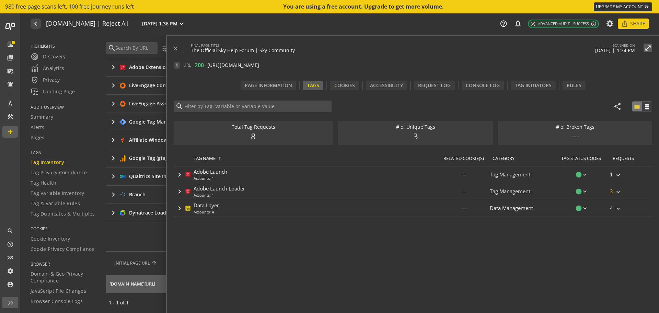
click at [286, 122] on div "Total Tag Requests 8" at bounding box center [253, 133] width 159 height 24
click at [175, 48] on mat-icon "close" at bounding box center [175, 48] width 7 height 7
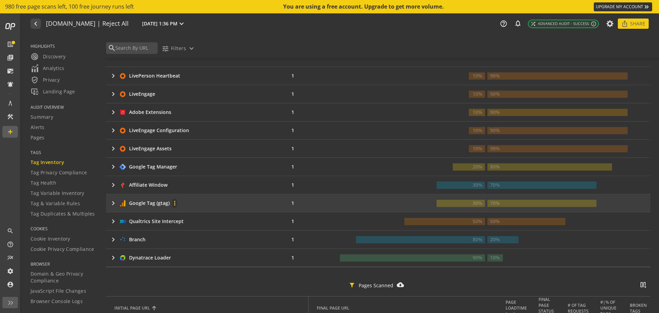
scroll to position [269, 0]
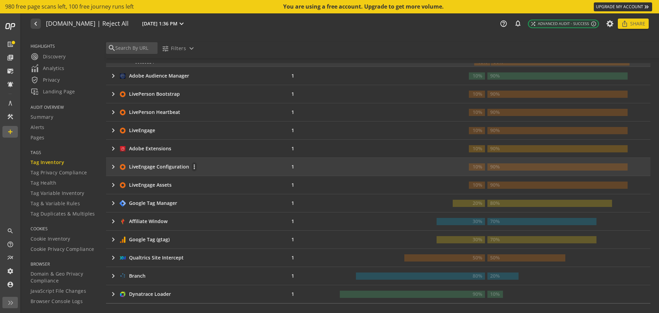
click at [147, 167] on div "LiveEngage Configuration" at bounding box center [159, 166] width 60 height 7
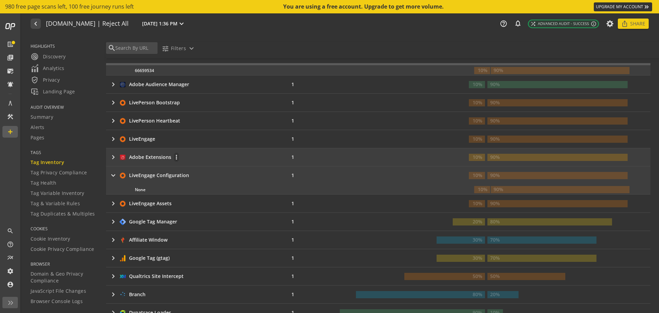
scroll to position [360, 0]
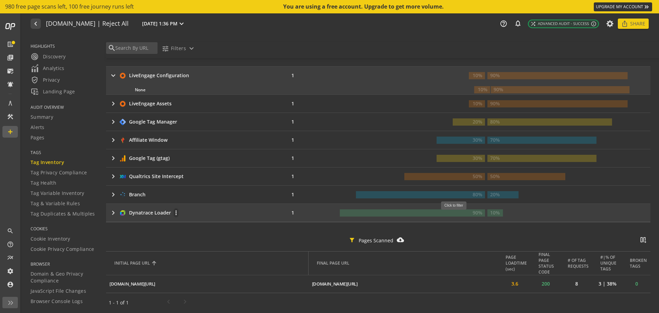
click at [456, 213] on rect at bounding box center [412, 212] width 145 height 7
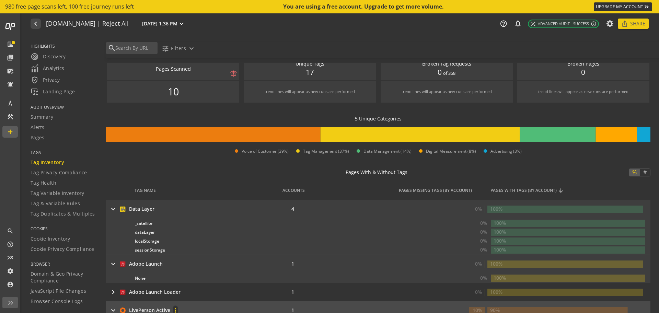
scroll to position [0, 0]
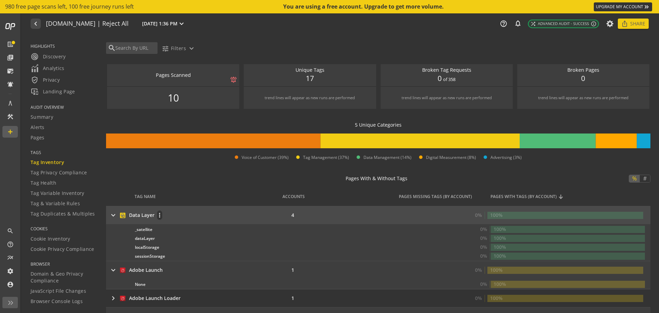
click at [189, 216] on div "keyboard_arrow_right Data Layer more_vert" at bounding box center [185, 215] width 152 height 10
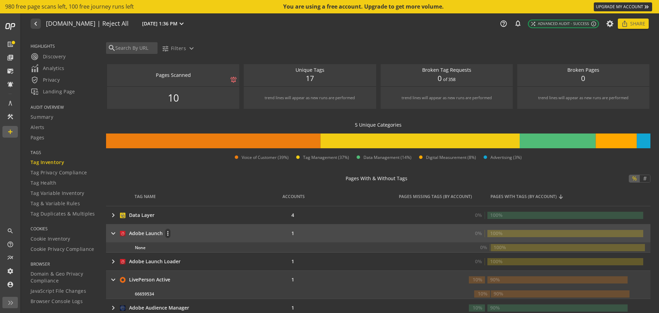
click at [229, 234] on div "keyboard_arrow_right Adobe Launch more_vert" at bounding box center [185, 234] width 152 height 10
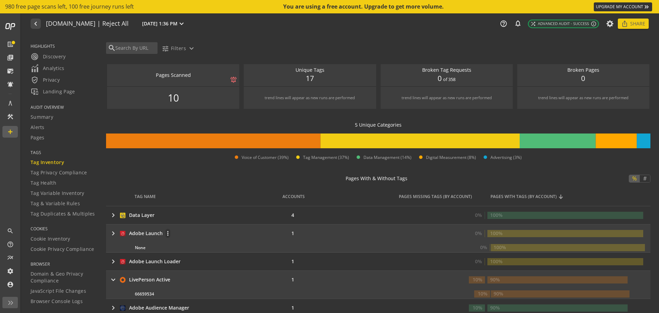
scroll to position [66, 0]
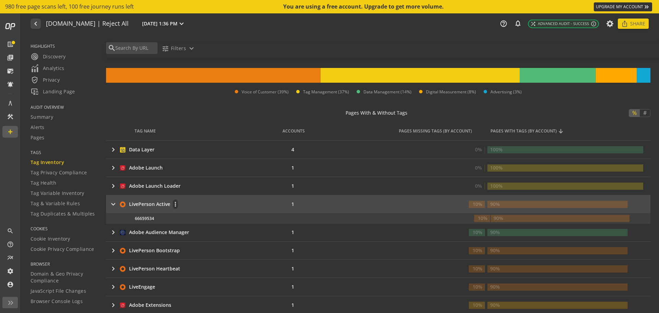
click at [227, 198] on td "keyboard_arrow_right LivePerson Active more_vert" at bounding box center [186, 204] width 161 height 18
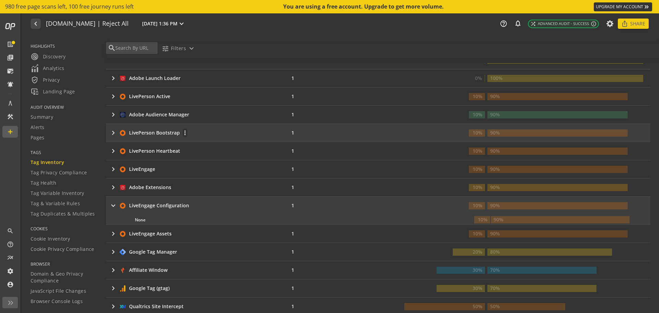
scroll to position [174, 0]
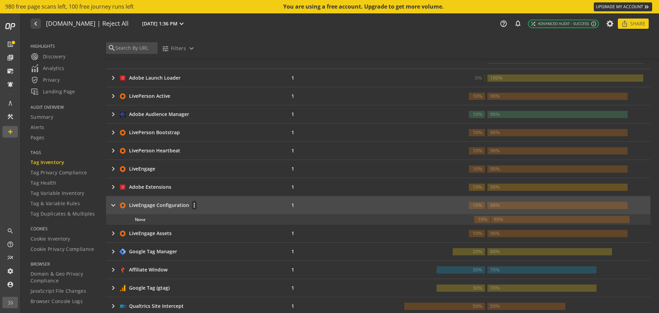
click at [241, 209] on div "keyboard_arrow_right LiveEngage Configuration more_vert" at bounding box center [185, 205] width 152 height 10
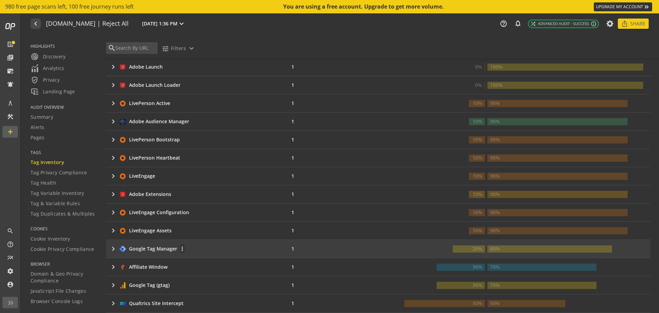
scroll to position [233, 0]
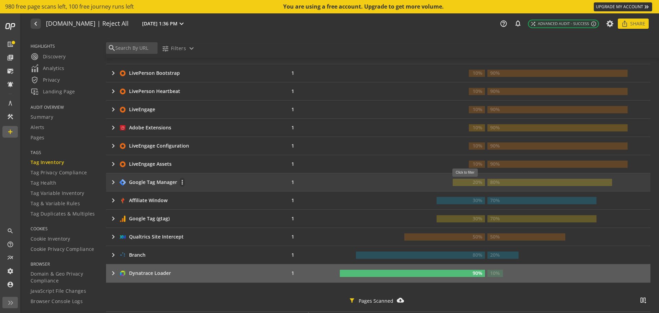
click at [467, 180] on rect at bounding box center [469, 182] width 32 height 7
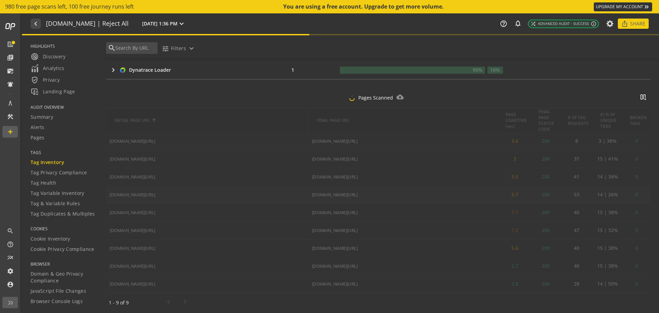
scroll to position [311, 0]
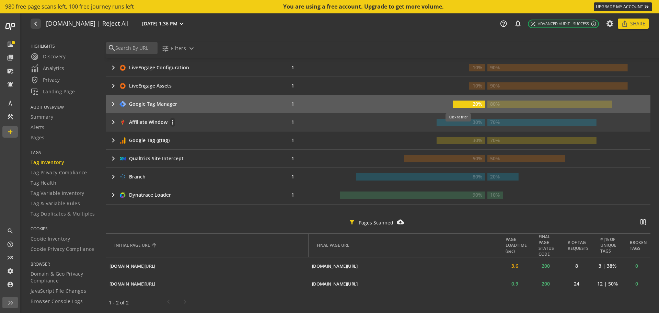
click at [460, 125] on rect at bounding box center [460, 122] width 48 height 7
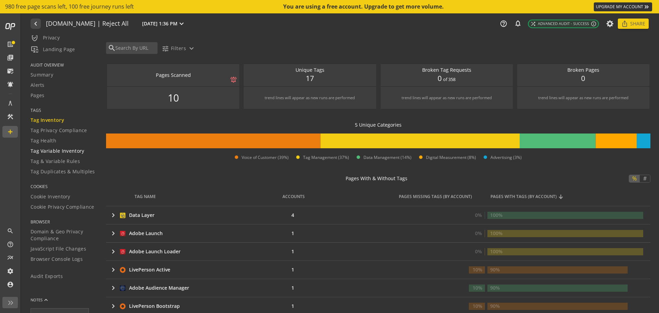
scroll to position [44, 0]
click at [58, 162] on span "Tag & Variable Rules" at bounding box center [55, 159] width 49 height 7
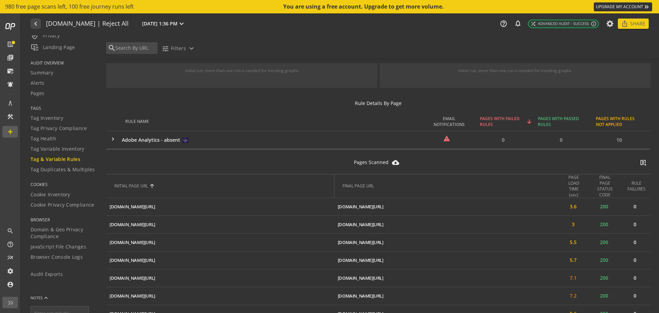
scroll to position [73, 0]
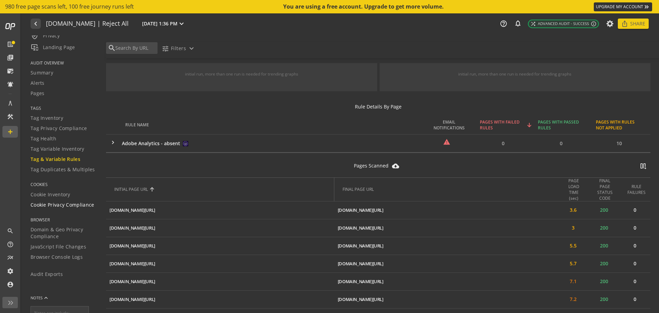
click at [50, 206] on span "Cookie Privacy Compliance" at bounding box center [63, 204] width 64 height 7
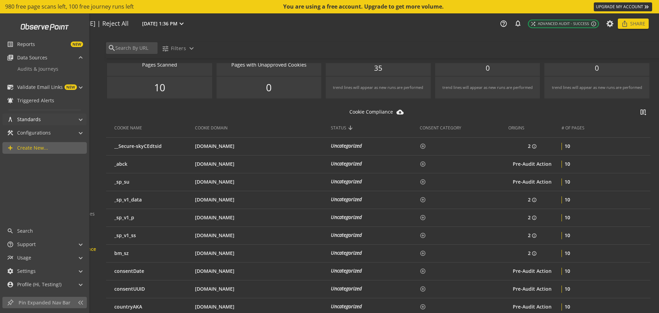
click at [42, 118] on mat-panel-title "architecture Standards" at bounding box center [40, 120] width 67 height 12
click at [51, 150] on span "Consent Categories" at bounding box center [39, 152] width 45 height 7
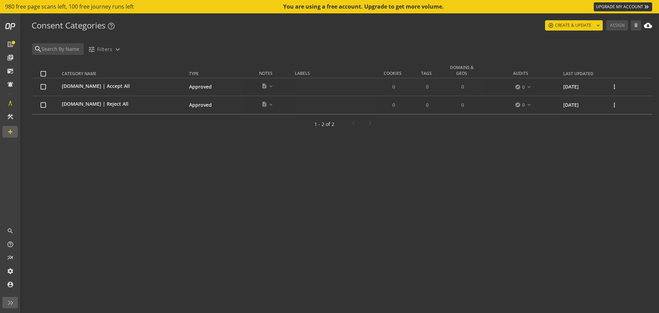
click at [614, 105] on mat-icon "more_vert" at bounding box center [614, 105] width 7 height 7
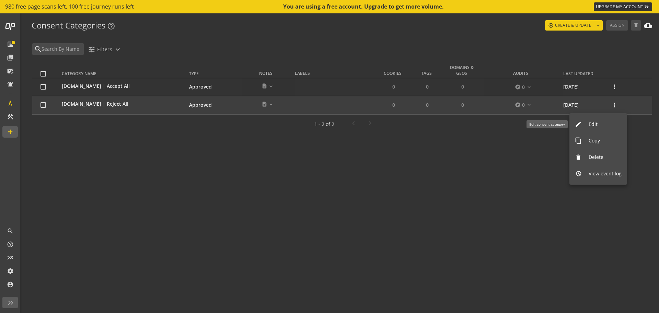
click at [591, 124] on span "Edit" at bounding box center [604, 124] width 33 height 7
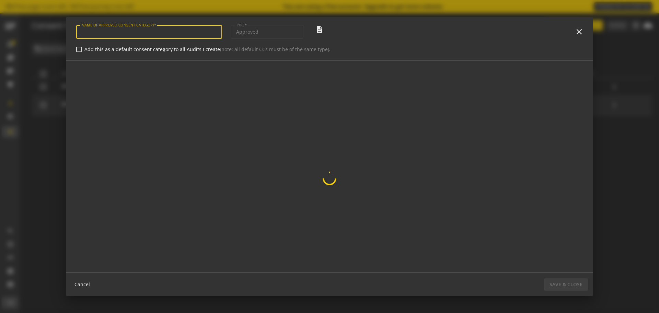
type input "[DOMAIN_NAME] | Reject All"
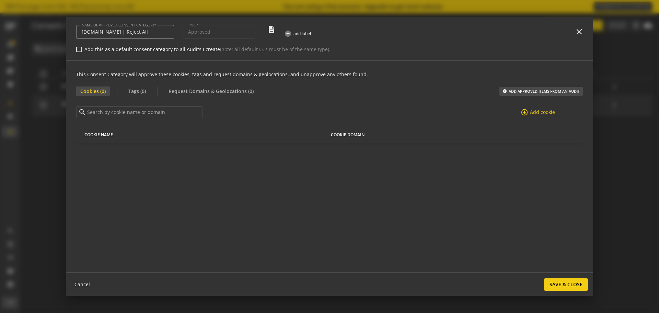
click at [545, 119] on div "search add_circle_outline Add cookie COOKIE NAME COOKIE DOMAIN Items per page: …" at bounding box center [329, 125] width 506 height 38
click at [547, 111] on span "Add cookie" at bounding box center [542, 112] width 25 height 7
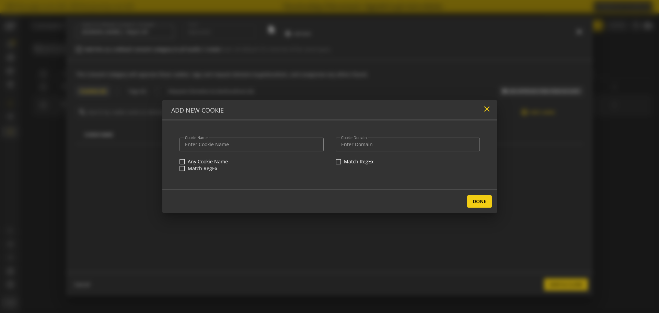
click at [489, 111] on mat-icon "close" at bounding box center [486, 108] width 9 height 9
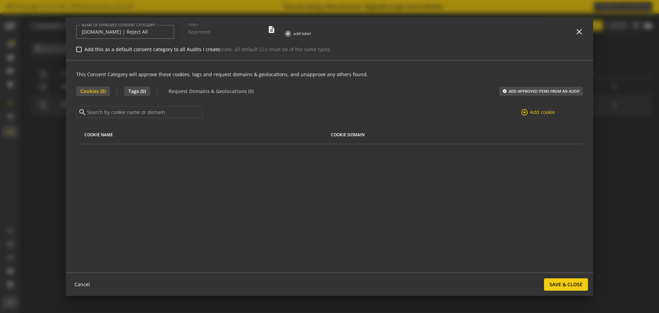
click at [134, 90] on span "Tags (0)" at bounding box center [137, 91] width 26 height 10
click at [107, 91] on span "Cookies (0)" at bounding box center [93, 91] width 34 height 10
click at [519, 92] on button "add_circle ADD APPROVED ITEMS FROM AN AUDIT" at bounding box center [540, 91] width 83 height 9
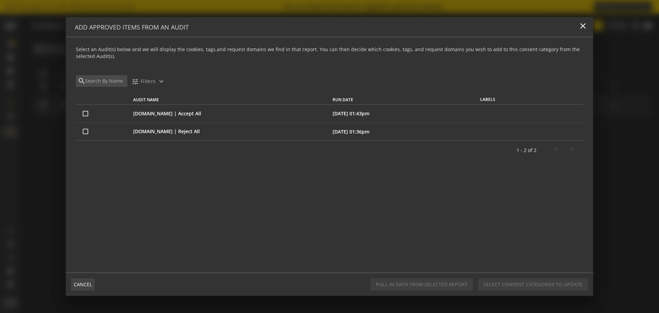
click at [80, 288] on span "CANCEL" at bounding box center [83, 284] width 18 height 12
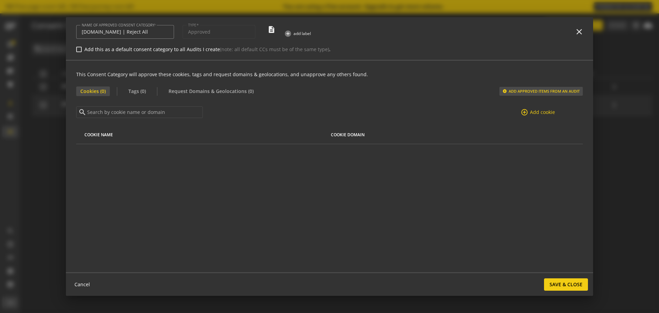
click at [526, 91] on button "add_circle ADD APPROVED ITEMS FROM AN AUDIT" at bounding box center [540, 91] width 83 height 9
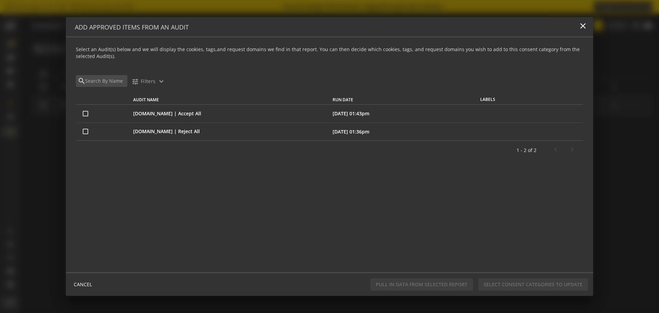
click at [83, 135] on td at bounding box center [103, 131] width 54 height 18
click at [159, 130] on td "[DOMAIN_NAME] | Reject All" at bounding box center [231, 131] width 203 height 18
click at [84, 131] on input "checkbox" at bounding box center [85, 131] width 5 height 5
checkbox input "true"
click at [414, 287] on span "Pull In Data From Selected Report" at bounding box center [422, 284] width 92 height 12
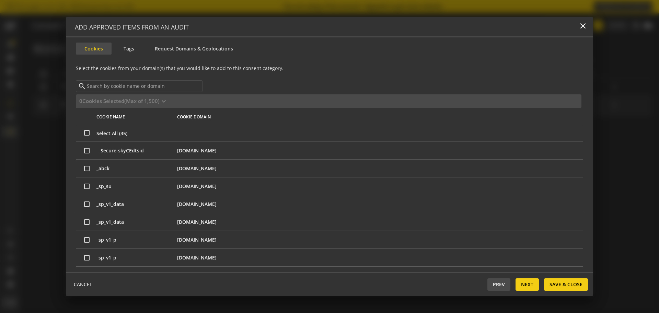
click at [85, 152] on input "checkbox" at bounding box center [86, 150] width 5 height 5
checkbox input "true"
click at [85, 166] on input "checkbox" at bounding box center [86, 168] width 5 height 5
checkbox input "true"
click at [87, 184] on input "checkbox" at bounding box center [86, 186] width 5 height 5
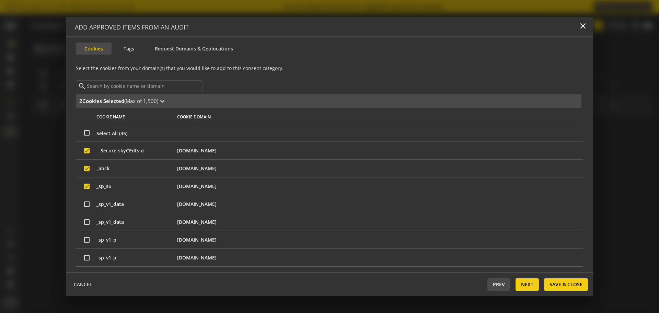
checkbox input "true"
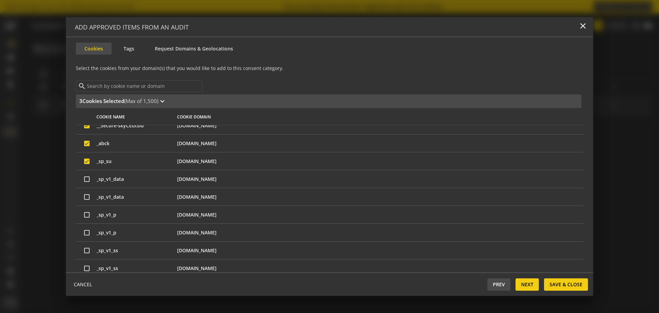
click at [88, 180] on input "checkbox" at bounding box center [86, 178] width 5 height 5
checkbox input "true"
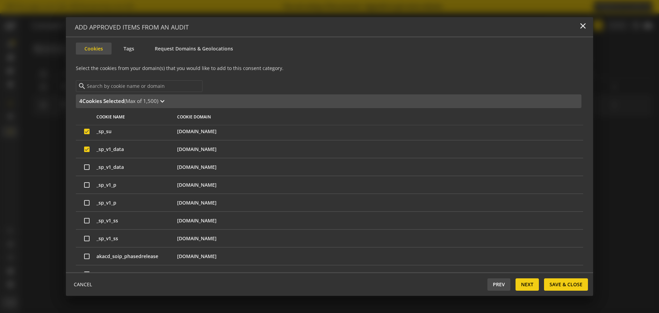
click at [86, 186] on input "checkbox" at bounding box center [86, 184] width 5 height 5
checkbox input "true"
click at [154, 88] on input at bounding box center [143, 86] width 115 height 8
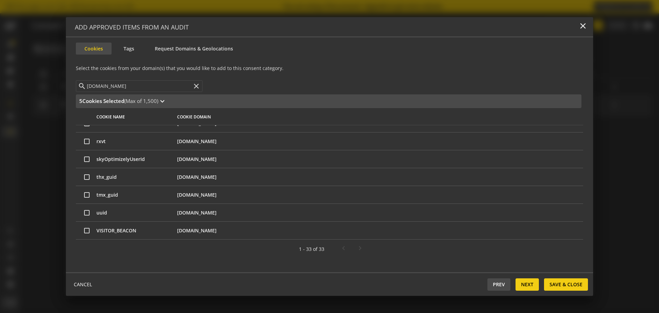
scroll to position [482, 0]
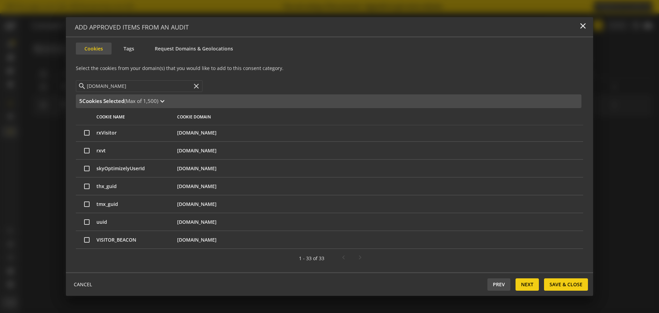
type input "[DOMAIN_NAME]"
click at [87, 224] on input "checkbox" at bounding box center [86, 221] width 5 height 5
checkbox input "true"
click at [87, 169] on input "checkbox" at bounding box center [86, 168] width 5 height 5
checkbox input "true"
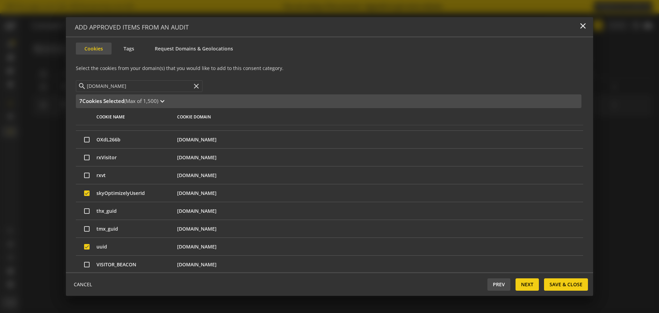
scroll to position [456, 0]
click at [86, 176] on input "checkbox" at bounding box center [86, 176] width 5 height 5
checkbox input "true"
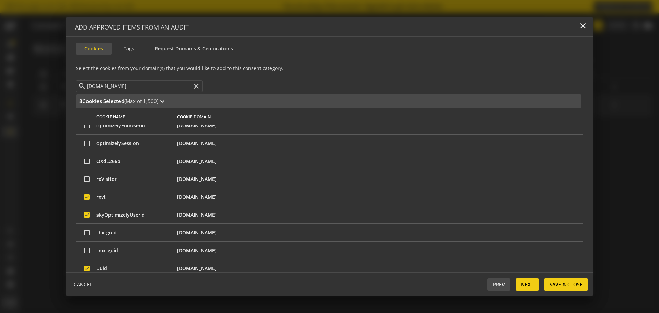
click at [85, 179] on input "checkbox" at bounding box center [86, 178] width 5 height 5
checkbox input "true"
click at [85, 161] on input "checkbox" at bounding box center [86, 161] width 5 height 5
checkbox input "true"
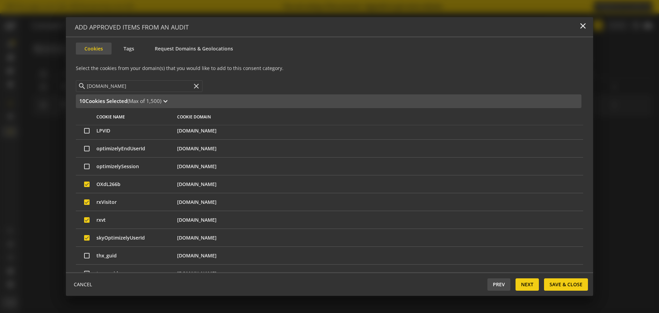
scroll to position [410, 0]
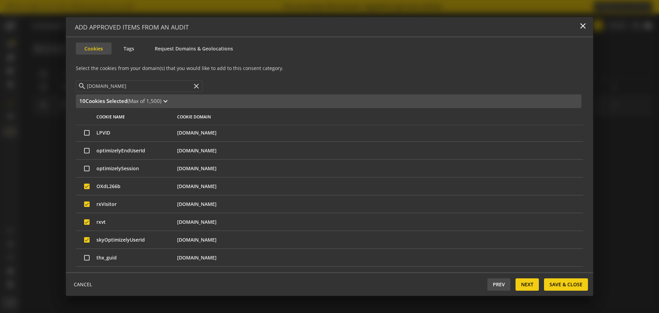
click at [88, 168] on input "checkbox" at bounding box center [86, 168] width 5 height 5
checkbox input "true"
click at [86, 152] on input "checkbox" at bounding box center [86, 150] width 5 height 5
checkbox input "true"
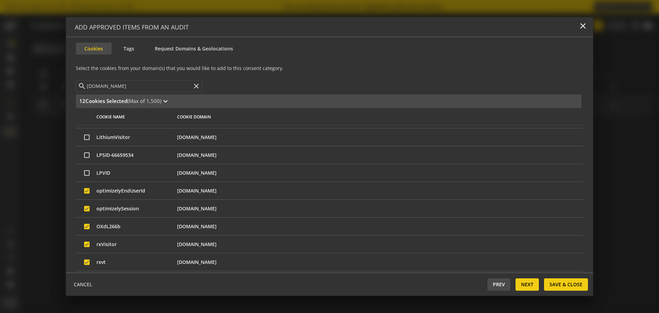
click at [89, 173] on input "checkbox" at bounding box center [86, 172] width 5 height 5
checkbox input "true"
click at [86, 154] on input "checkbox" at bounding box center [86, 154] width 5 height 5
checkbox input "true"
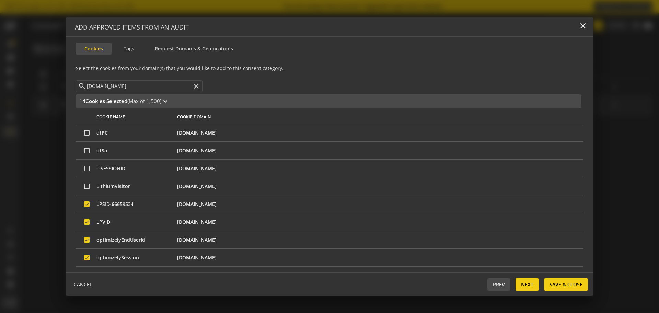
scroll to position [320, 0]
click at [87, 149] on input "checkbox" at bounding box center [86, 151] width 5 height 5
checkbox input "true"
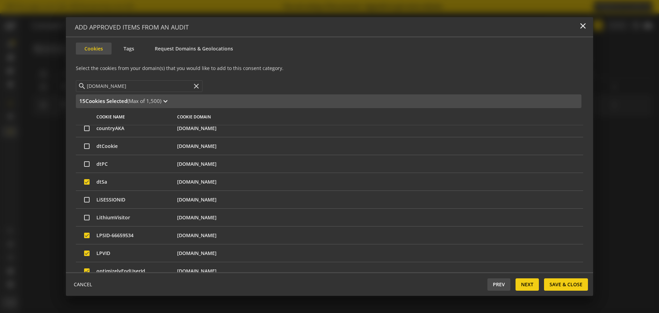
scroll to position [290, 0]
click at [87, 162] on input "checkbox" at bounding box center [86, 164] width 5 height 5
checkbox input "true"
click at [85, 148] on input "checkbox" at bounding box center [86, 146] width 5 height 5
checkbox input "true"
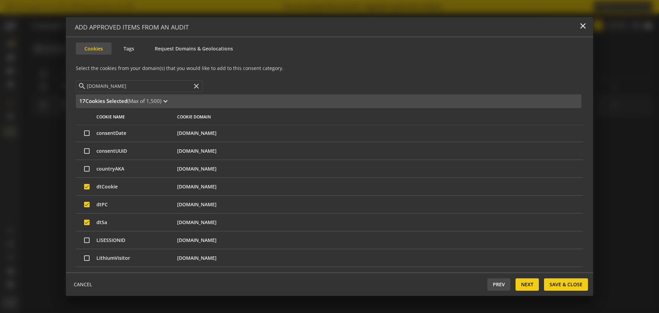
scroll to position [249, 0]
click at [86, 171] on input "checkbox" at bounding box center [86, 168] width 5 height 5
checkbox input "true"
click at [86, 152] on input "checkbox" at bounding box center [86, 151] width 5 height 5
checkbox input "true"
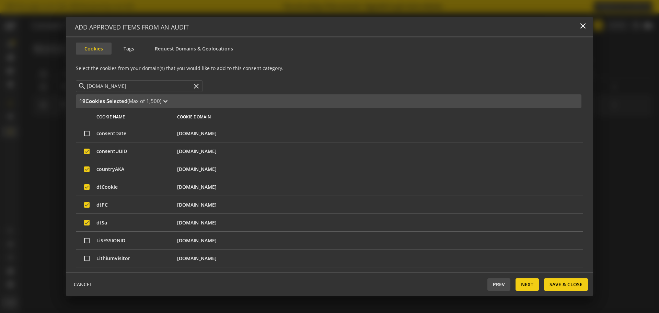
scroll to position [214, 0]
click at [87, 167] on input "checkbox" at bounding box center [86, 168] width 5 height 5
checkbox input "true"
click at [86, 151] on input "checkbox" at bounding box center [86, 150] width 5 height 5
checkbox input "true"
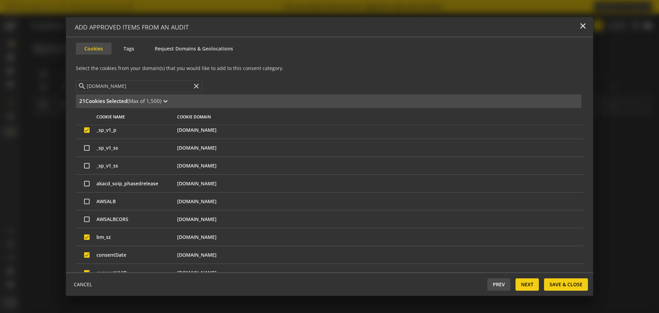
scroll to position [120, 0]
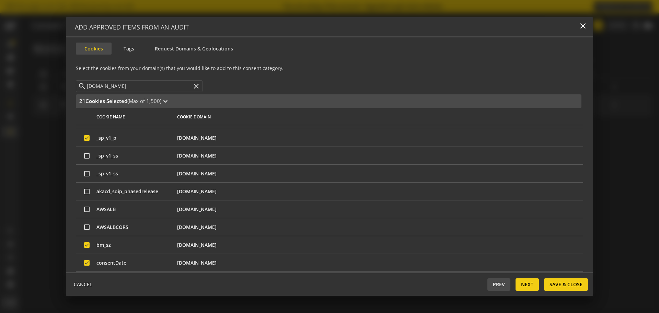
click at [89, 190] on input "checkbox" at bounding box center [86, 191] width 5 height 5
checkbox input "true"
click at [86, 171] on input "checkbox" at bounding box center [86, 173] width 5 height 5
checkbox input "true"
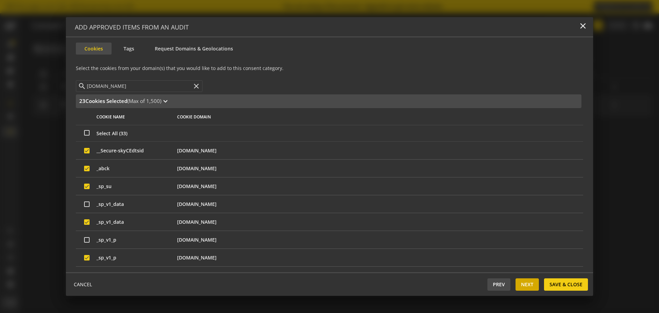
click at [530, 287] on span "Next" at bounding box center [527, 284] width 12 height 12
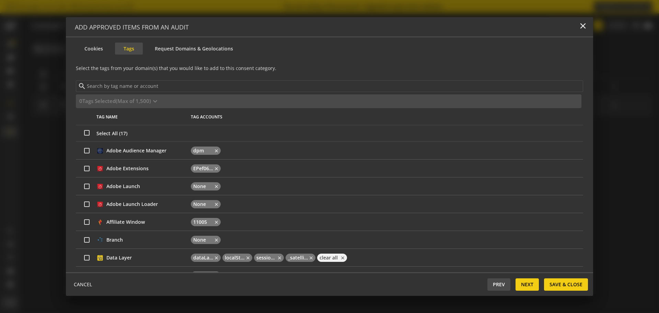
click at [86, 187] on input "checkbox" at bounding box center [86, 186] width 5 height 5
checkbox input "true"
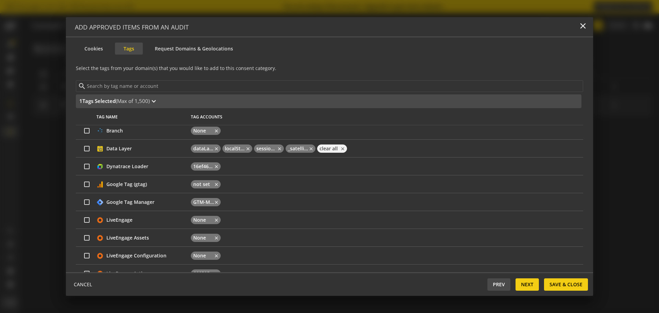
scroll to position [110, 0]
click at [86, 185] on input "checkbox" at bounding box center [86, 183] width 5 height 5
checkbox input "true"
click at [86, 200] on input "checkbox" at bounding box center [86, 201] width 5 height 5
checkbox input "true"
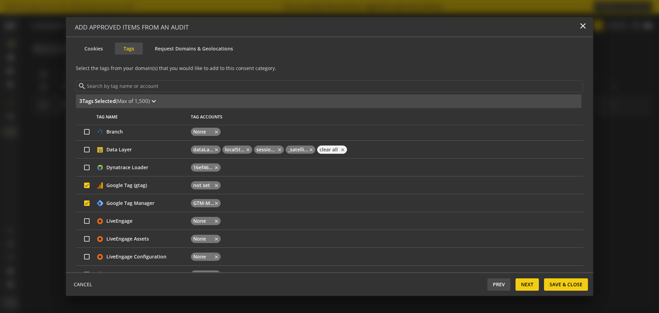
scroll to position [109, 0]
click at [87, 178] on td at bounding box center [86, 184] width 21 height 18
click at [87, 185] on input "checkbox" at bounding box center [86, 184] width 5 height 5
checkbox input "false"
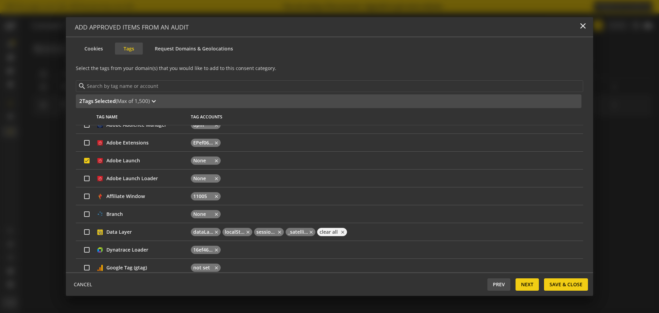
scroll to position [25, 0]
click at [87, 178] on input "checkbox" at bounding box center [86, 178] width 5 height 5
checkbox input "true"
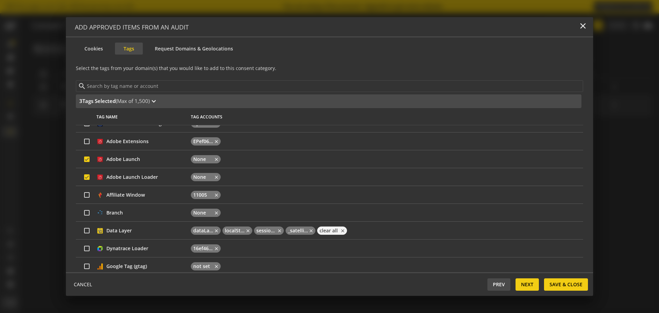
scroll to position [0, 0]
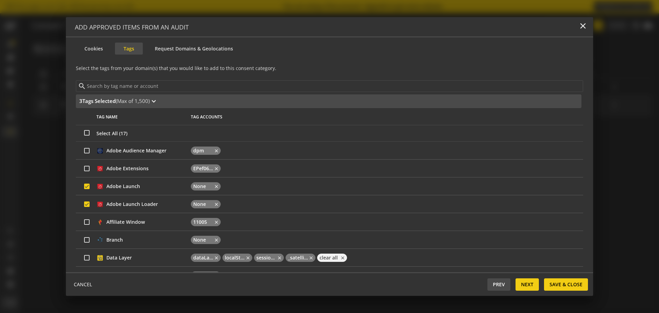
click at [88, 169] on input "checkbox" at bounding box center [86, 168] width 5 height 5
checkbox input "true"
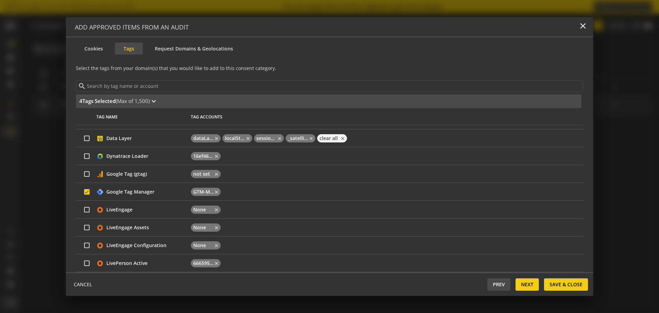
scroll to position [206, 0]
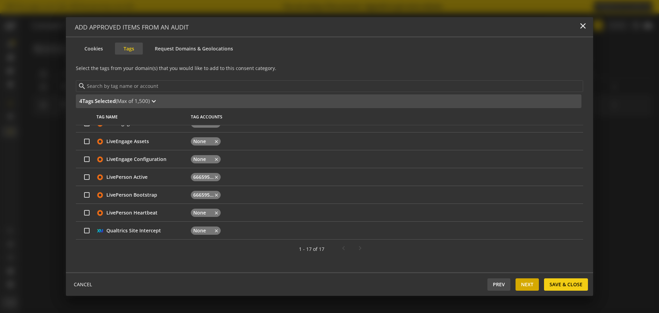
click at [532, 283] on span "Next" at bounding box center [527, 284] width 12 height 12
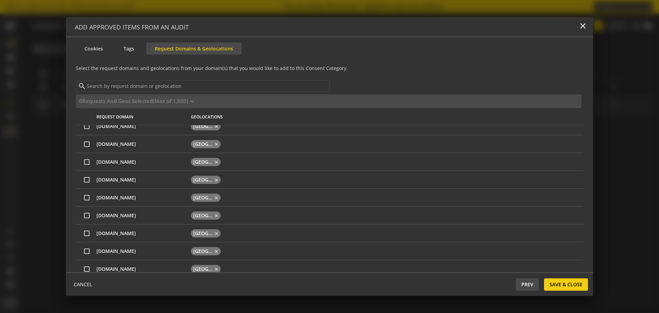
scroll to position [0, 0]
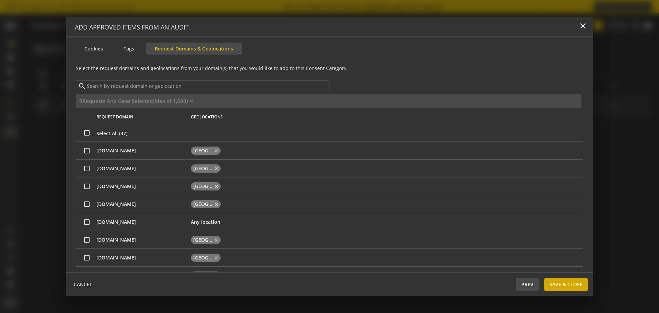
click at [562, 281] on span "Save & Close" at bounding box center [565, 284] width 33 height 12
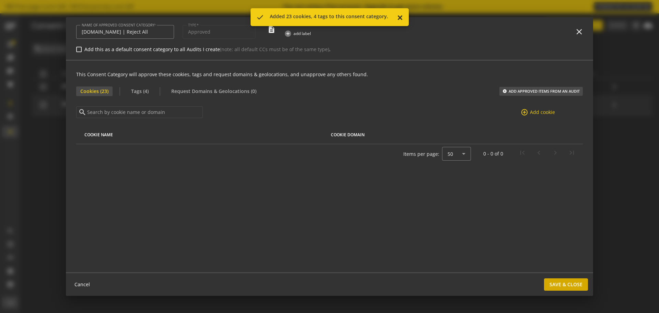
click at [565, 284] on span "Save & Close" at bounding box center [565, 284] width 33 height 12
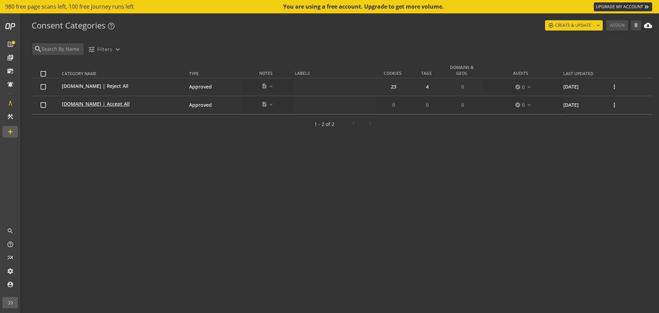
click at [95, 104] on span "[DOMAIN_NAME] | Accept All" at bounding box center [96, 104] width 68 height 7
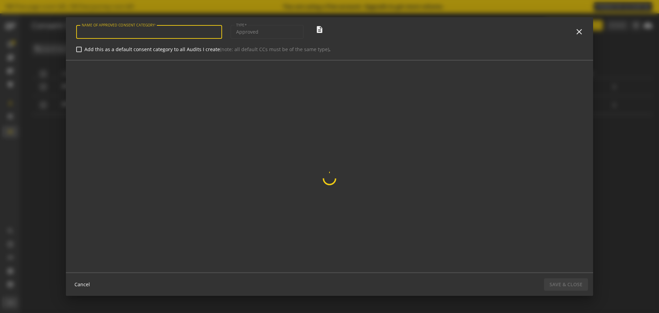
type input "[DOMAIN_NAME] | Accept All"
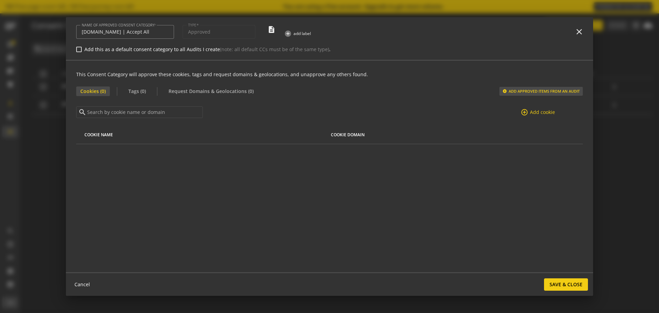
click at [532, 92] on button "add_circle ADD APPROVED ITEMS FROM AN AUDIT" at bounding box center [540, 91] width 83 height 9
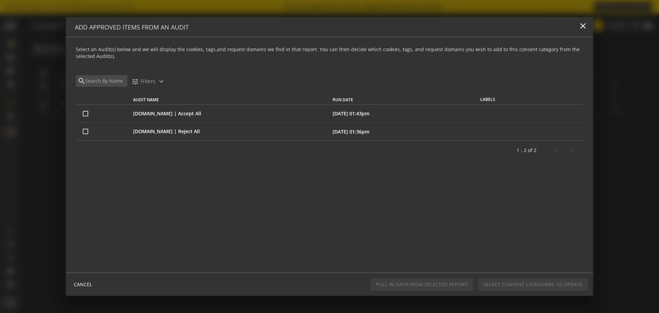
click at [83, 117] on td at bounding box center [103, 114] width 54 height 18
click at [85, 115] on input "checkbox" at bounding box center [85, 113] width 5 height 5
checkbox input "true"
click at [444, 286] on span "Pull In Data From Selected Report" at bounding box center [422, 284] width 92 height 12
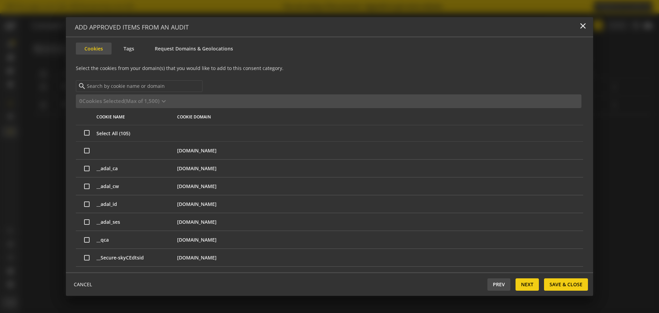
click at [87, 134] on input "Select all cookies" at bounding box center [86, 132] width 5 height 5
checkbox input "true"
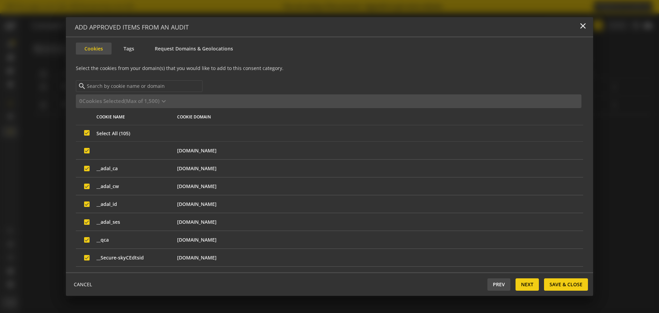
checkbox input "true"
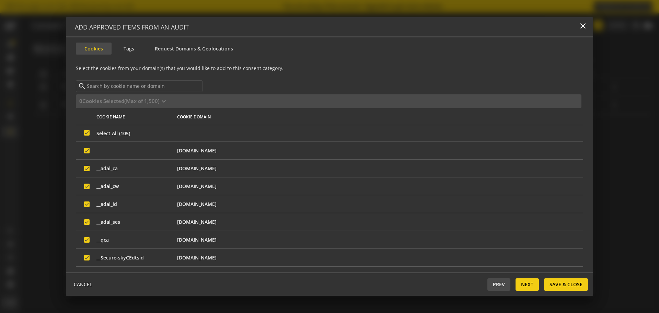
checkbox input "true"
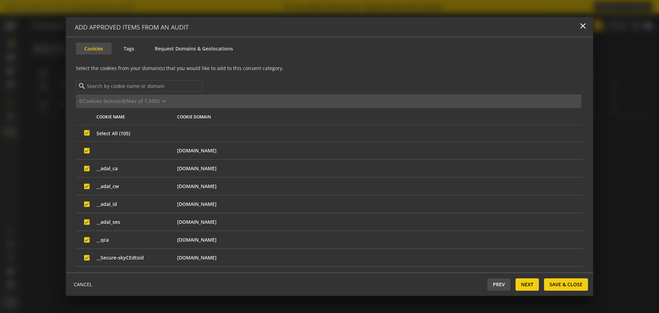
checkbox input "true"
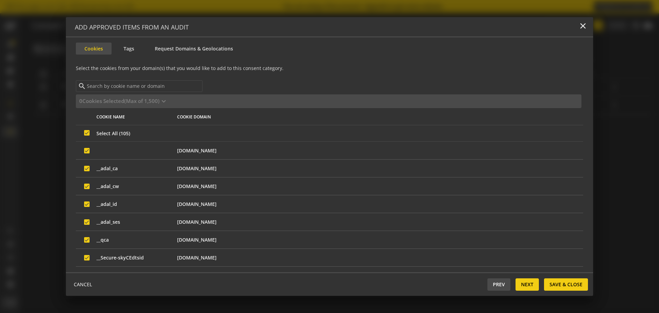
checkbox input "true"
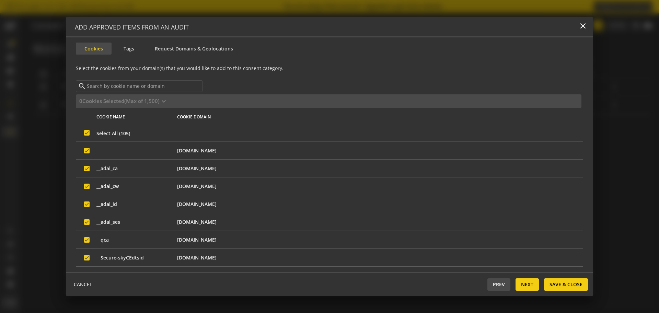
checkbox input "true"
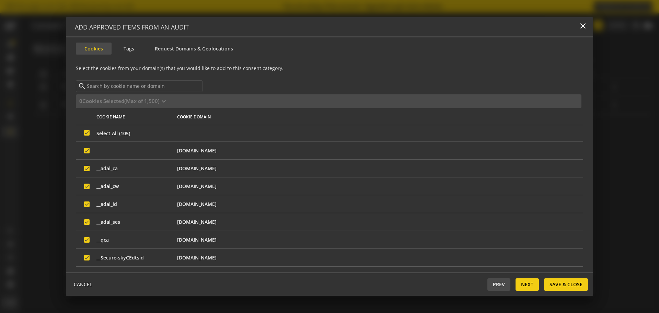
checkbox input "true"
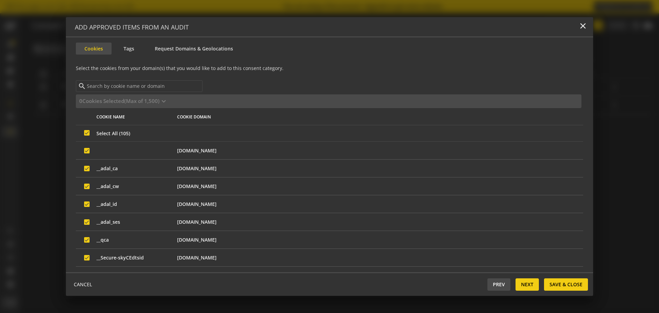
checkbox input "true"
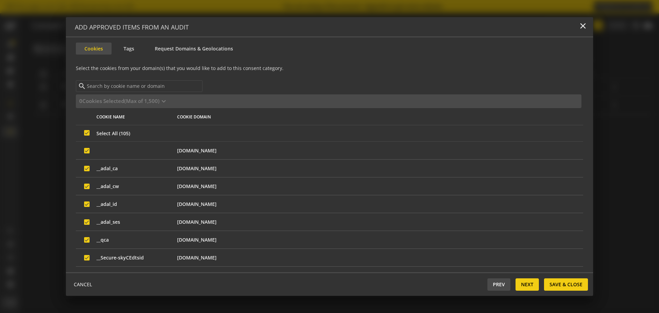
checkbox input "true"
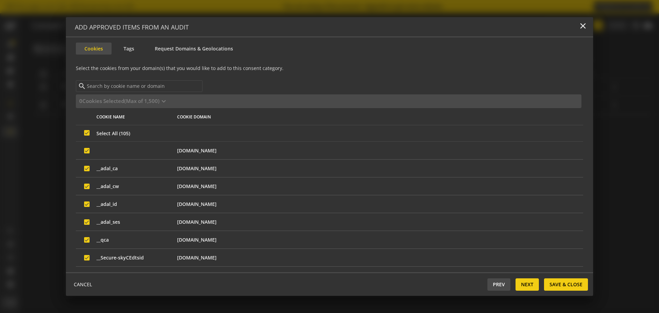
checkbox input "true"
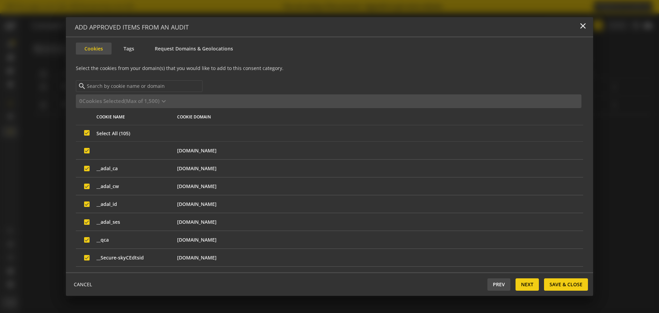
checkbox input "true"
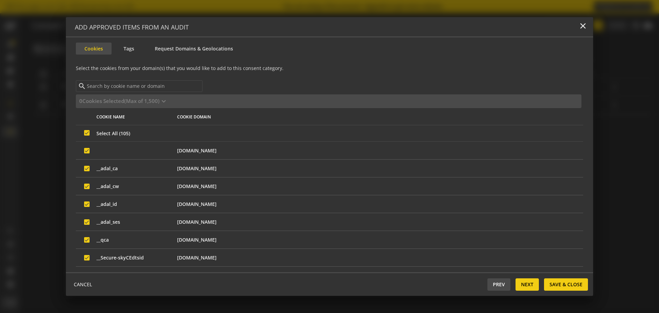
checkbox input "true"
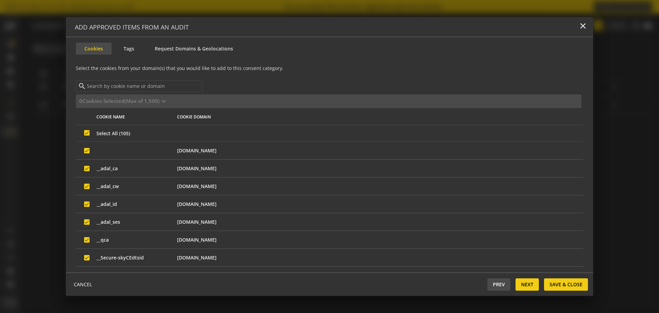
checkbox input "true"
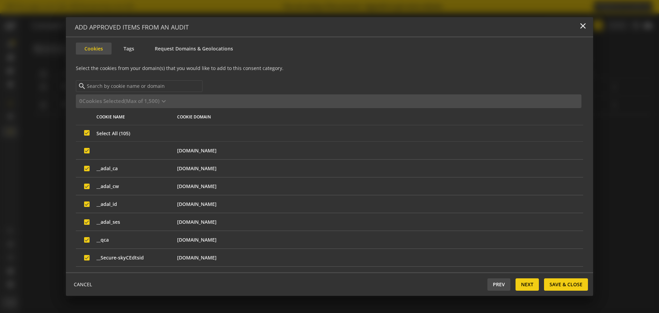
checkbox input "true"
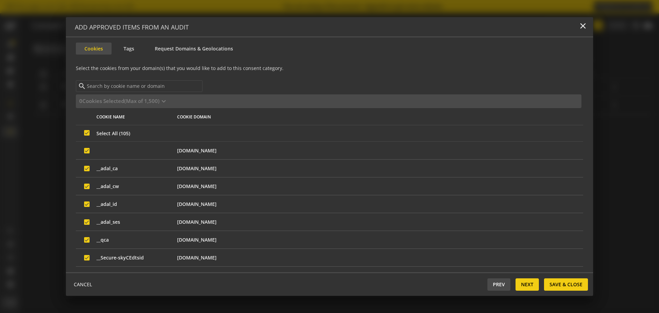
checkbox input "true"
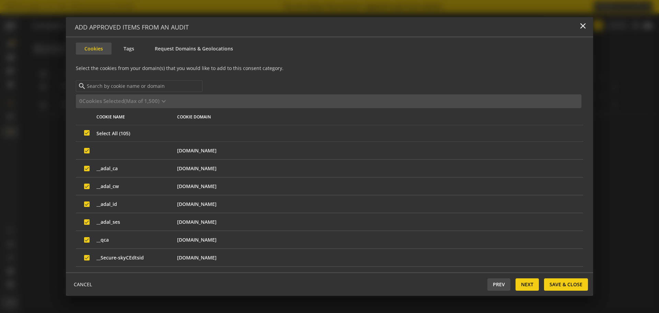
checkbox input "true"
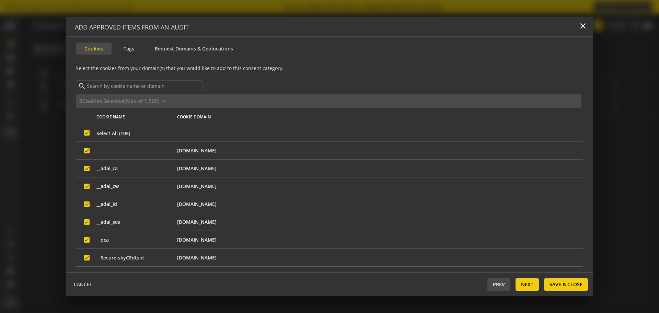
checkbox input "true"
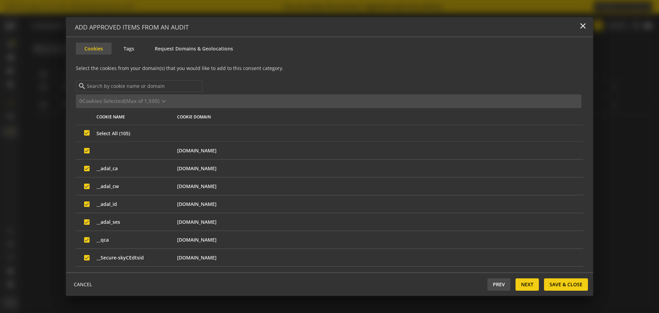
checkbox input "true"
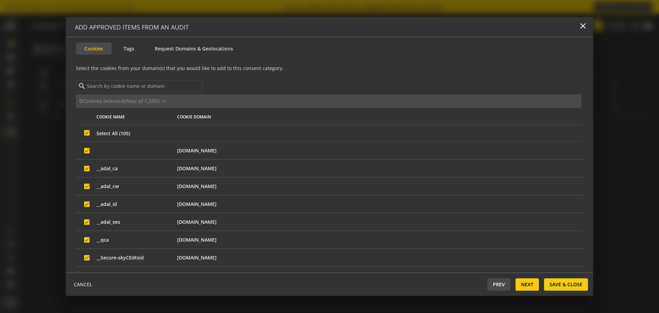
checkbox input "true"
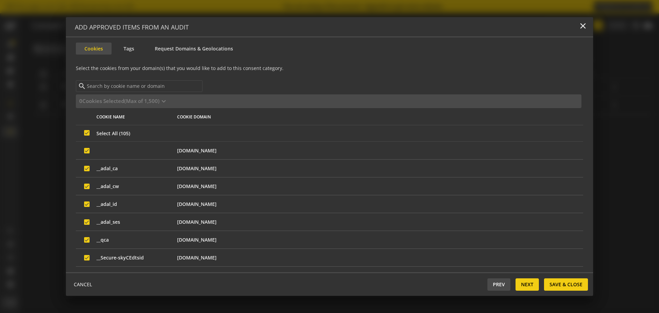
checkbox input "true"
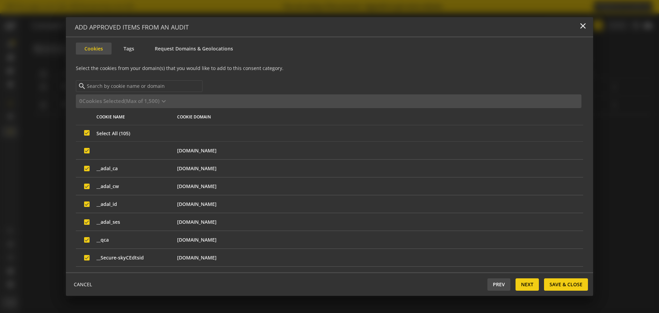
checkbox input "true"
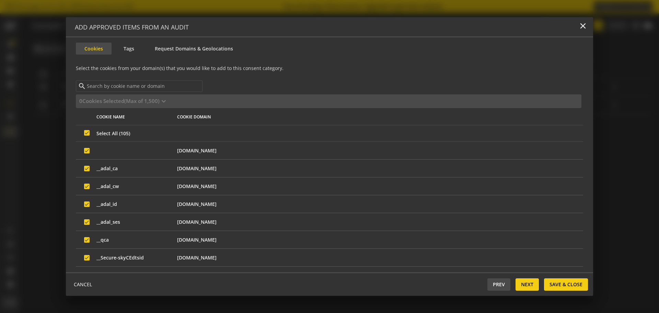
checkbox input "true"
click at [522, 282] on span "Next" at bounding box center [527, 284] width 12 height 12
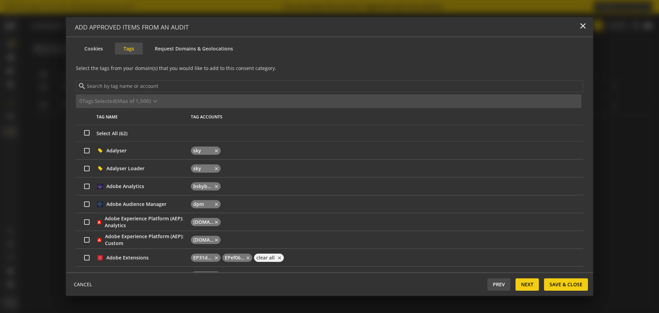
click at [87, 132] on input "Select all tags" at bounding box center [86, 132] width 5 height 5
checkbox input "true"
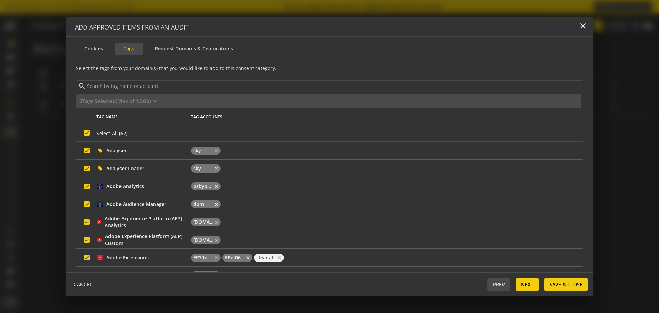
checkbox input "true"
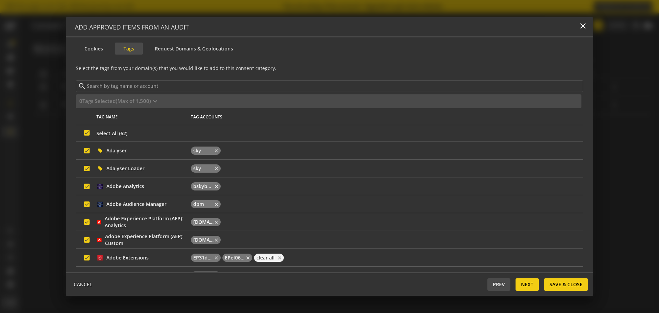
checkbox input "true"
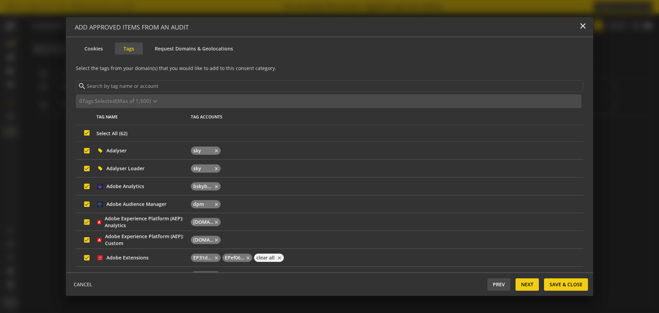
checkbox input "true"
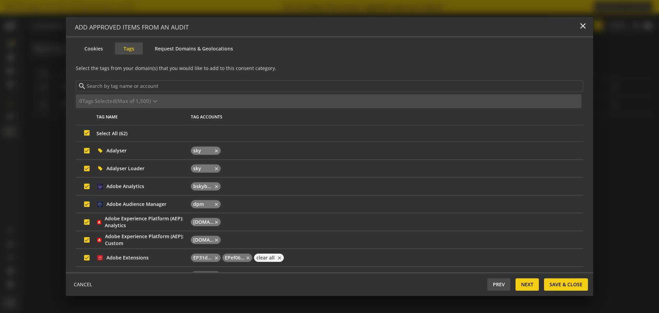
checkbox input "true"
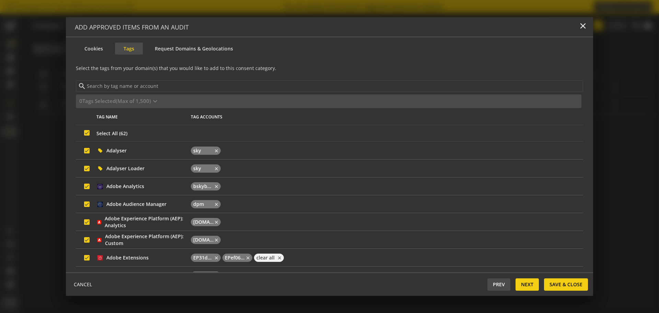
checkbox input "true"
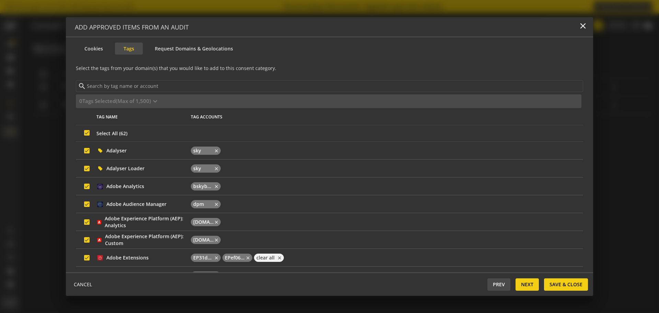
checkbox input "true"
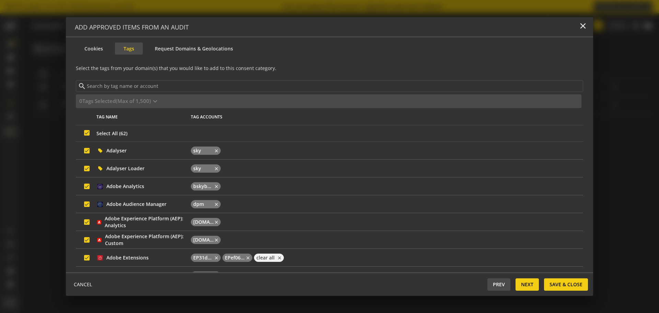
checkbox input "true"
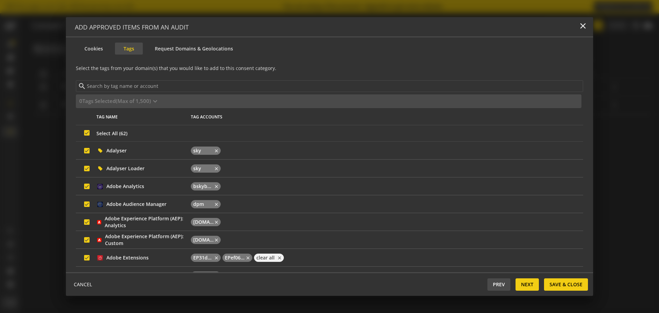
checkbox input "true"
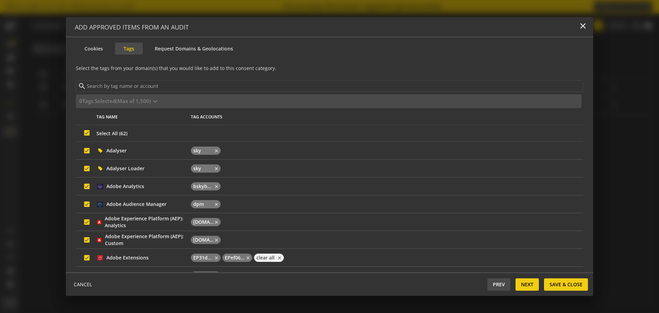
checkbox input "true"
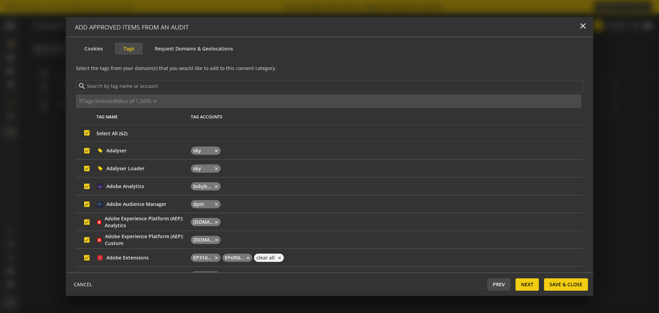
checkbox input "true"
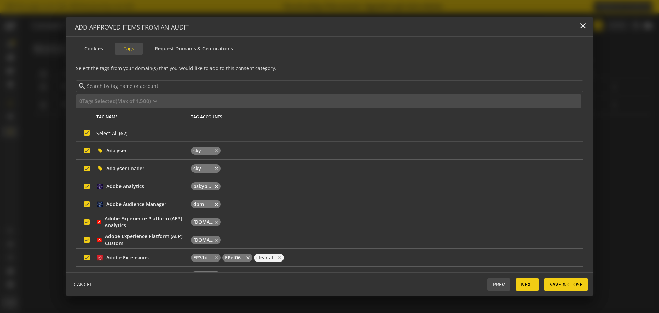
checkbox input "true"
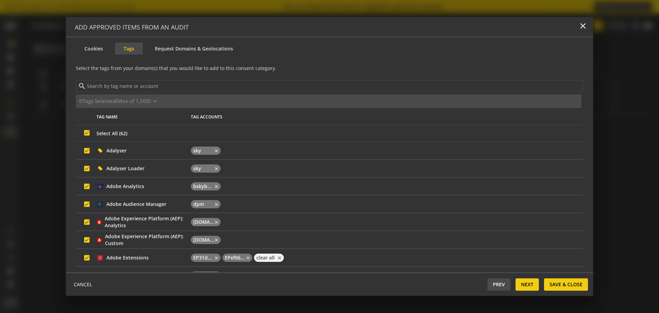
checkbox input "true"
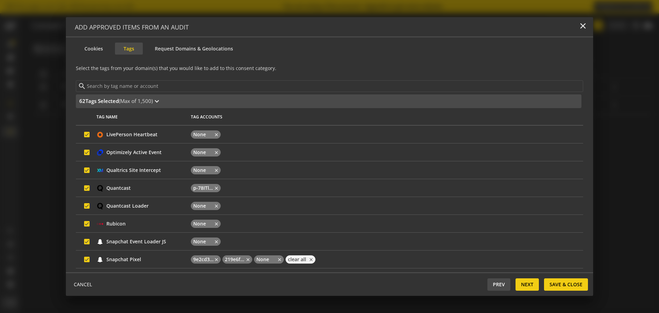
scroll to position [891, 0]
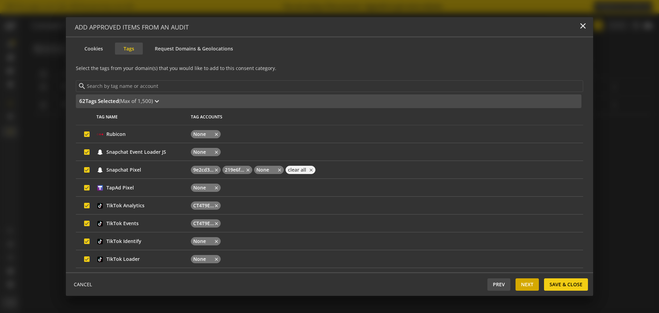
click at [528, 286] on span "Next" at bounding box center [527, 284] width 12 height 12
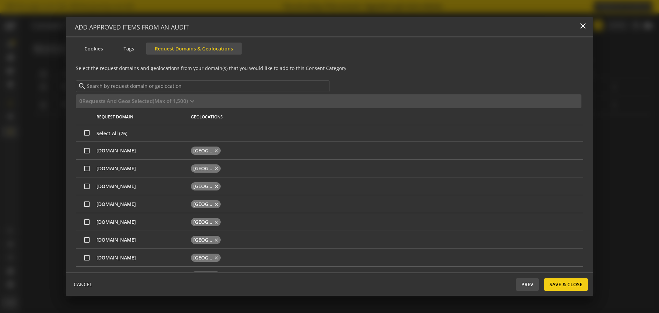
click at [86, 134] on input "Select All Request Domains" at bounding box center [86, 132] width 5 height 5
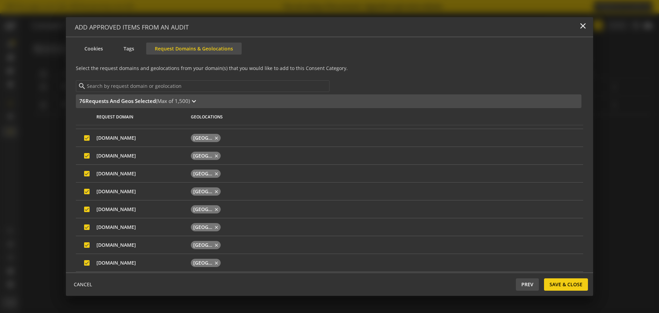
scroll to position [976, 0]
click at [572, 286] on span "Save & Close" at bounding box center [565, 284] width 33 height 12
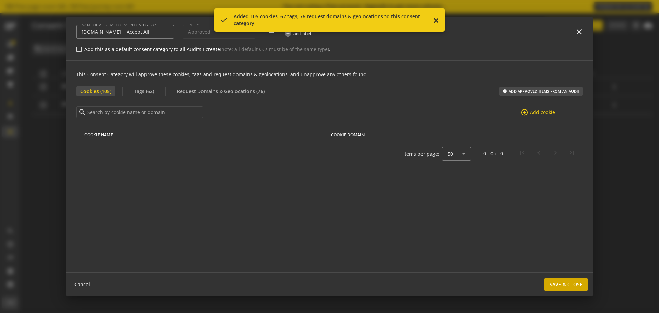
click at [565, 284] on span "Save & Close" at bounding box center [565, 284] width 33 height 12
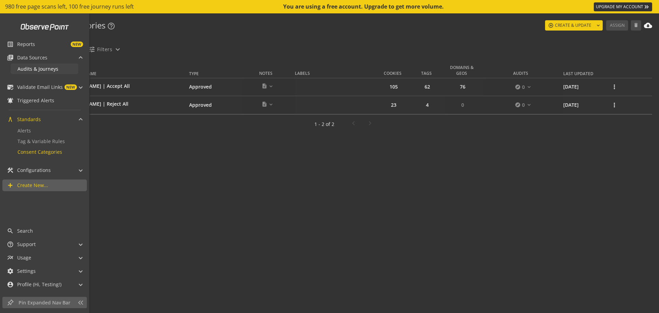
click at [43, 66] on span "Audits & Journeys" at bounding box center [37, 69] width 41 height 7
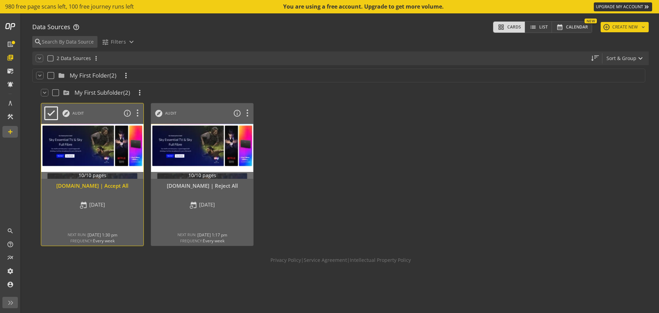
click at [80, 160] on div at bounding box center [92, 151] width 107 height 58
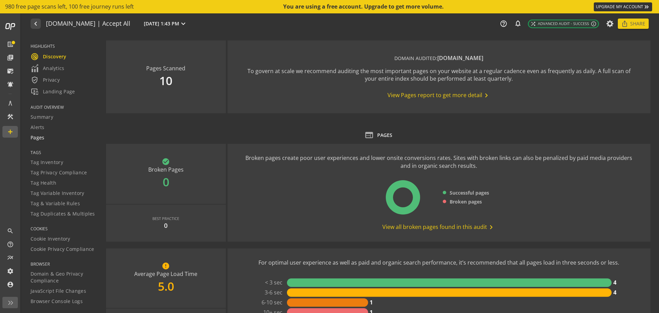
click at [45, 139] on div "Pages" at bounding box center [64, 137] width 67 height 7
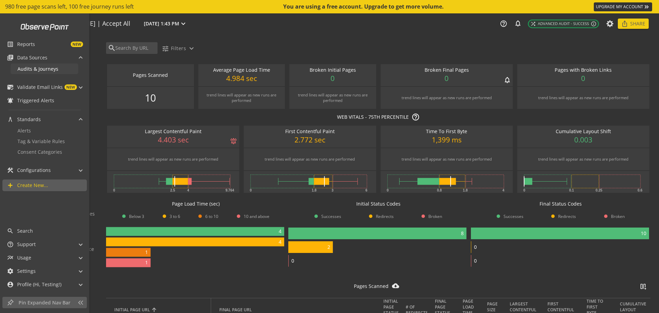
click at [30, 69] on span "Audits & Journeys" at bounding box center [37, 69] width 41 height 7
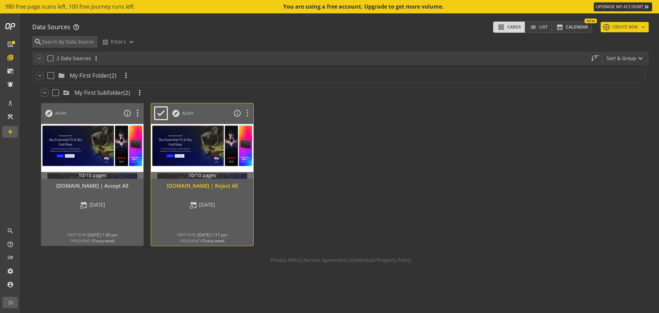
click at [247, 109] on icon at bounding box center [247, 113] width 12 height 9
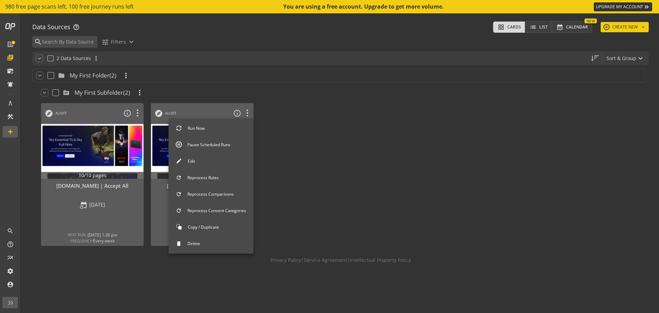
click at [215, 129] on button "Run Now" at bounding box center [210, 128] width 85 height 14
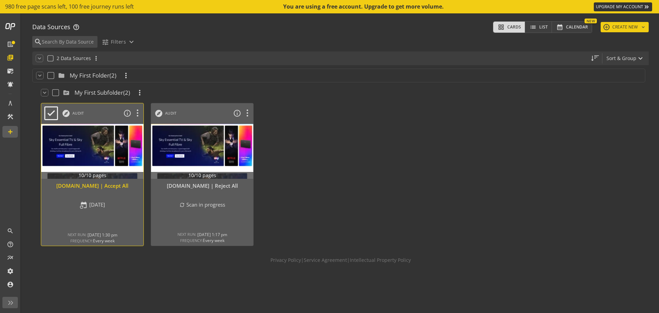
click at [87, 198] on div "10/10 pages sky.com | Accept All event_repeat Sep 12, 2025 NEXT RUN: Sep 19, 20…" at bounding box center [92, 174] width 102 height 100
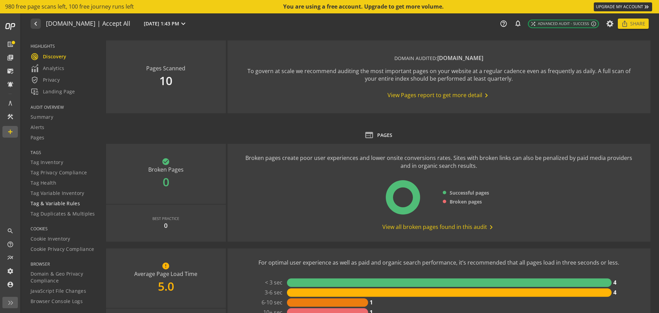
click at [49, 206] on span "Tag & Variable Rules" at bounding box center [55, 203] width 49 height 7
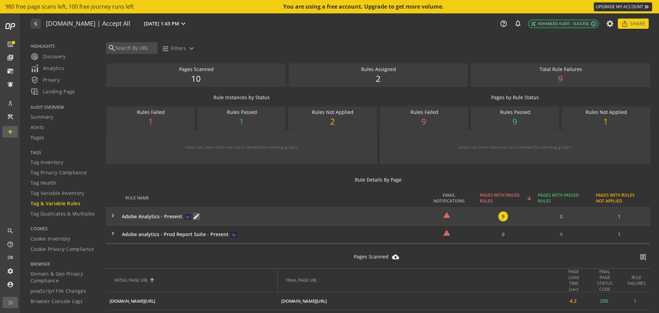
click at [498, 213] on span "9" at bounding box center [503, 216] width 10 height 10
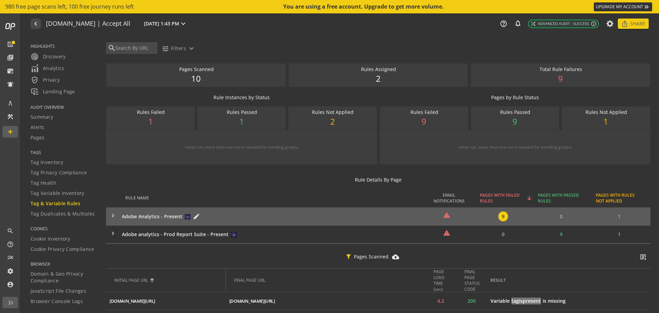
click at [197, 218] on mat-icon "edit" at bounding box center [196, 216] width 7 height 7
click at [193, 213] on body "Loading... 980 free page scans left, 100 free journey runs left You are using a…" at bounding box center [329, 156] width 659 height 313
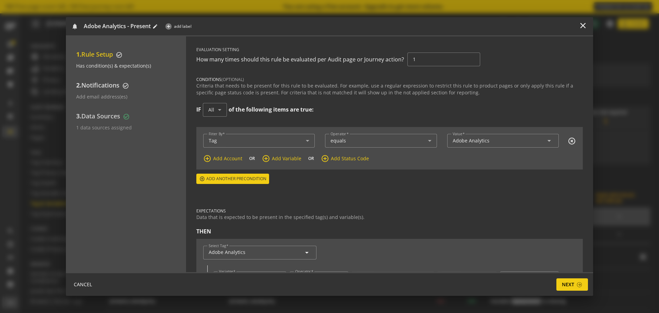
scroll to position [63, 0]
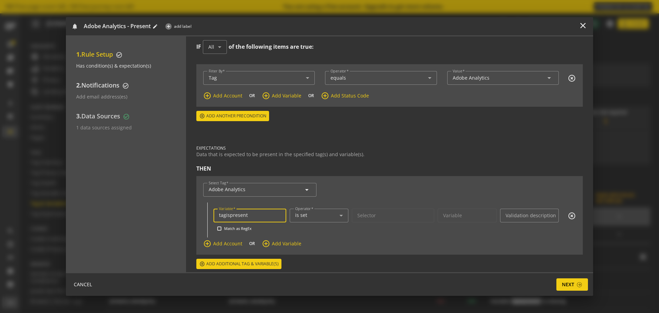
click at [255, 215] on input "tagispresent" at bounding box center [250, 215] width 62 height 6
drag, startPoint x: 255, startPoint y: 215, endPoint x: 200, endPoint y: 216, distance: 55.2
click at [200, 216] on div "Select Tag Adobe Analytics arrow_drop_down Variable tagispresent Match as RegEx…" at bounding box center [389, 215] width 386 height 79
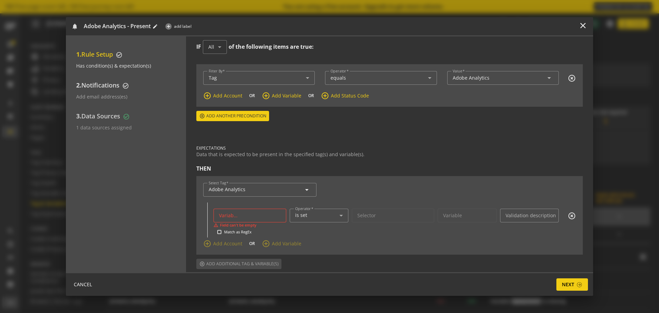
click at [568, 213] on mat-icon "highlight_off" at bounding box center [572, 216] width 8 height 8
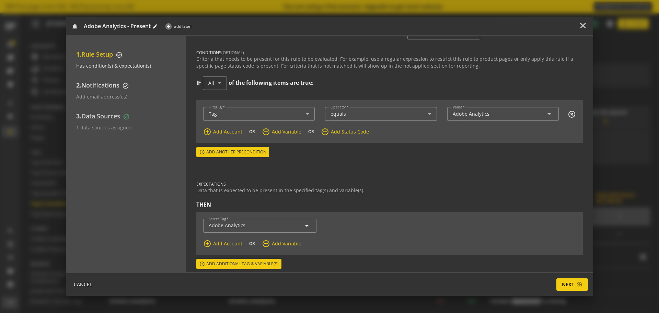
scroll to position [27, 0]
click at [221, 243] on span "Add Account" at bounding box center [227, 243] width 29 height 7
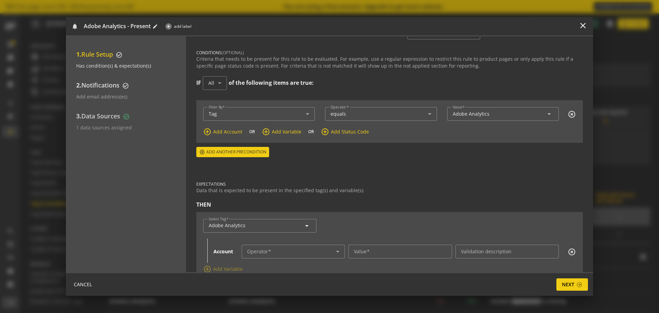
scroll to position [52, 0]
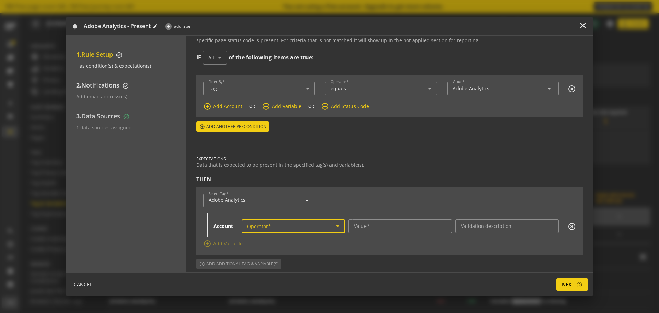
click at [303, 225] on span at bounding box center [291, 226] width 89 height 6
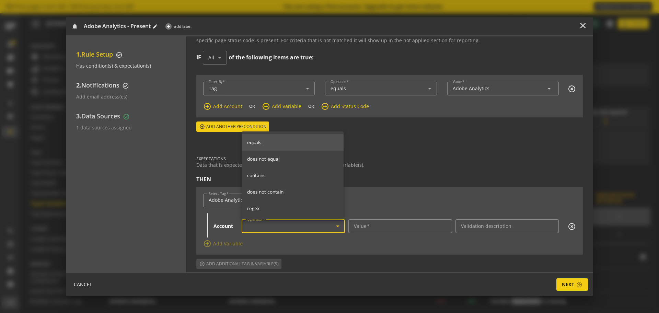
click at [327, 252] on div at bounding box center [329, 156] width 659 height 313
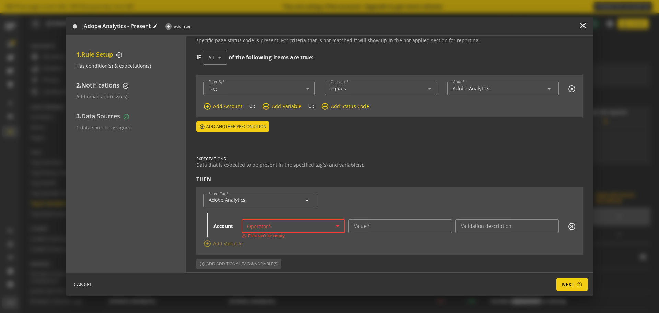
click at [308, 224] on span at bounding box center [291, 226] width 89 height 6
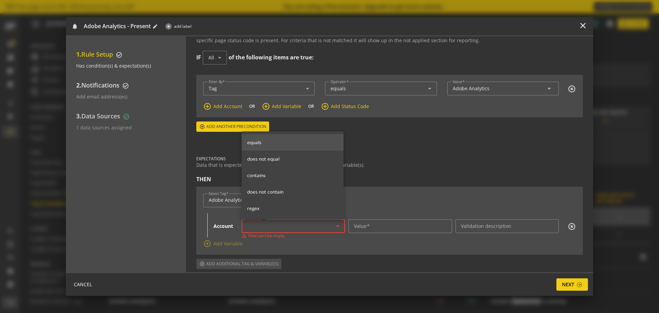
click at [310, 243] on div at bounding box center [329, 156] width 659 height 313
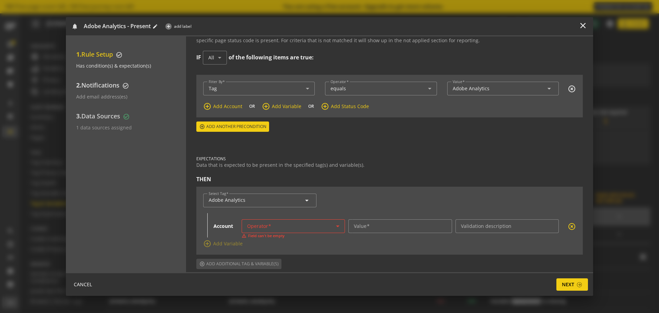
click at [568, 224] on mat-icon "highlight_off" at bounding box center [572, 226] width 8 height 8
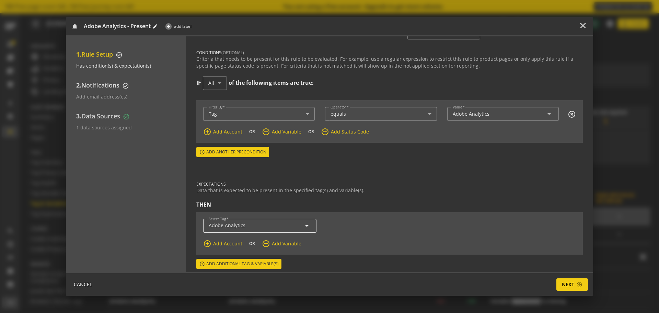
scroll to position [27, 0]
click at [577, 22] on div "notifications Adobe Analytics - Present edit 0 more expand_more add_circle add …" at bounding box center [329, 26] width 527 height 19
click at [579, 23] on mat-icon "close" at bounding box center [582, 25] width 9 height 9
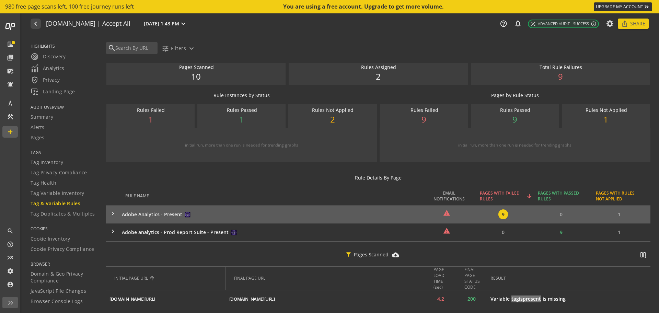
scroll to position [0, 0]
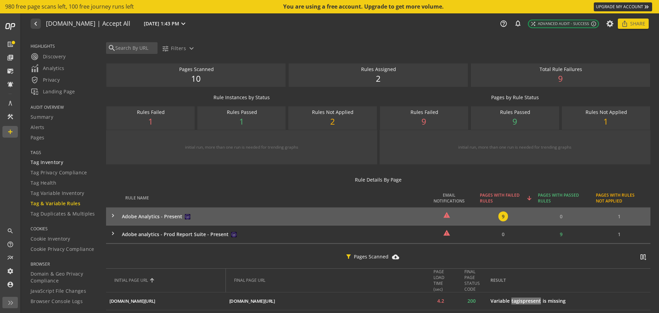
click at [46, 159] on span "Tag Inventory" at bounding box center [47, 162] width 33 height 7
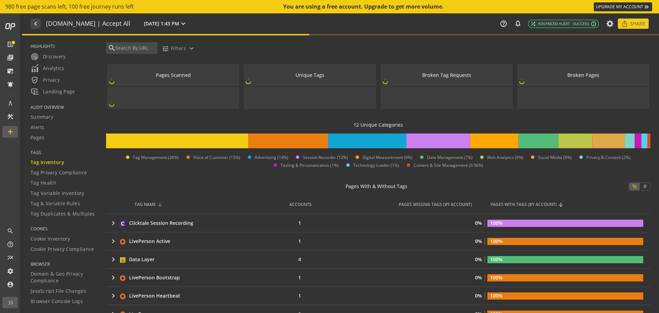
scroll to position [183, 0]
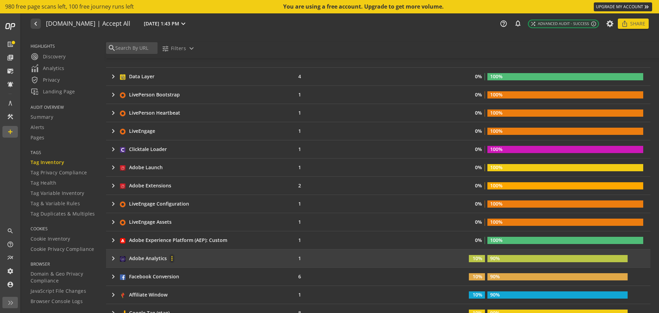
click at [164, 253] on span at bounding box center [172, 258] width 16 height 16
drag, startPoint x: 108, startPoint y: 260, endPoint x: 112, endPoint y: 259, distance: 3.5
click at [112, 259] on div at bounding box center [329, 156] width 659 height 313
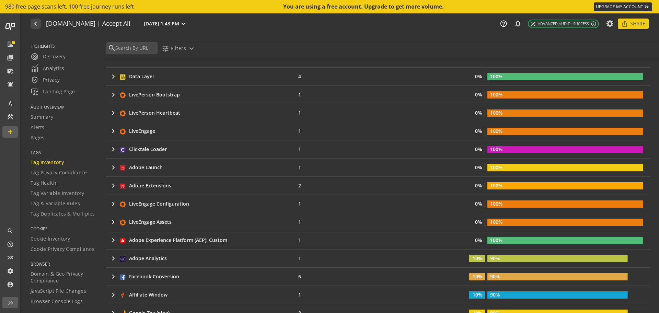
click at [112, 259] on mat-icon "keyboard_arrow_right" at bounding box center [113, 258] width 8 height 8
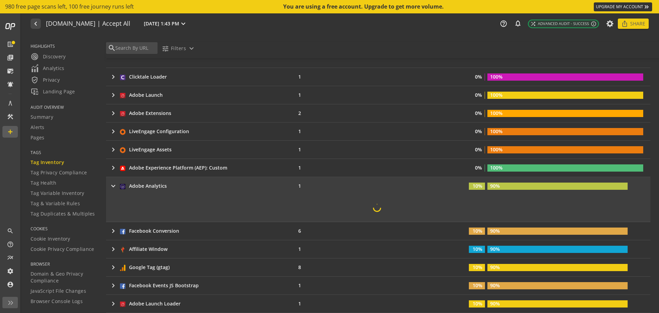
scroll to position [264, 0]
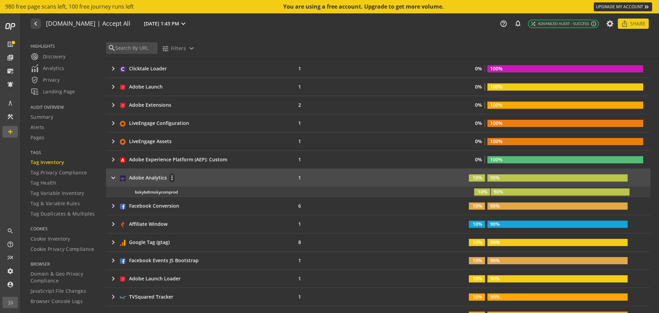
click at [146, 179] on div "Adobe Analytics" at bounding box center [148, 177] width 38 height 7
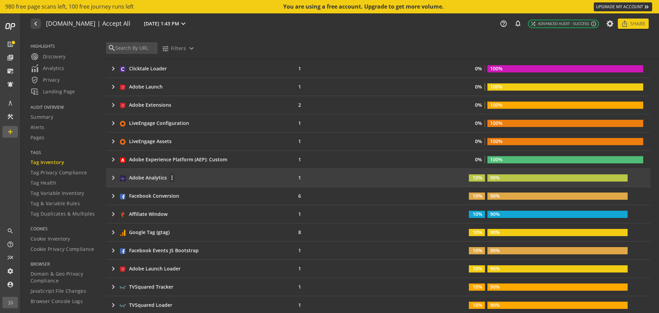
click at [146, 179] on div "Adobe Analytics" at bounding box center [148, 177] width 38 height 7
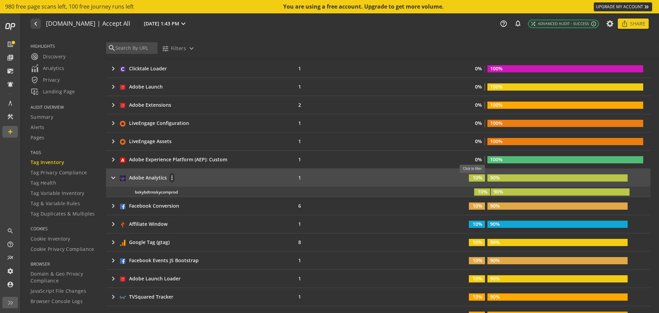
click at [475, 177] on text "10%" at bounding box center [477, 177] width 10 height 7
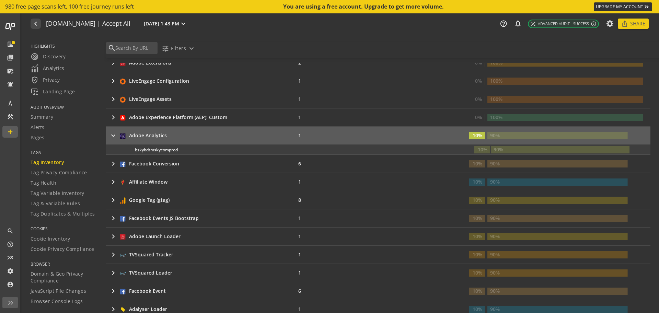
scroll to position [305, 0]
click at [502, 134] on rect at bounding box center [557, 135] width 140 height 7
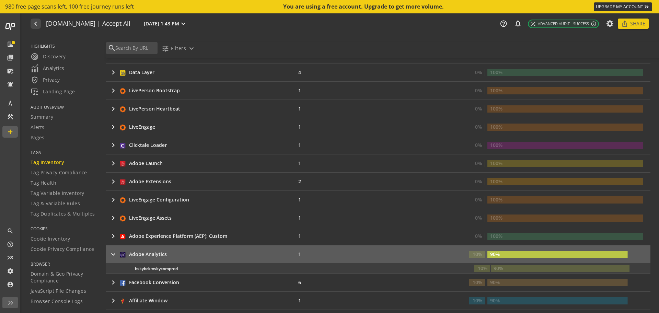
scroll to position [217, 0]
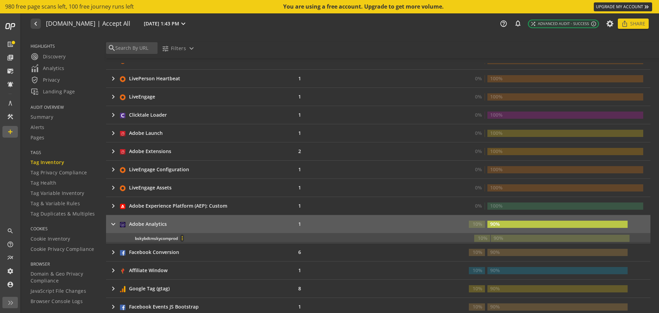
click at [185, 238] on span at bounding box center [182, 238] width 16 height 16
click at [185, 238] on div at bounding box center [329, 156] width 659 height 313
click at [147, 223] on div "Adobe Analytics" at bounding box center [148, 224] width 38 height 7
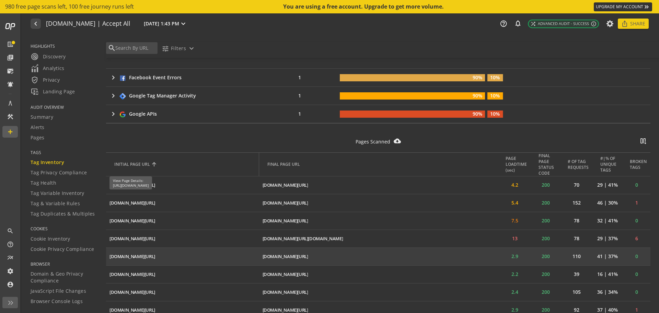
scroll to position [1280, 0]
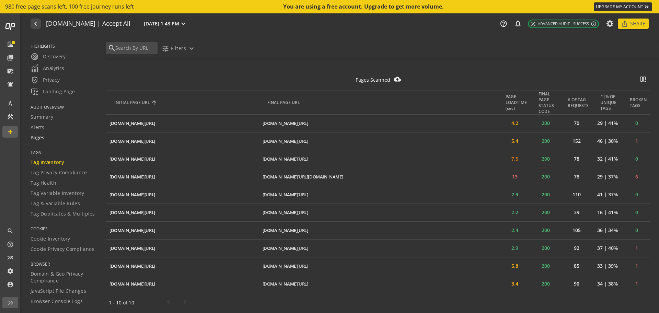
click at [42, 137] on span "Pages" at bounding box center [38, 137] width 14 height 7
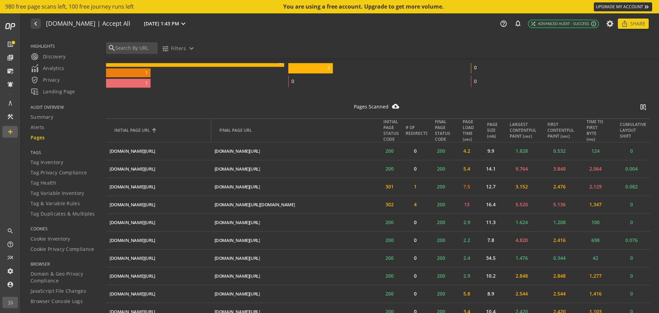
scroll to position [181, 0]
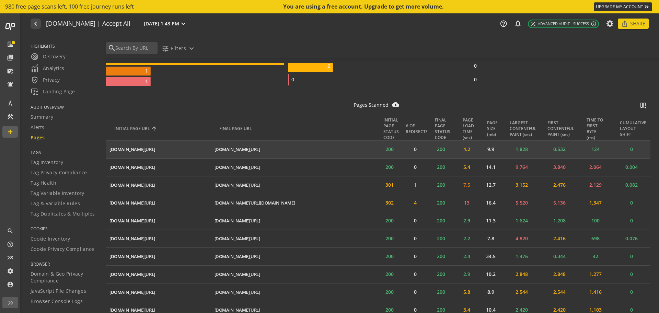
click at [174, 151] on td "[DOMAIN_NAME][URL] ios_share" at bounding box center [158, 150] width 105 height 18
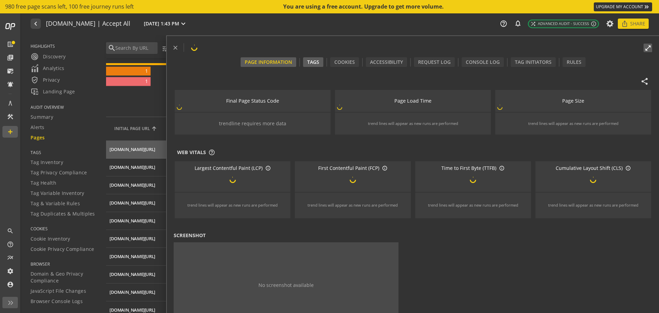
click at [311, 64] on div "Tags" at bounding box center [313, 62] width 20 height 10
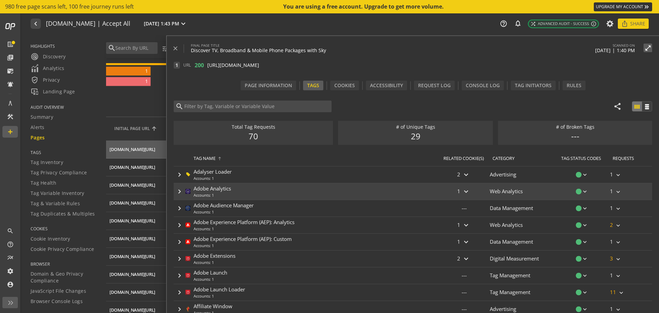
click at [255, 195] on div "keyboard_arrow_right Adobe Analytics Accounts: 1" at bounding box center [306, 191] width 265 height 16
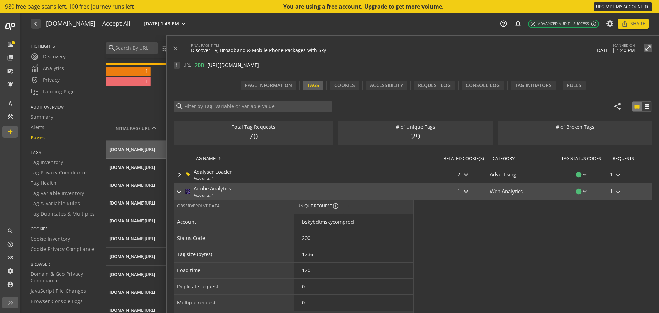
scroll to position [0, 0]
click at [183, 223] on div "Account" at bounding box center [186, 224] width 19 height 7
copy div "Account"
click at [46, 199] on link "Tag & Variable Rules" at bounding box center [64, 203] width 67 height 10
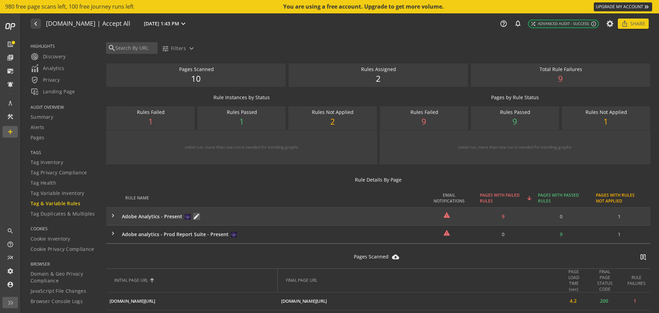
click at [193, 215] on mat-icon "edit" at bounding box center [196, 216] width 7 height 7
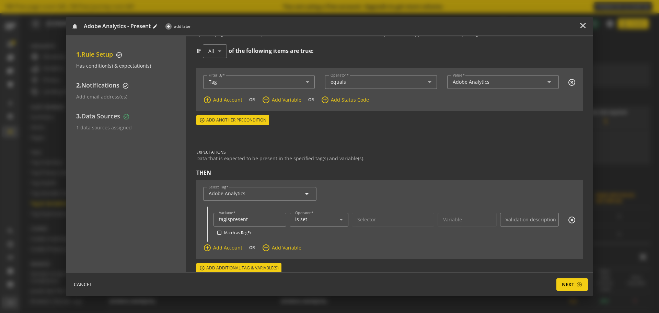
scroll to position [63, 0]
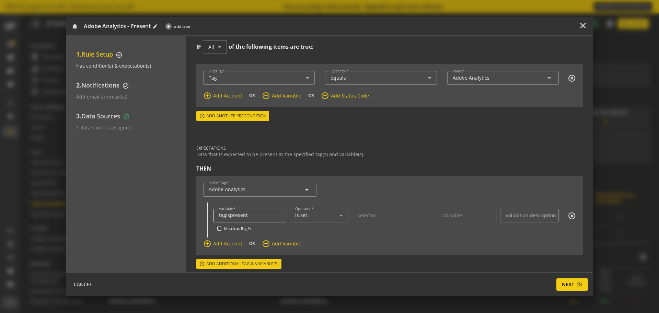
drag, startPoint x: 269, startPoint y: 210, endPoint x: 253, endPoint y: 219, distance: 18.0
click at [253, 219] on div "tagispresent" at bounding box center [250, 216] width 62 height 14
drag, startPoint x: 253, startPoint y: 219, endPoint x: 194, endPoint y: 222, distance: 59.4
click at [194, 222] on div "EVALUATION SETTING How many times should this rule be evaluated per Audit page …" at bounding box center [389, 154] width 407 height 236
click at [261, 219] on div "tagispresent" at bounding box center [250, 216] width 62 height 14
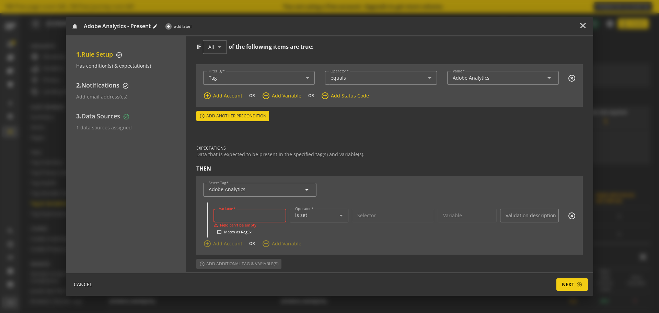
paste input "Account"
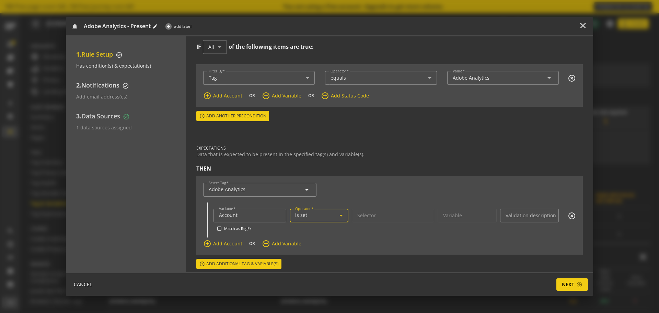
click at [321, 214] on div "is set" at bounding box center [317, 215] width 44 height 6
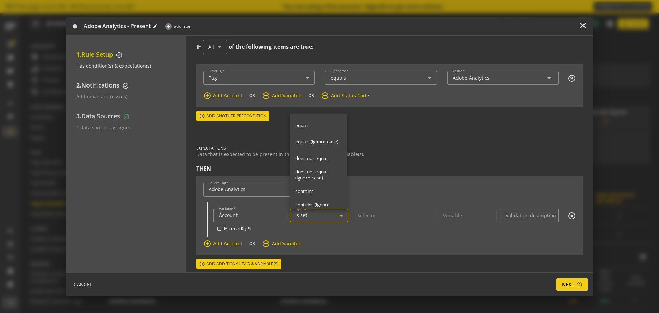
scroll to position [57, 0]
click at [321, 214] on div at bounding box center [329, 156] width 659 height 313
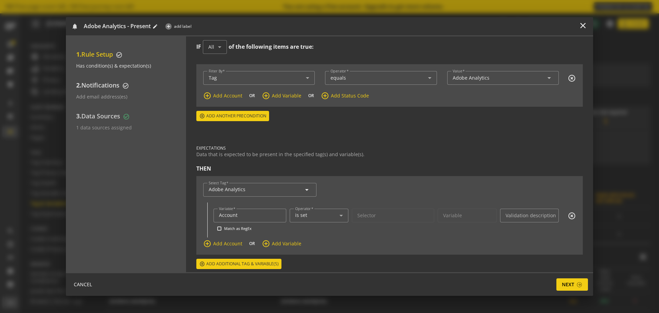
click at [359, 232] on form "Variable Account Match as RegEx Operator is set Selector arrow_drop_down Variab…" at bounding box center [394, 224] width 362 height 31
click at [564, 283] on span "Next" at bounding box center [568, 284] width 12 height 12
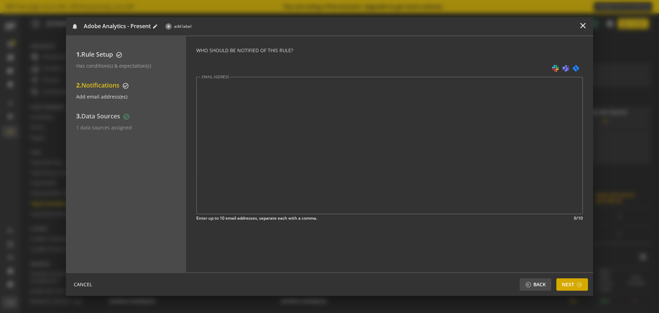
scroll to position [0, 0]
click at [567, 278] on span at bounding box center [572, 284] width 32 height 16
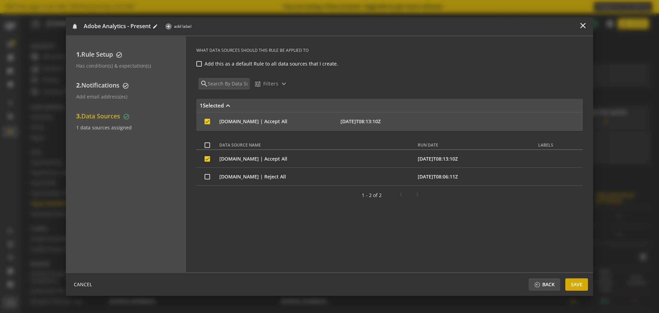
click at [574, 281] on span "Save" at bounding box center [577, 284] width 12 height 12
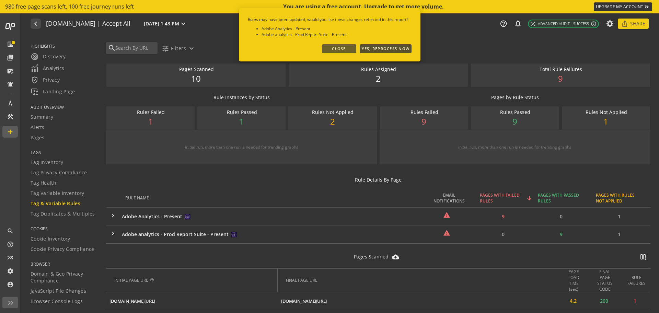
click at [387, 47] on button "YES, REPROCESS NOW" at bounding box center [385, 48] width 52 height 9
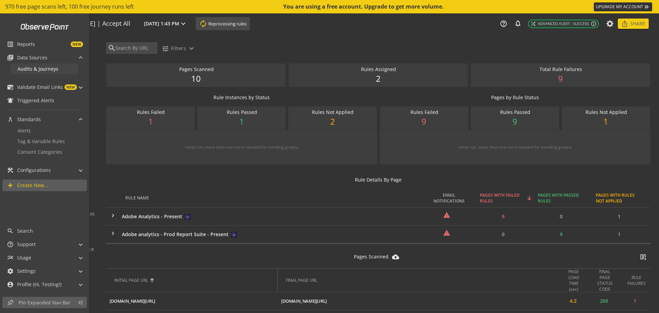
click at [31, 69] on span "Audits & Journeys" at bounding box center [37, 69] width 41 height 7
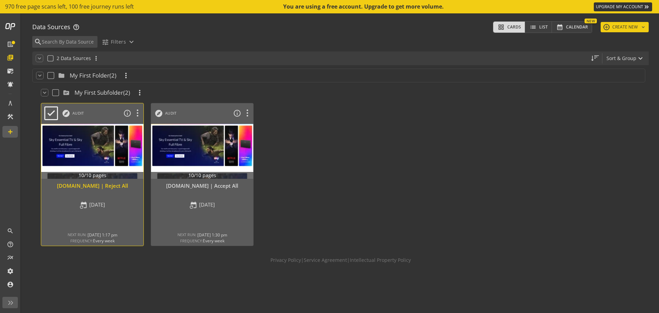
click at [104, 141] on div at bounding box center [92, 151] width 107 height 58
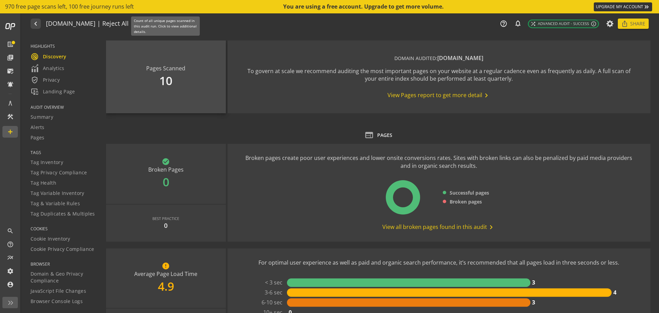
click at [189, 66] on div "Pages Scanned 10" at bounding box center [166, 76] width 120 height 73
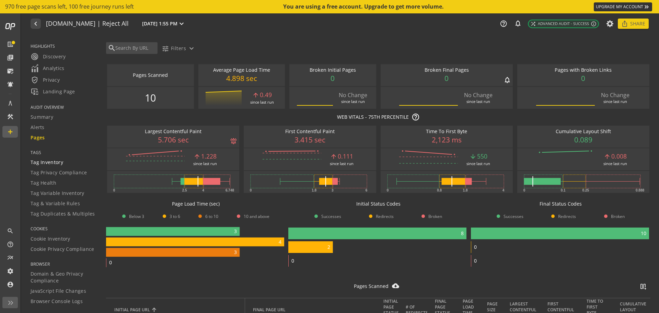
click at [61, 162] on span "Tag Inventory" at bounding box center [47, 162] width 33 height 7
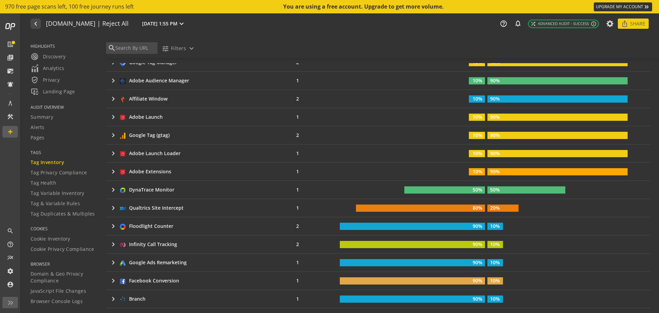
scroll to position [303, 0]
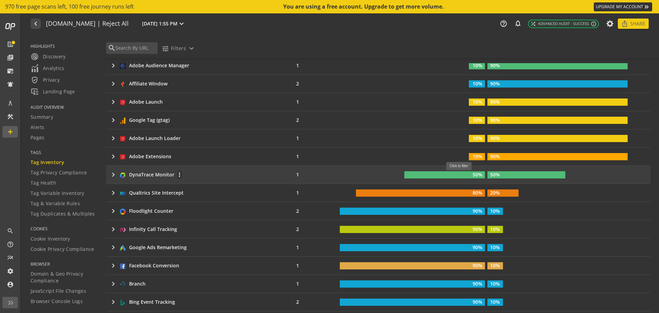
click at [461, 174] on rect at bounding box center [444, 174] width 81 height 7
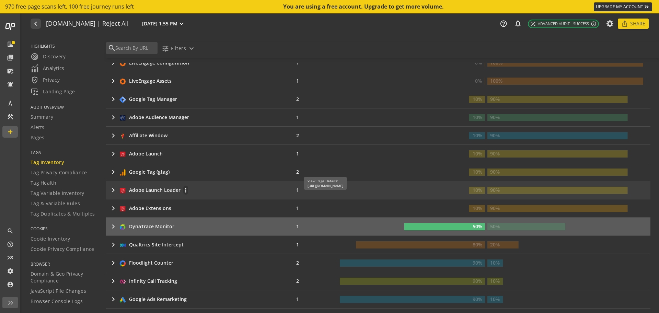
scroll to position [244, 0]
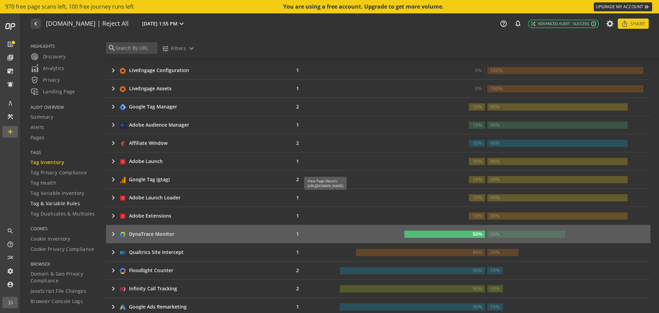
click at [47, 200] on span "Tag & Variable Rules" at bounding box center [55, 203] width 49 height 7
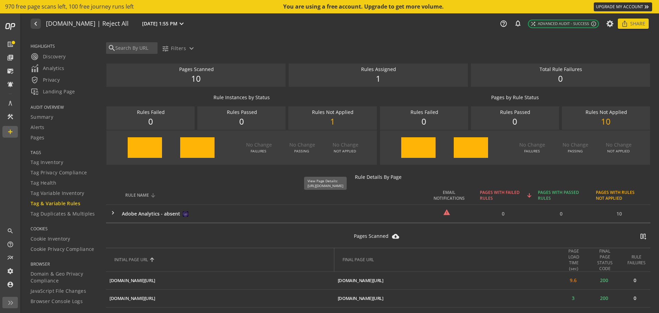
scroll to position [31, 0]
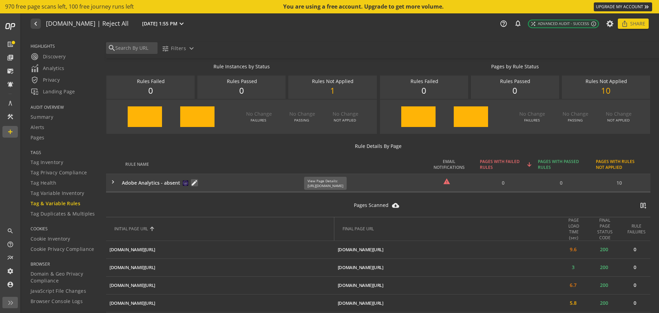
click at [191, 184] on mat-icon "edit" at bounding box center [194, 182] width 7 height 7
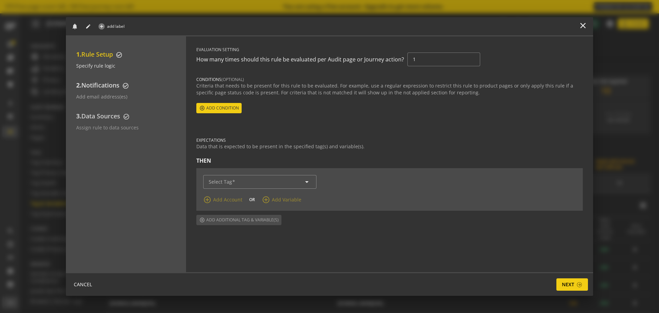
click at [196, 181] on div "1. Rule Setup check_circle_outline Specify rule logic 2. Notifications check_ci…" at bounding box center [329, 154] width 527 height 236
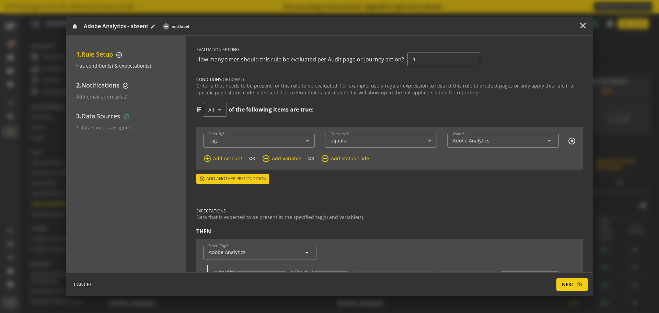
scroll to position [63, 0]
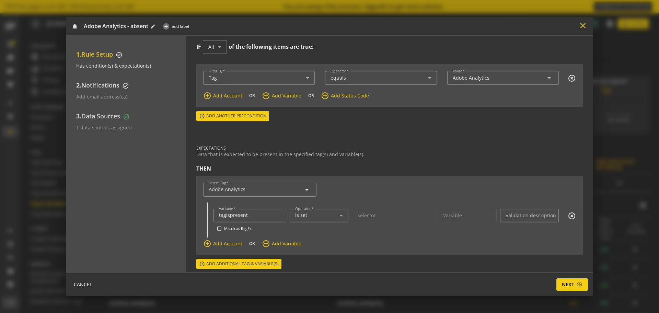
click at [580, 30] on mat-icon "close" at bounding box center [582, 25] width 9 height 9
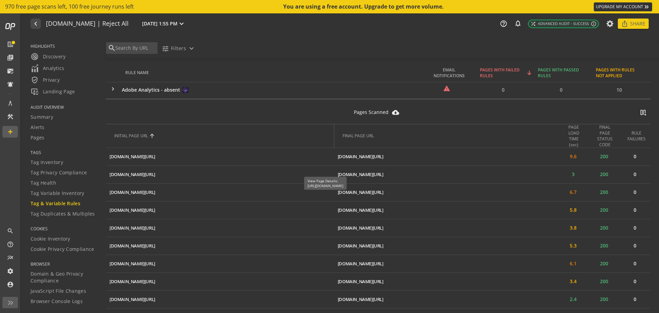
scroll to position [0, 0]
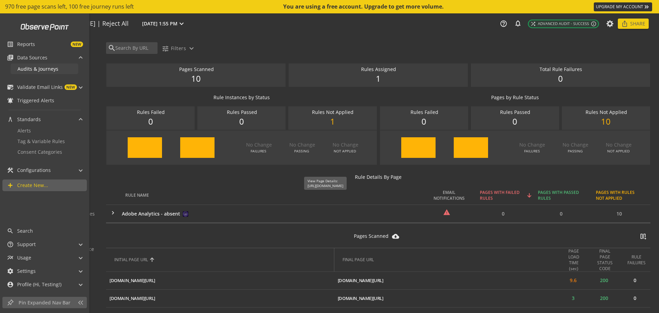
click at [40, 67] on span "Audits & Journeys" at bounding box center [37, 69] width 41 height 7
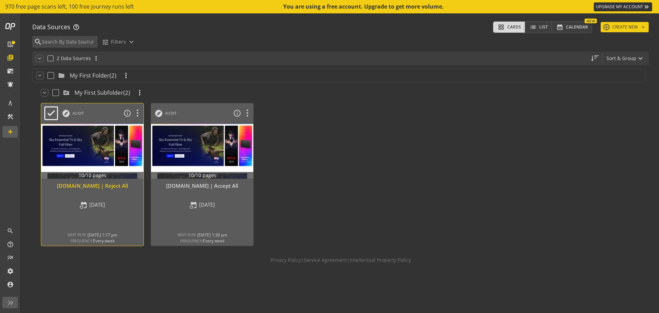
click at [106, 196] on div "[DOMAIN_NAME] | Reject All" at bounding box center [92, 189] width 102 height 15
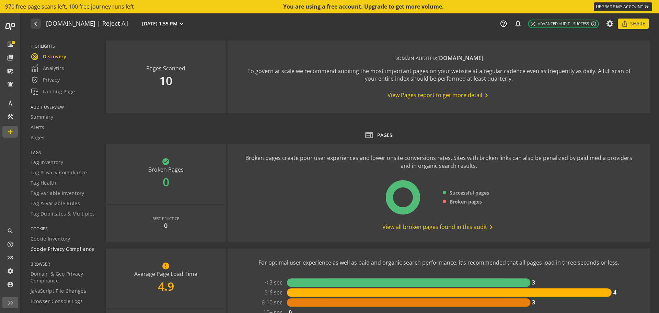
click at [50, 253] on span "Cookie Privacy Compliance" at bounding box center [63, 249] width 64 height 7
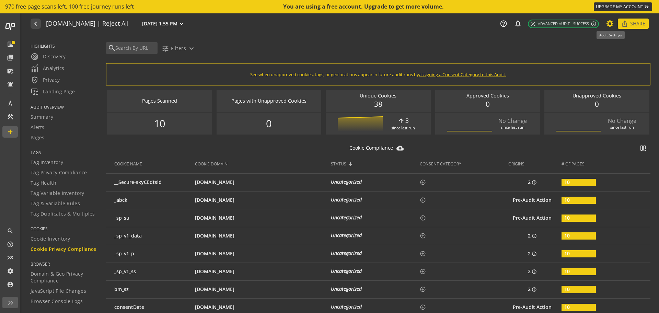
click at [613, 24] on icon at bounding box center [610, 23] width 9 height 5
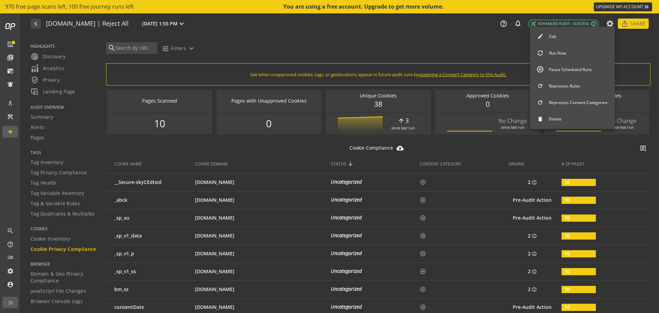
click at [572, 41] on button "Edit" at bounding box center [572, 37] width 85 height 14
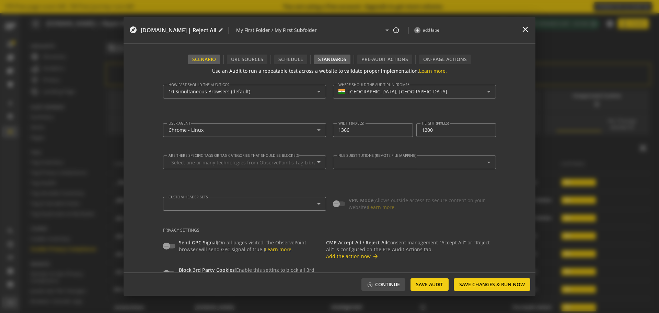
click at [336, 57] on div "Standards" at bounding box center [332, 60] width 36 height 10
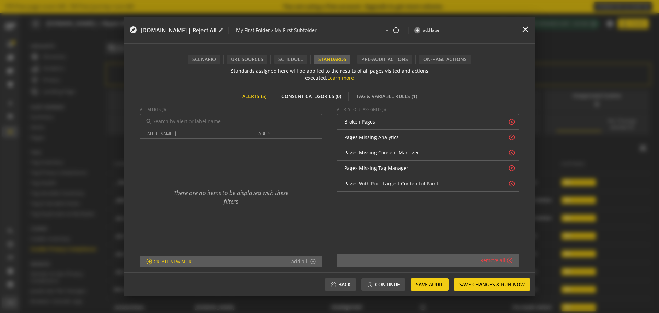
click at [312, 94] on div "Consent Categories (0)" at bounding box center [311, 97] width 68 height 10
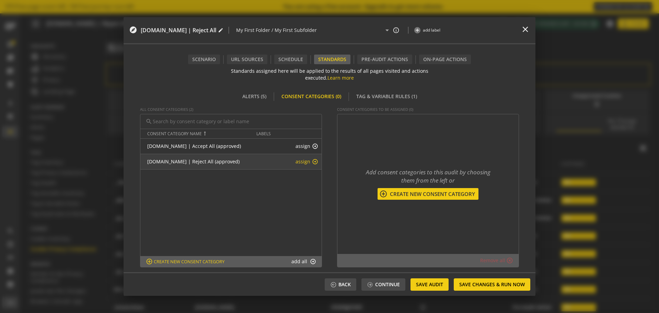
click at [303, 162] on button "assign arrow_circle_up" at bounding box center [306, 161] width 23 height 7
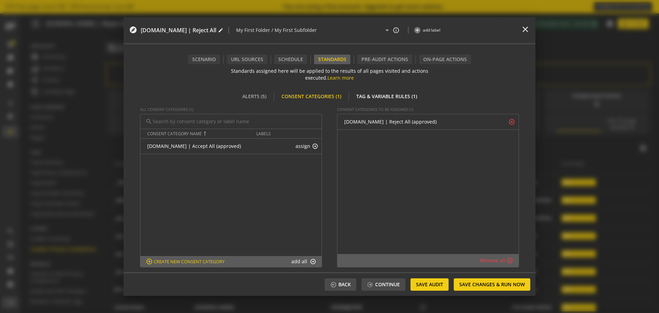
click at [374, 96] on div "Tag & Variable Rules (1)" at bounding box center [386, 97] width 69 height 10
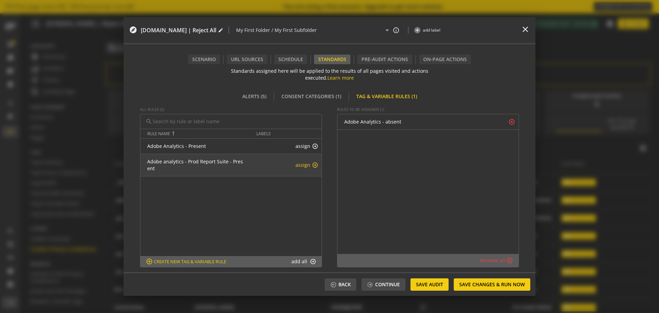
click at [307, 164] on button "assign arrow_circle_up" at bounding box center [306, 165] width 23 height 7
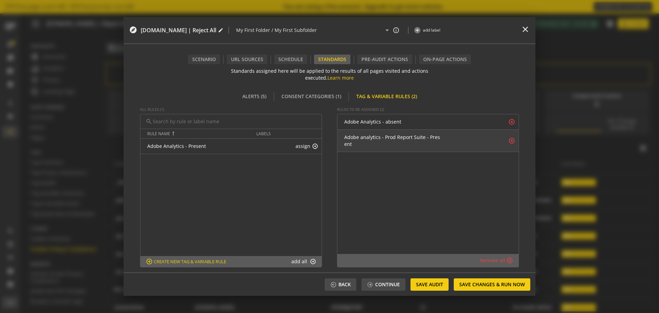
click at [508, 143] on mat-icon "highlight_off" at bounding box center [511, 140] width 7 height 7
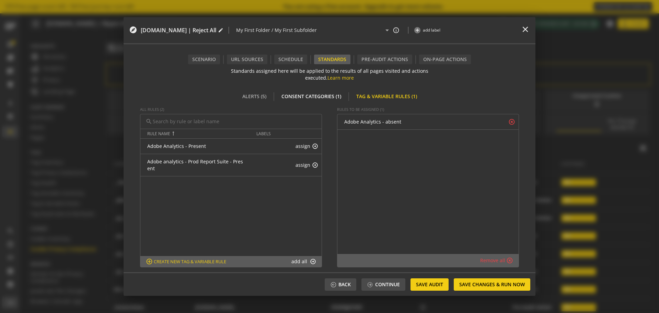
click at [298, 100] on div "Consent Categories (1)" at bounding box center [311, 97] width 68 height 10
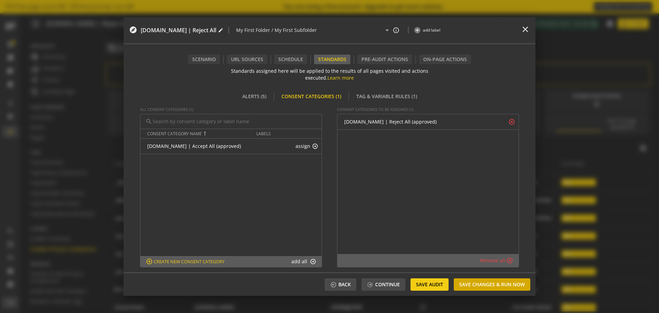
click at [468, 287] on span "Save Changes & Run Now" at bounding box center [492, 284] width 66 height 12
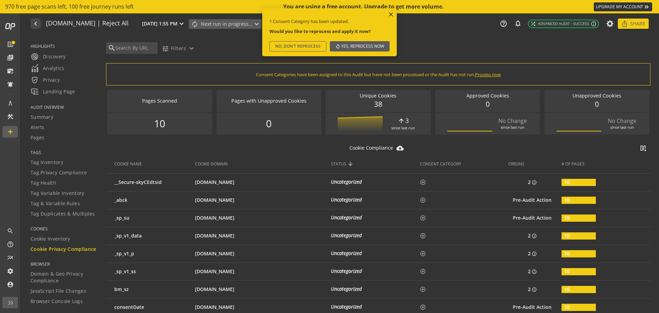
click at [365, 45] on span "Yes, reprocess now" at bounding box center [362, 46] width 43 height 12
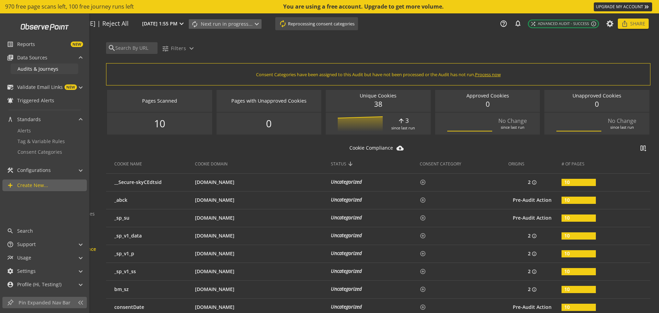
click at [49, 71] on span "Audits & Journeys" at bounding box center [37, 69] width 41 height 7
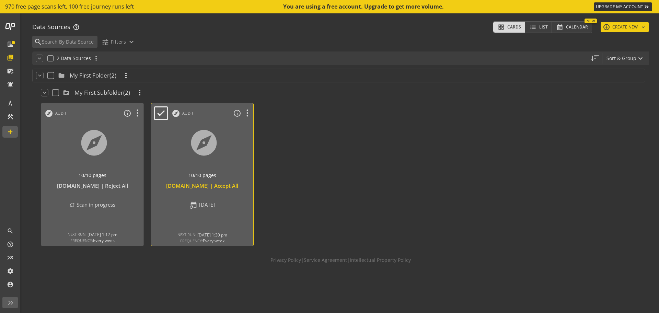
click at [229, 153] on div at bounding box center [202, 151] width 107 height 58
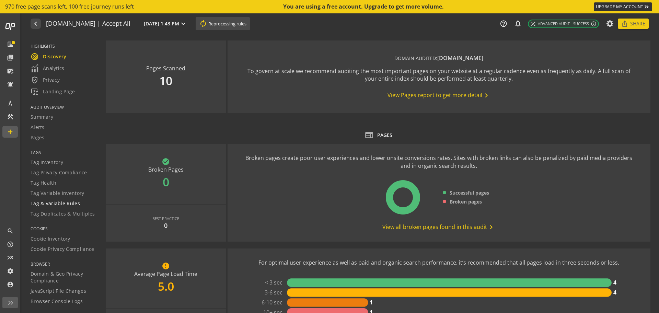
click at [48, 208] on link "Tag & Variable Rules" at bounding box center [64, 203] width 67 height 10
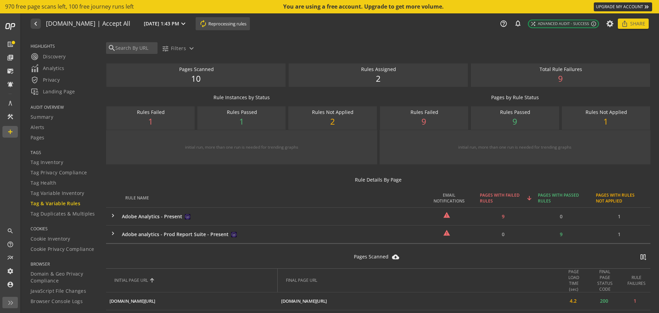
click at [199, 26] on mat-icon "autorenew" at bounding box center [203, 24] width 8 height 8
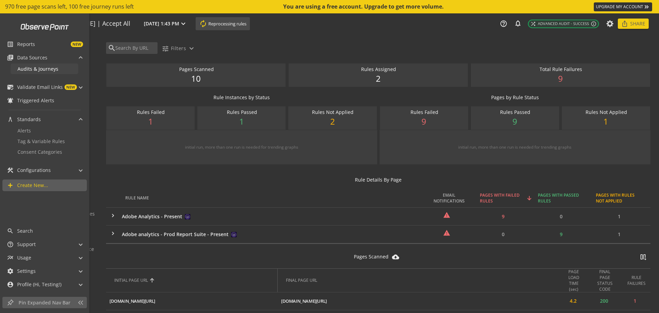
click at [33, 68] on span "Audits & Journeys" at bounding box center [37, 69] width 41 height 7
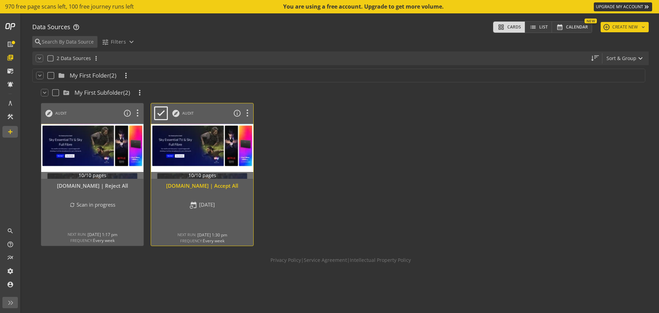
click at [237, 206] on div "event_repeat Sep 12, 2025" at bounding box center [202, 205] width 102 height 8
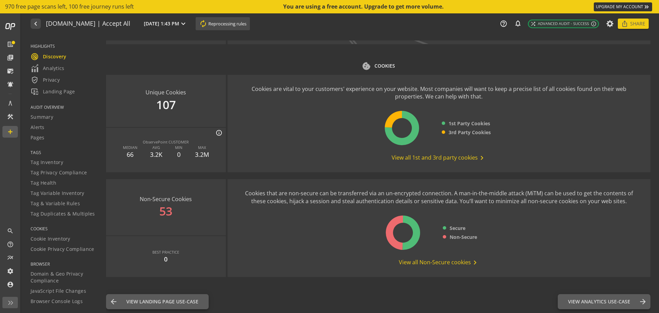
scroll to position [808, 0]
click at [61, 203] on span "Tag & Variable Rules" at bounding box center [55, 203] width 49 height 7
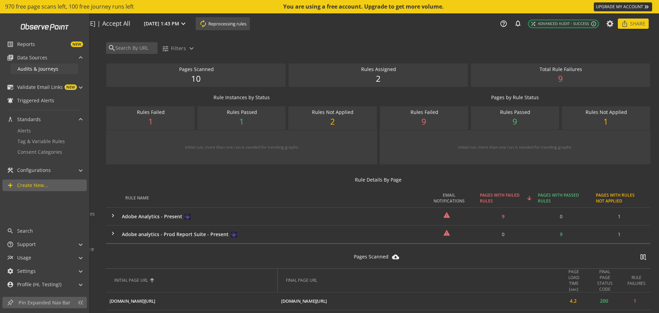
click at [32, 72] on span "Audits & Journeys" at bounding box center [37, 69] width 41 height 7
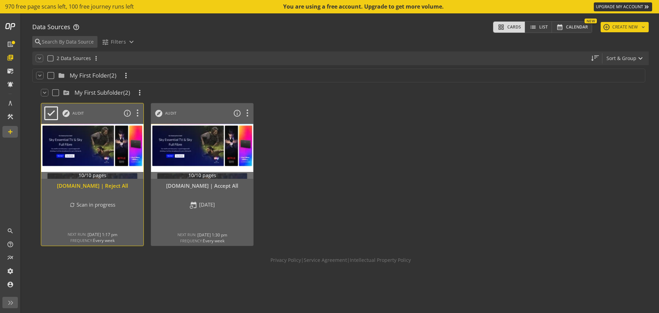
click at [113, 212] on div "Scan in progress NEXT RUN: Sep 19, 2025 1:17 pm FREQUENCY: Every week 0 more ex…" at bounding box center [92, 212] width 102 height 23
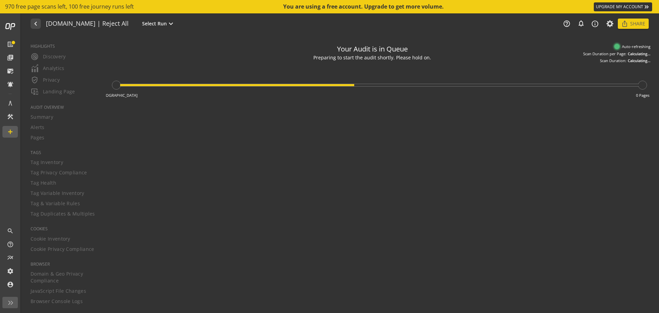
type textarea "Notes can include: -a description of what this audit is validating -changes in …"
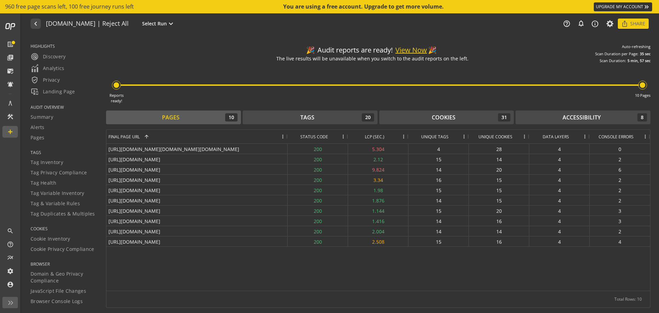
click at [415, 51] on button "View Now" at bounding box center [411, 50] width 32 height 10
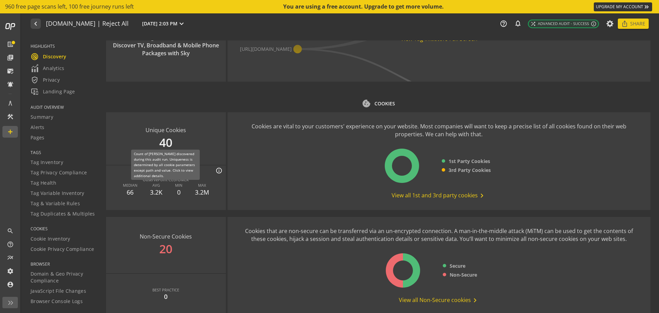
scroll to position [800, 0]
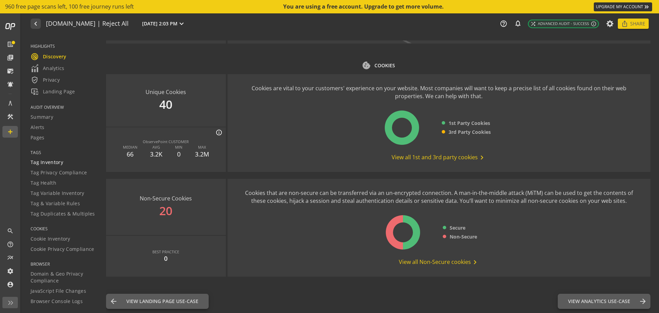
click at [52, 161] on span "Tag Inventory" at bounding box center [47, 162] width 33 height 7
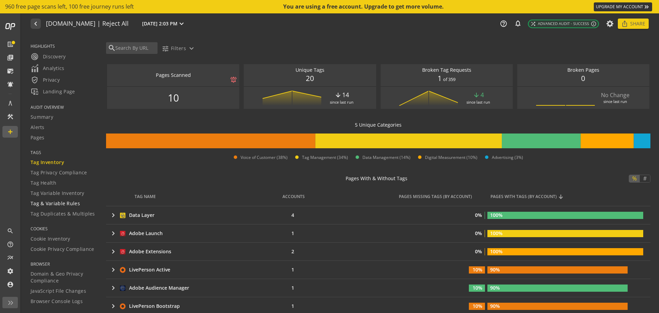
click at [56, 205] on span "Tag & Variable Rules" at bounding box center [55, 203] width 49 height 7
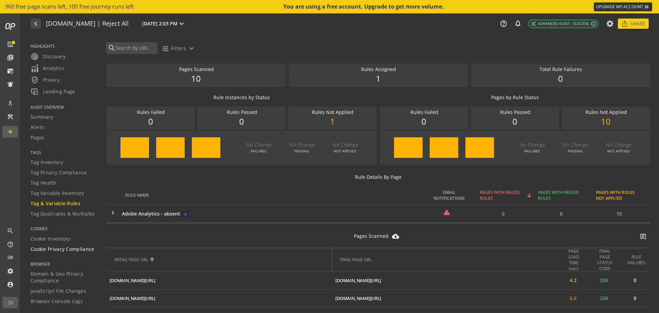
click at [51, 253] on span "Cookie Privacy Compliance" at bounding box center [63, 249] width 64 height 7
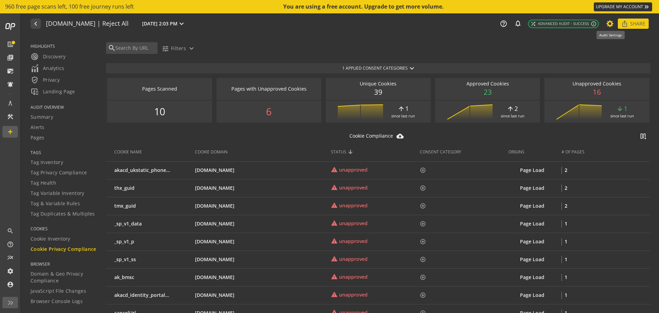
click at [608, 21] on icon at bounding box center [610, 23] width 9 height 5
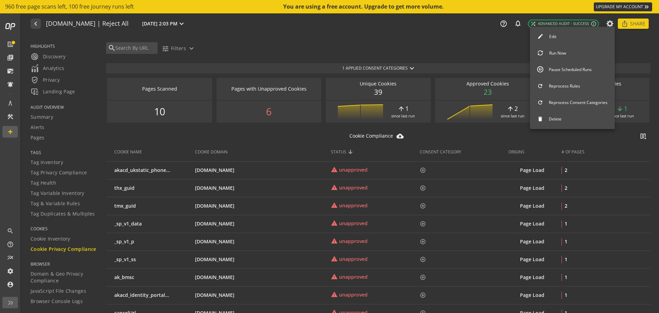
click at [571, 39] on button "Edit" at bounding box center [572, 37] width 85 height 14
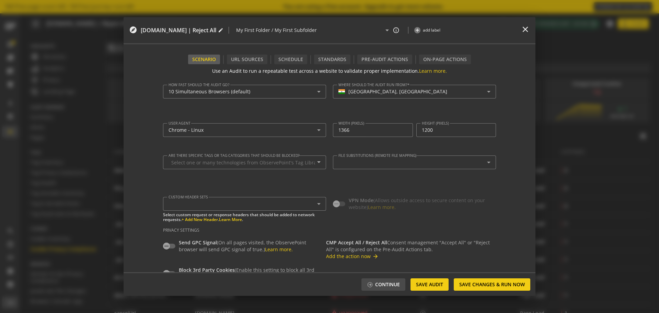
type textarea "[EMAIL_ADDRESS][DOMAIN_NAME]"
click at [385, 62] on div "Pre-audit Actions" at bounding box center [384, 60] width 55 height 10
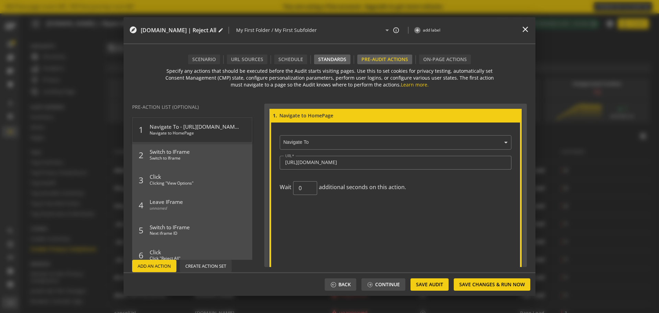
click at [336, 58] on div "Standards" at bounding box center [332, 60] width 36 height 10
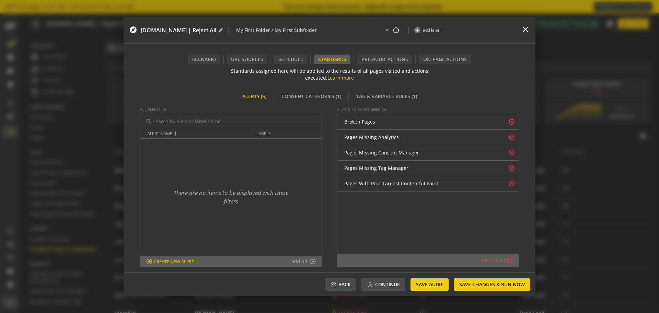
click at [319, 90] on div "Standards assigned here will be applied to the results of all pages visited and…" at bounding box center [330, 82] width 412 height 37
click at [309, 98] on div "Consent Categories (1)" at bounding box center [311, 97] width 68 height 10
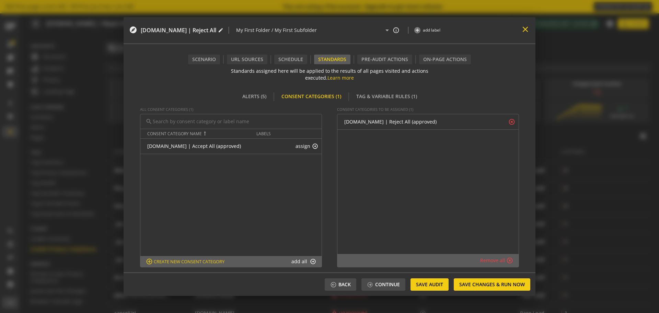
click at [522, 31] on mat-icon "close" at bounding box center [524, 29] width 9 height 9
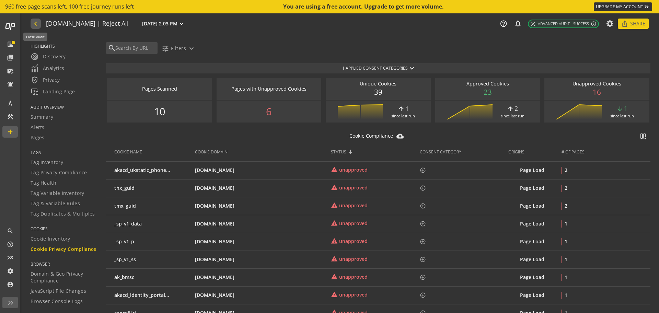
click at [33, 27] on mat-icon "navigate_before" at bounding box center [35, 24] width 7 height 8
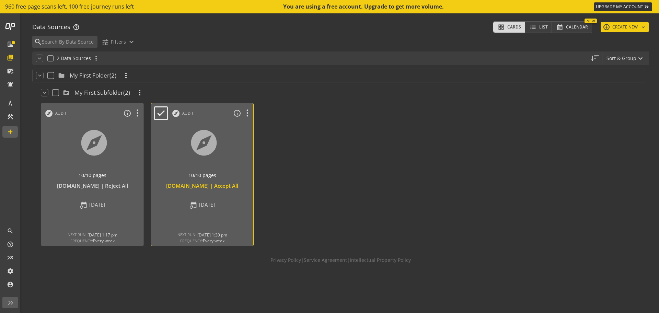
click at [232, 172] on div at bounding box center [202, 151] width 107 height 58
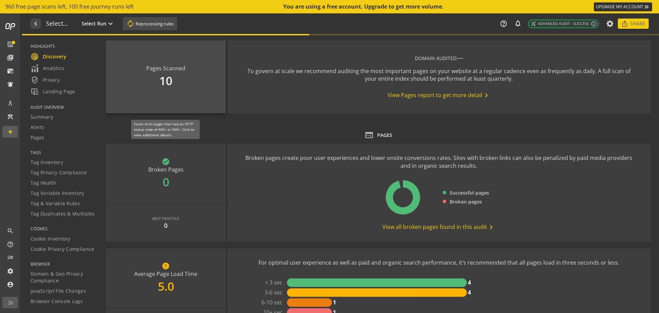
type textarea "Notes can include: -a description of what this audit is validating -changes in …"
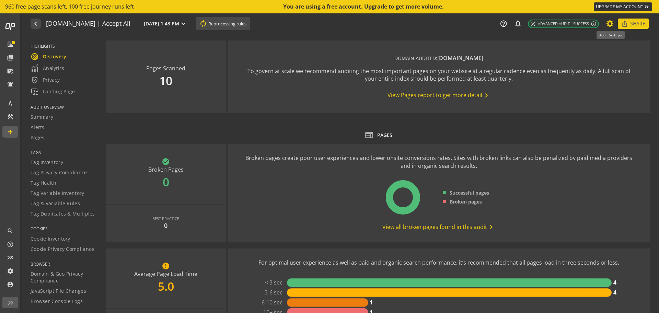
click at [609, 26] on icon at bounding box center [610, 23] width 9 height 5
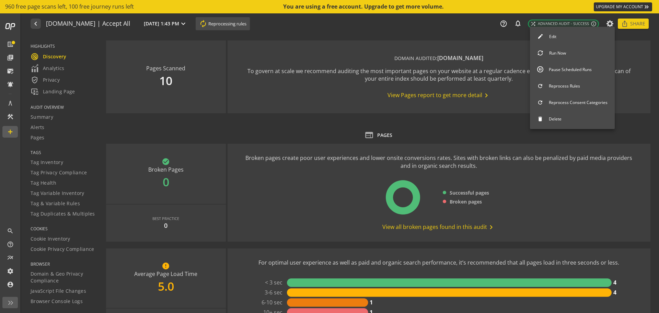
click at [555, 36] on button "Edit" at bounding box center [572, 37] width 85 height 14
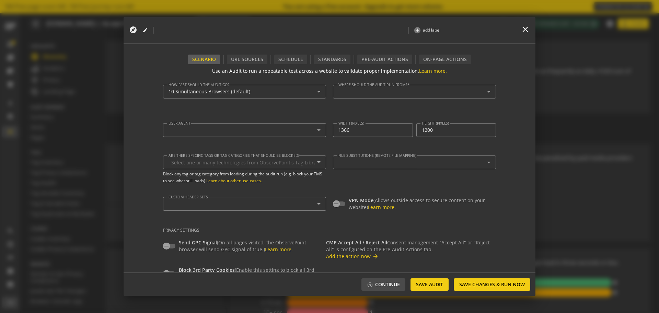
type textarea "[URL][DOMAIN_NAME]"
type input "10"
type input "^https?://([^/:\?]*\.)?[DOMAIN_NAME]([^.]|$)"
type textarea "[EMAIL_ADDRESS][DOMAIN_NAME]"
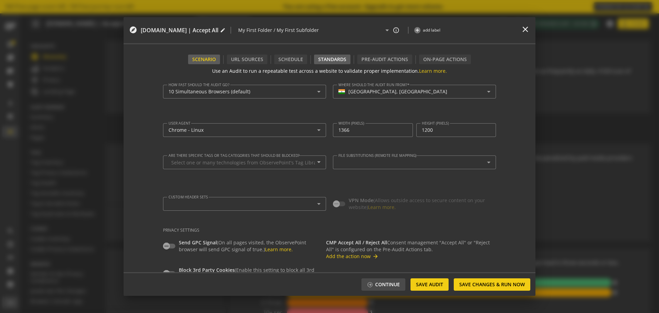
click at [328, 62] on div "Standards" at bounding box center [332, 60] width 36 height 10
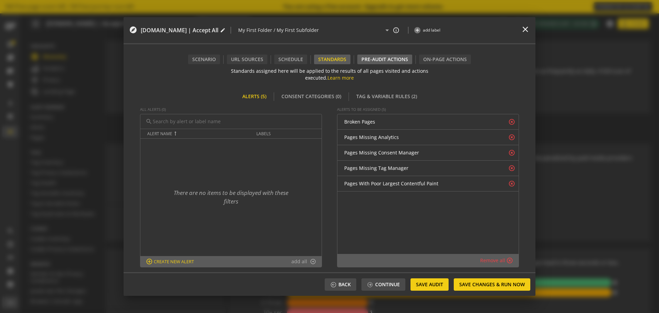
click at [377, 60] on div "Pre-audit Actions" at bounding box center [384, 60] width 55 height 10
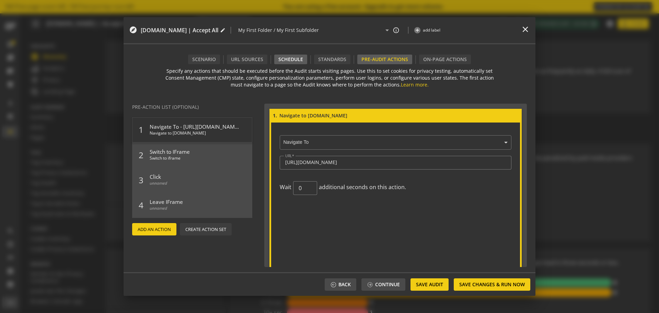
click at [283, 57] on div "Schedule" at bounding box center [290, 60] width 33 height 10
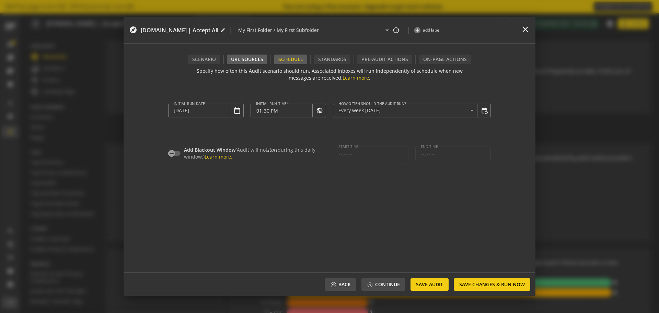
click at [253, 56] on div "URL Sources" at bounding box center [247, 60] width 40 height 10
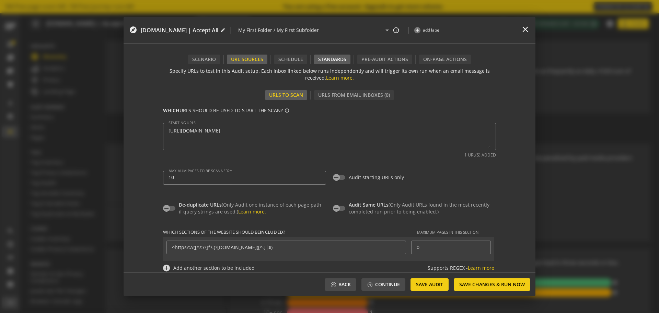
click at [342, 61] on div "Standards" at bounding box center [332, 60] width 36 height 10
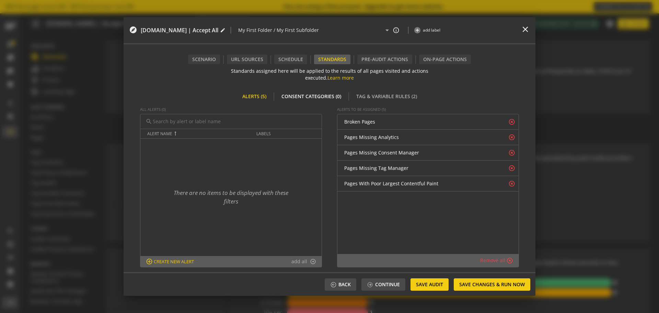
click at [324, 97] on div "Consent Categories (0)" at bounding box center [311, 97] width 68 height 10
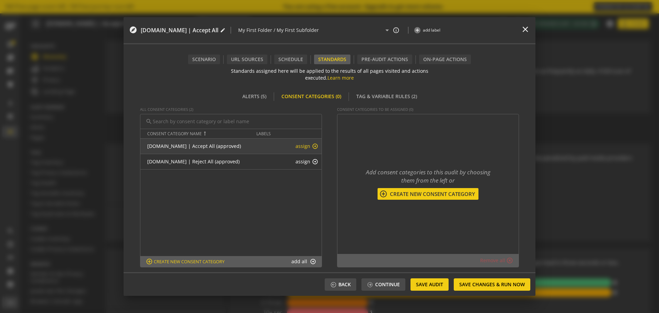
click at [307, 147] on button "assign arrow_circle_up" at bounding box center [306, 146] width 23 height 7
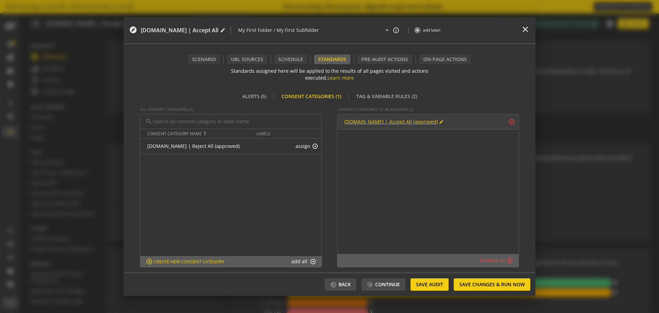
click at [408, 122] on span "[DOMAIN_NAME] | Accept All (approved)" at bounding box center [391, 121] width 94 height 7
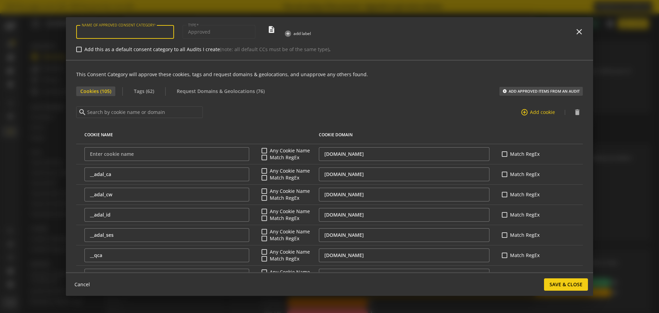
type input "[DOMAIN_NAME] | Accept All"
click at [138, 92] on span "Tags (62)" at bounding box center [144, 91] width 28 height 10
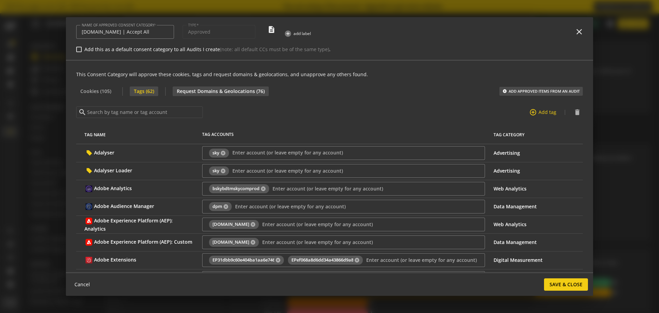
click at [217, 88] on span "Request Domains & Geolocations (76)" at bounding box center [221, 91] width 96 height 10
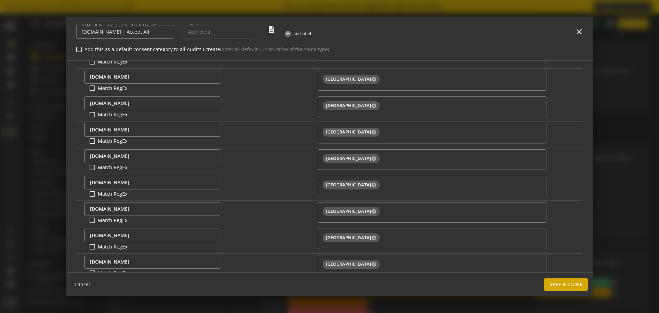
scroll to position [1101, 0]
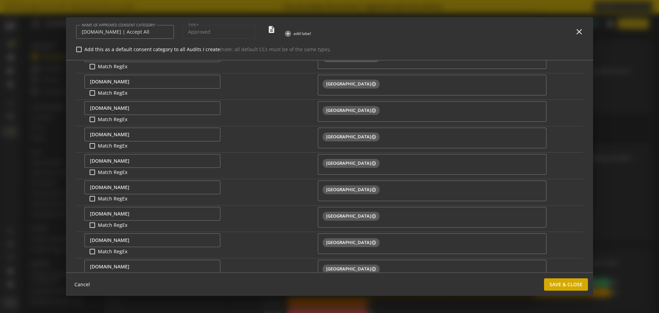
click at [573, 282] on span "Save & Close" at bounding box center [565, 284] width 33 height 12
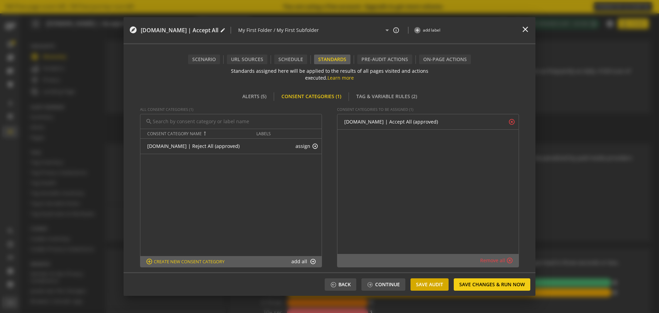
click at [431, 282] on span "Save Audit" at bounding box center [429, 284] width 27 height 12
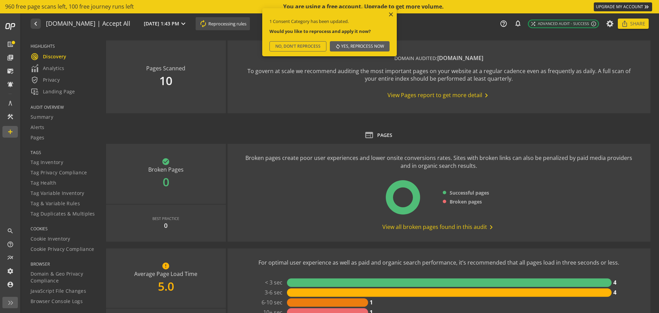
click at [362, 46] on span "Yes, reprocess now" at bounding box center [362, 46] width 43 height 12
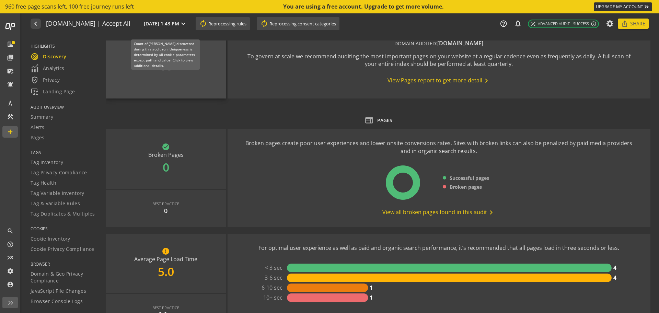
scroll to position [0, 0]
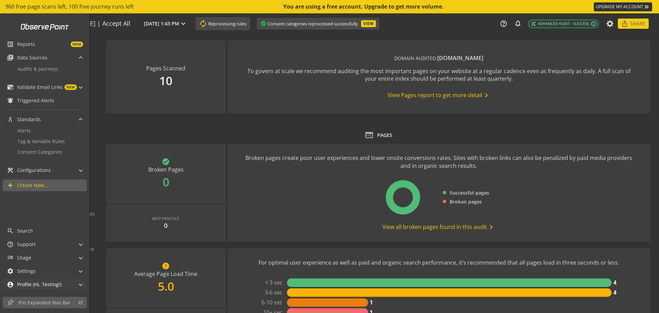
click at [28, 285] on span "Profile (Hi, Testing!)" at bounding box center [39, 284] width 44 height 7
click at [39, 257] on span "Profile (Hi, Testing!)" at bounding box center [39, 257] width 44 height 7
click at [37, 288] on div "account_circle Profile (Hi, Testing!)" at bounding box center [34, 285] width 55 height 12
click at [26, 271] on span "Profile & Permissions" at bounding box center [41, 269] width 48 height 7
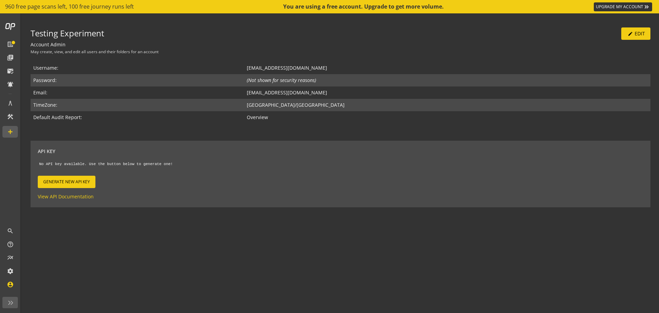
drag, startPoint x: 325, startPoint y: 65, endPoint x: 360, endPoint y: 65, distance: 35.0
click at [360, 65] on td "[EMAIL_ADDRESS][DOMAIN_NAME]" at bounding box center [447, 68] width 406 height 12
drag, startPoint x: 354, startPoint y: 66, endPoint x: 271, endPoint y: 69, distance: 82.7
click at [271, 69] on tr "Username: experimenttesting437@gmail.com" at bounding box center [341, 68] width 620 height 12
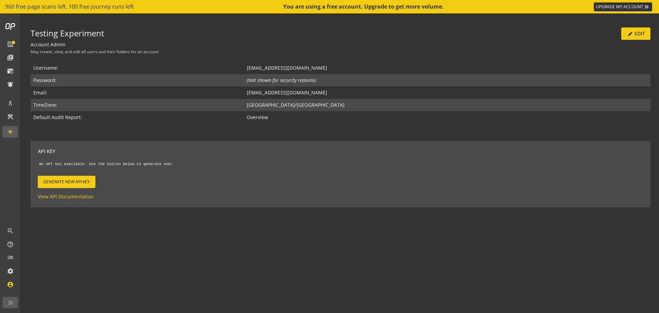
copy tr "[EMAIL_ADDRESS][DOMAIN_NAME]"
